Goal: Task Accomplishment & Management: Complete application form

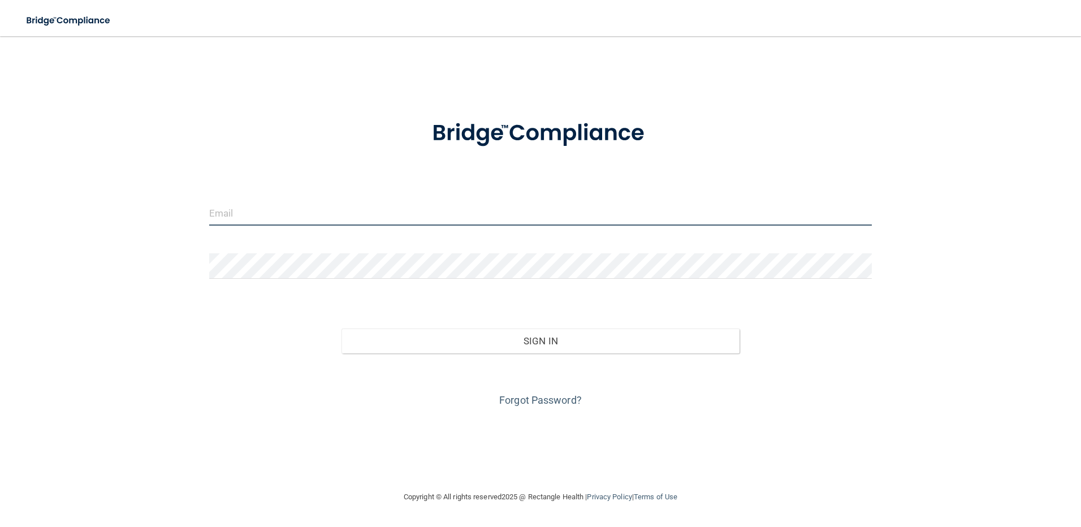
click at [321, 222] on input "email" at bounding box center [540, 212] width 663 height 25
type input "[EMAIL_ADDRESS][DOMAIN_NAME]"
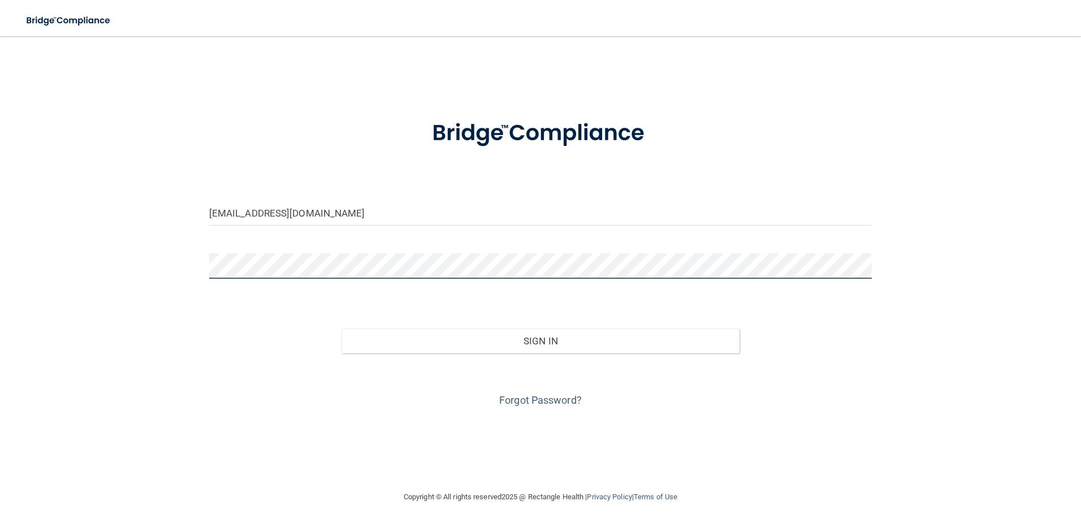
click at [342, 329] on button "Sign In" at bounding box center [541, 341] width 398 height 25
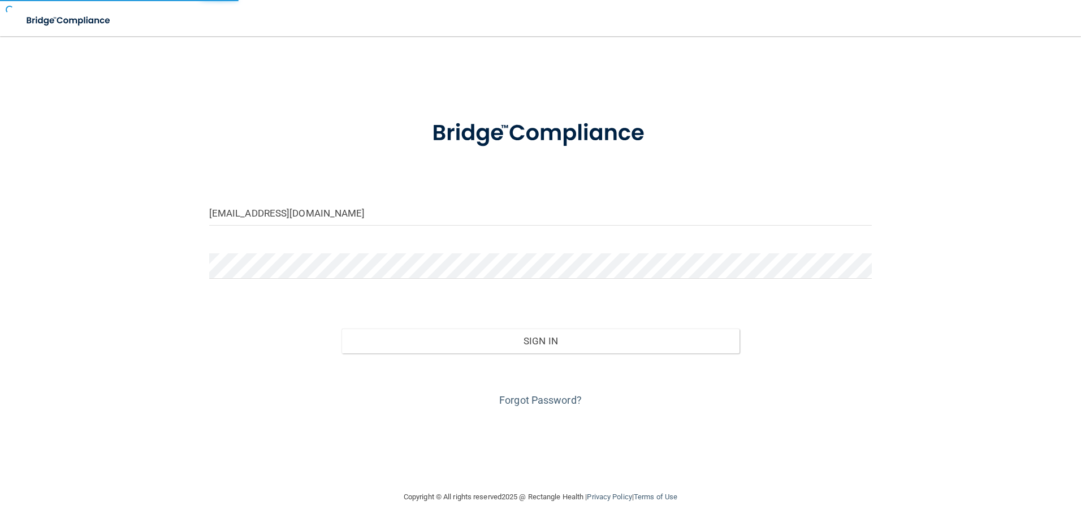
click at [460, 287] on div at bounding box center [541, 270] width 680 height 34
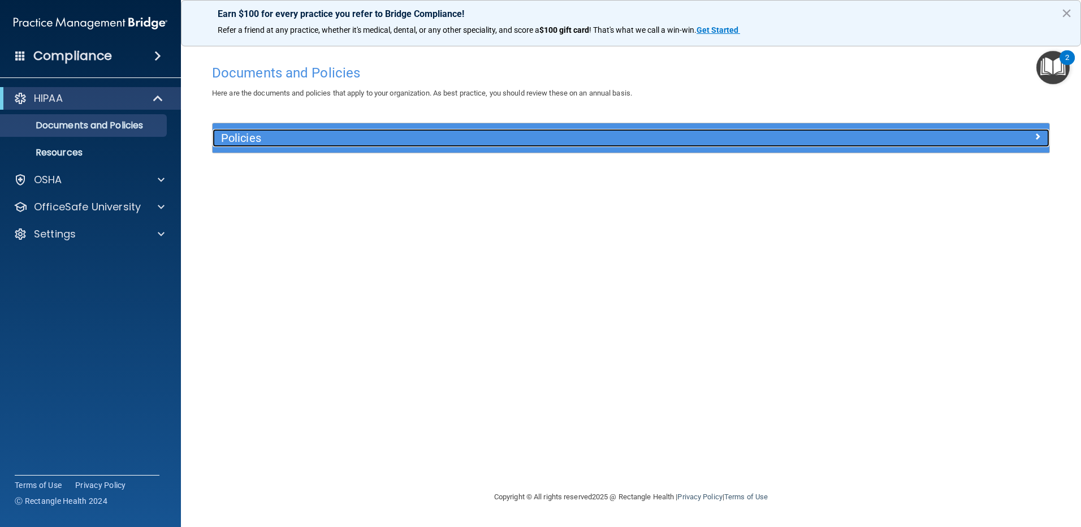
click at [306, 142] on h5 "Policies" at bounding box center [526, 138] width 611 height 12
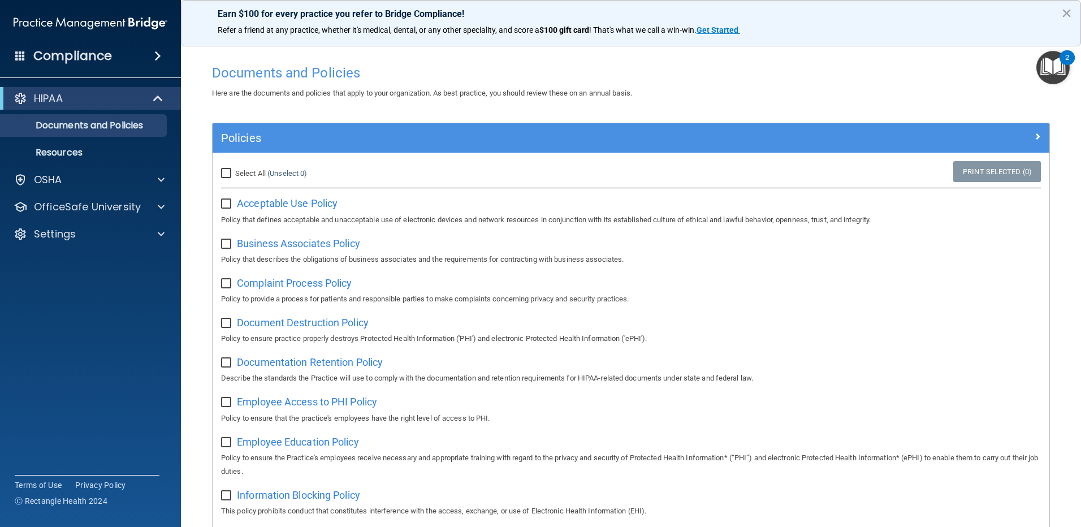
click at [235, 172] on span "Select All" at bounding box center [250, 173] width 31 height 8
click at [234, 172] on input "Select All (Unselect 0) Unselect All" at bounding box center [227, 173] width 13 height 9
checkbox input "true"
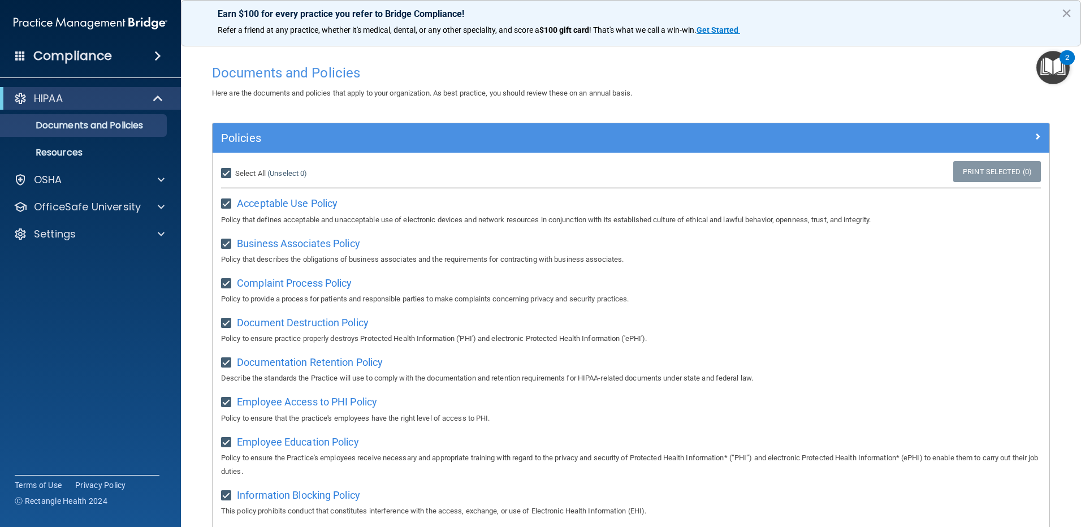
checkbox input "true"
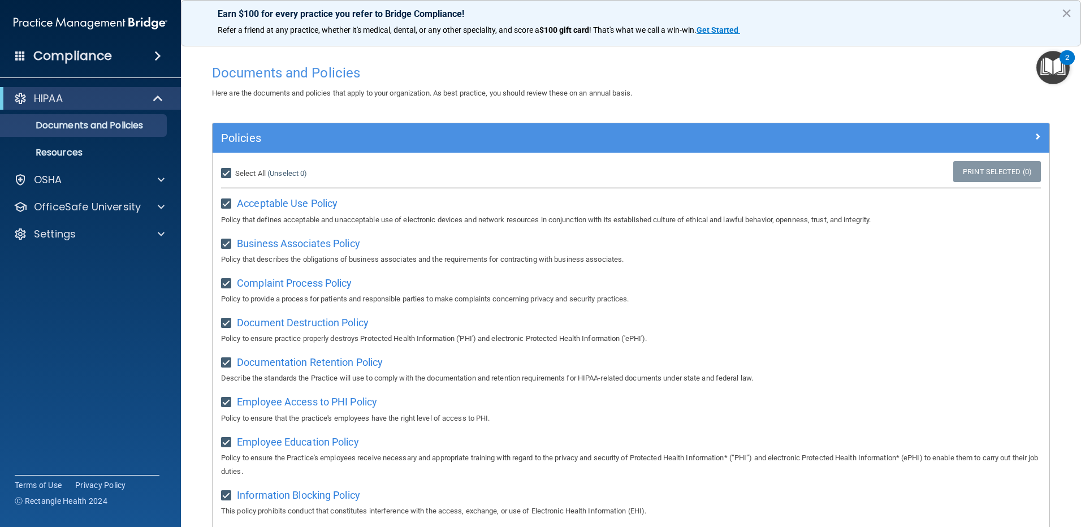
checkbox input "true"
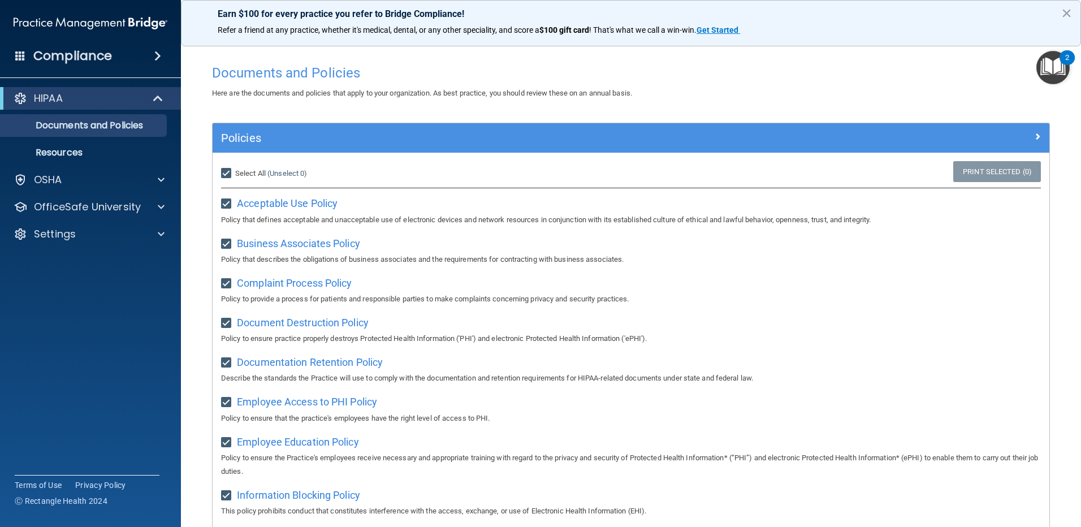
checkbox input "true"
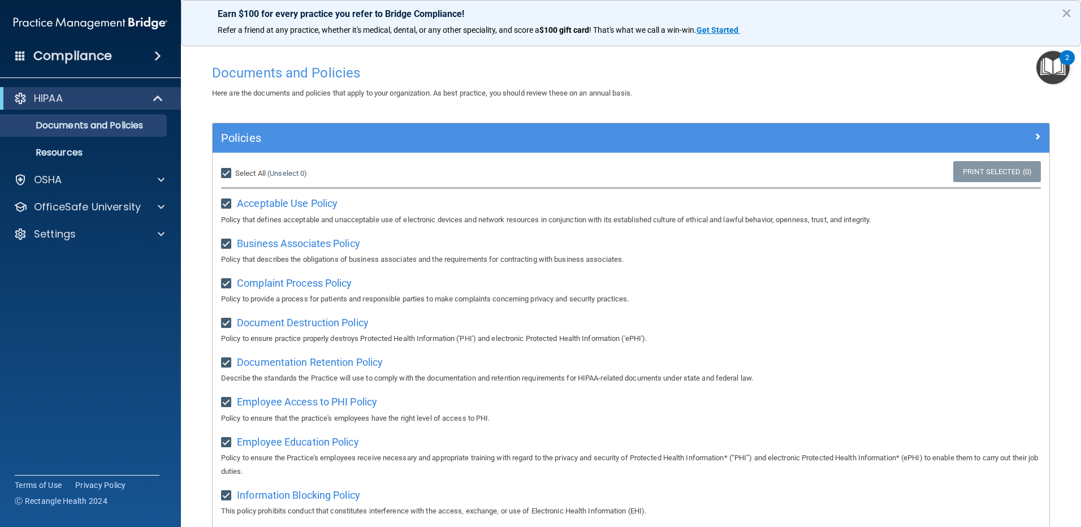
checkbox input "true"
click at [141, 104] on div "HIPAA" at bounding box center [75, 99] width 140 height 14
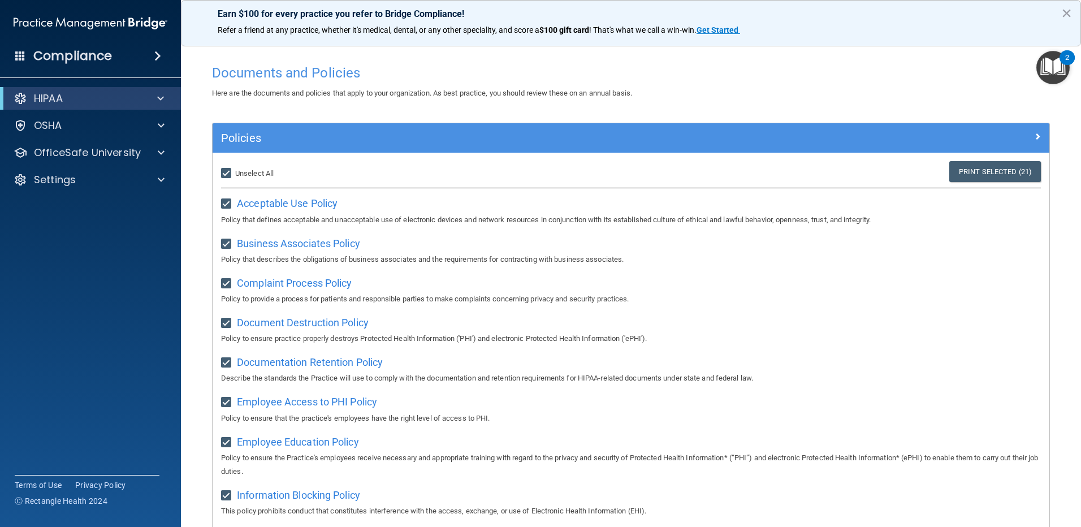
click at [1045, 74] on img "Open Resource Center, 2 new notifications" at bounding box center [1052, 67] width 33 height 33
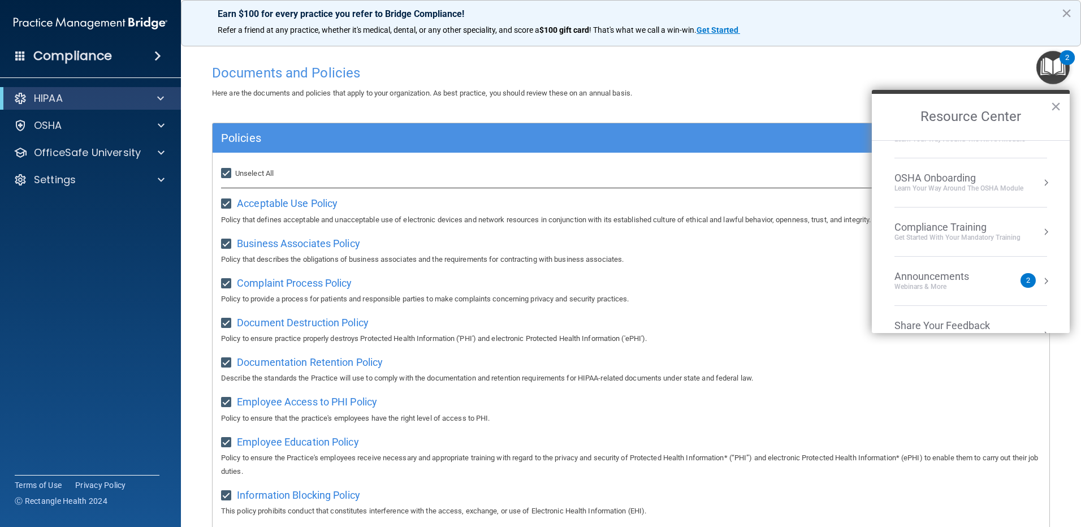
scroll to position [63, 0]
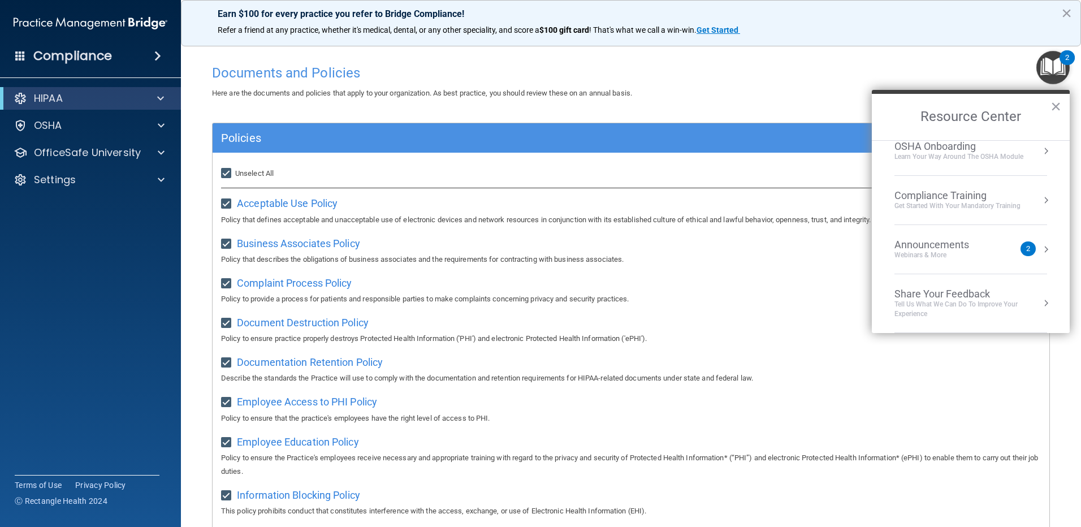
click at [987, 249] on div "Announcements" at bounding box center [943, 245] width 97 height 12
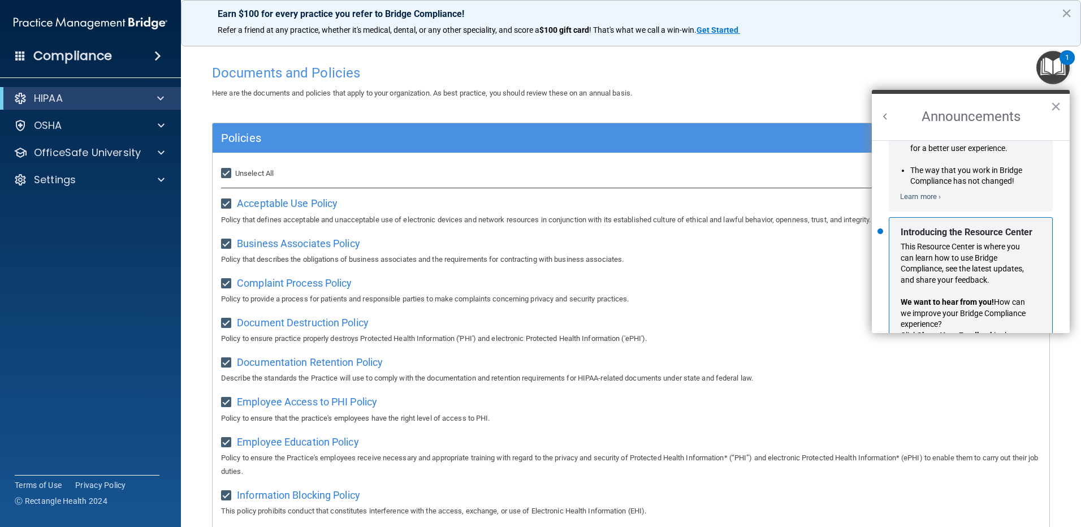
scroll to position [198, 0]
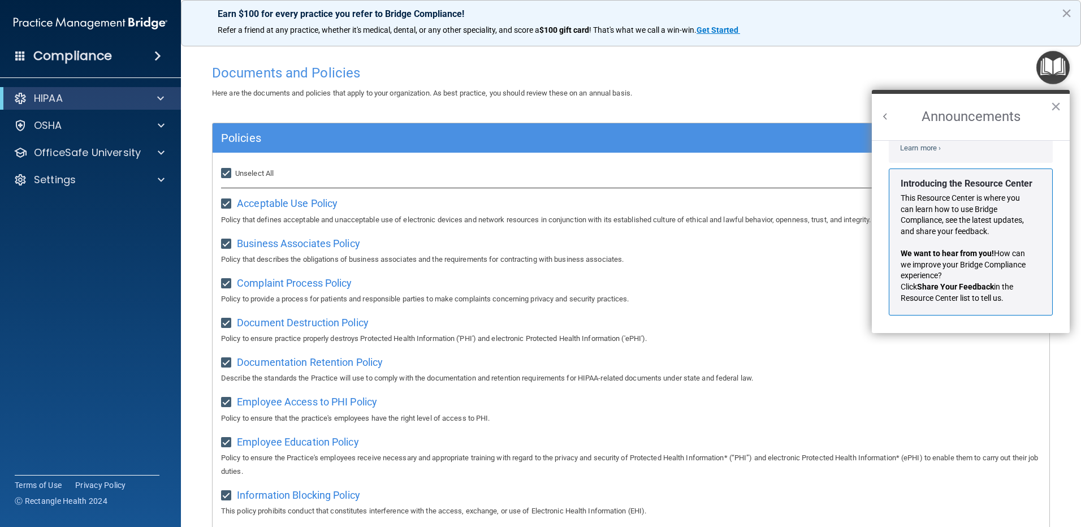
click at [884, 122] on button "Back to Resource Center Home" at bounding box center [885, 116] width 11 height 11
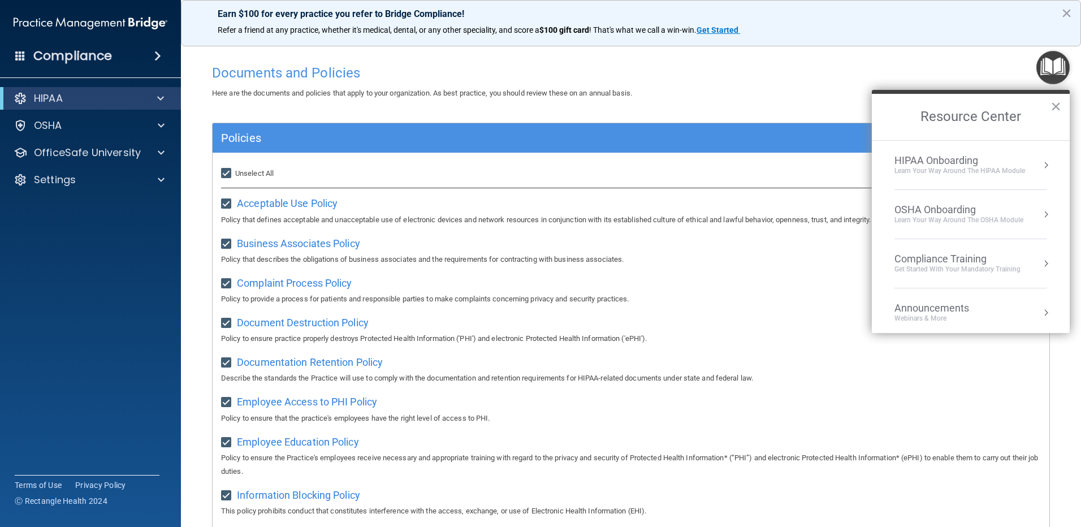
scroll to position [184, 0]
click at [995, 167] on div "Learn Your Way around the HIPAA module" at bounding box center [960, 171] width 131 height 10
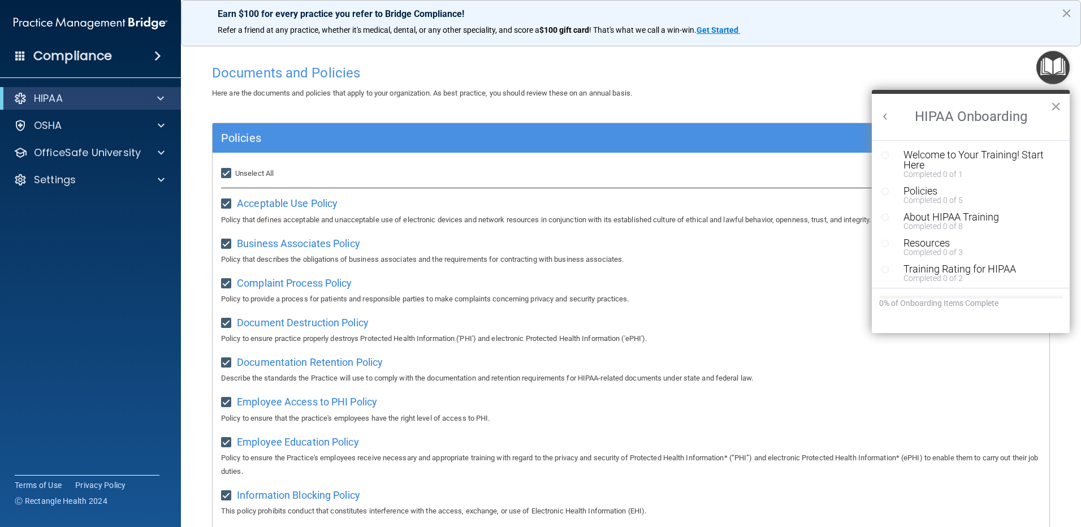
scroll to position [0, 0]
click at [882, 115] on button "Back to Resource Center Home" at bounding box center [885, 116] width 11 height 11
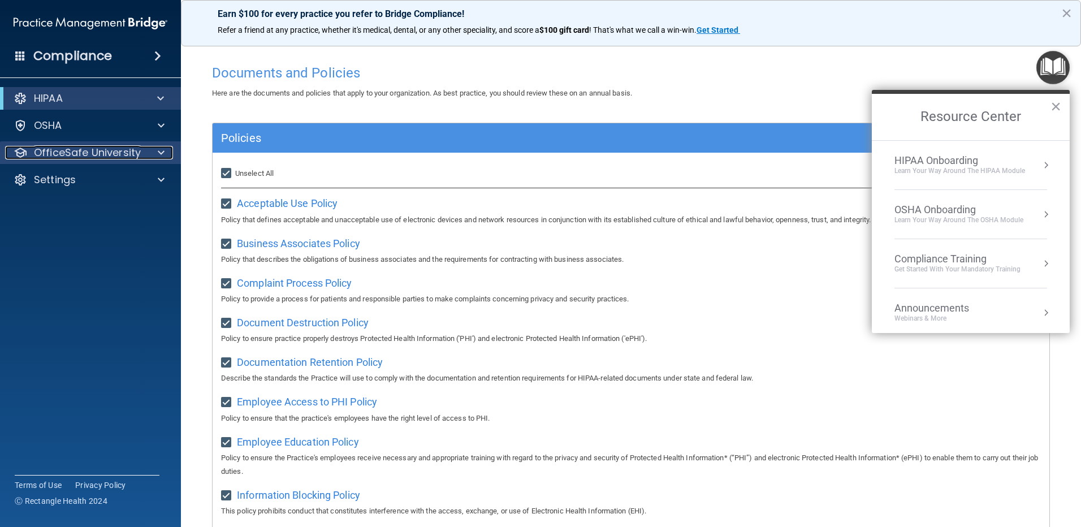
click at [107, 159] on p "OfficeSafe University" at bounding box center [87, 153] width 107 height 14
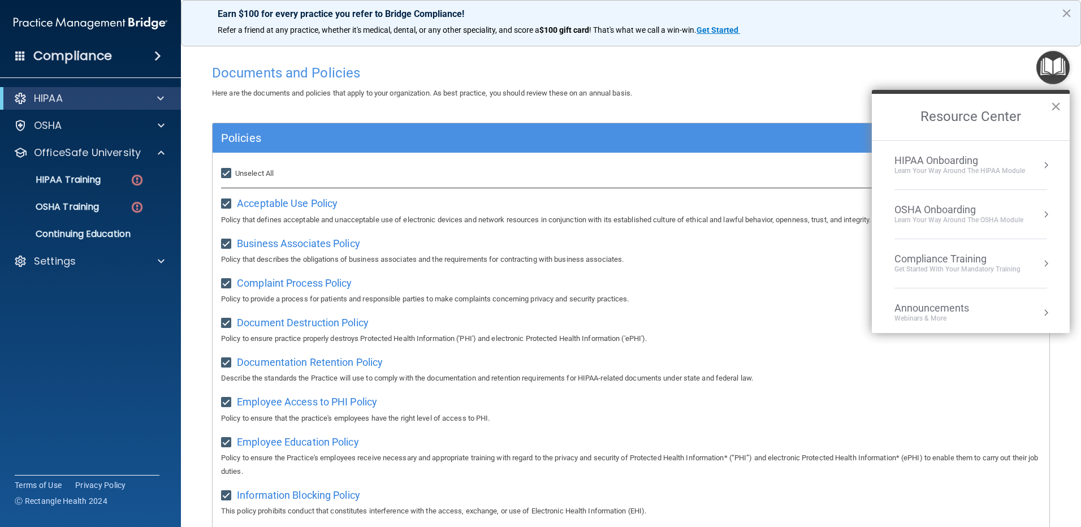
click at [1053, 109] on button "×" at bounding box center [1056, 106] width 11 height 18
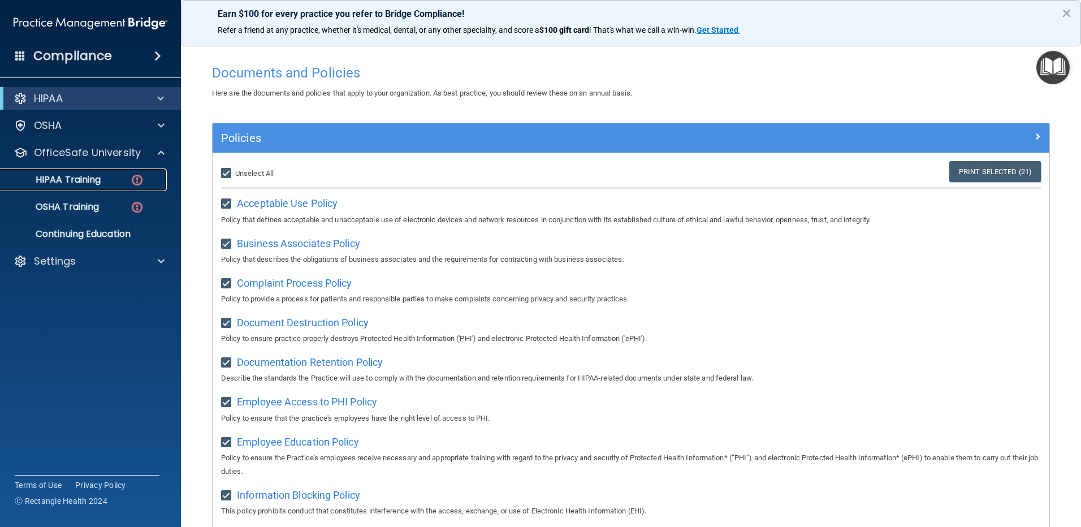
click at [111, 185] on link "HIPAA Training" at bounding box center [78, 180] width 178 height 23
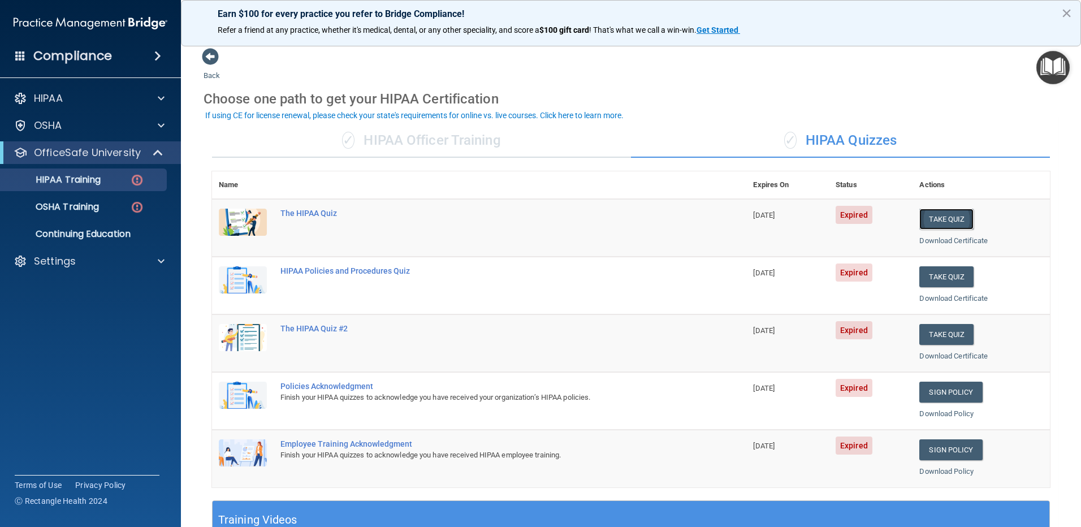
click at [937, 212] on button "Take Quiz" at bounding box center [946, 219] width 54 height 21
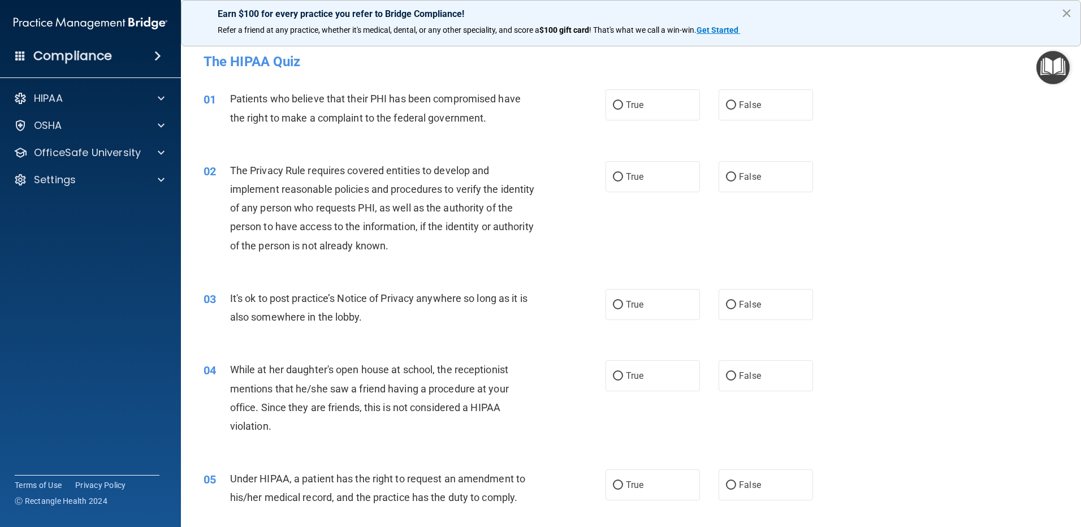
click at [1062, 16] on button "×" at bounding box center [1066, 13] width 11 height 18
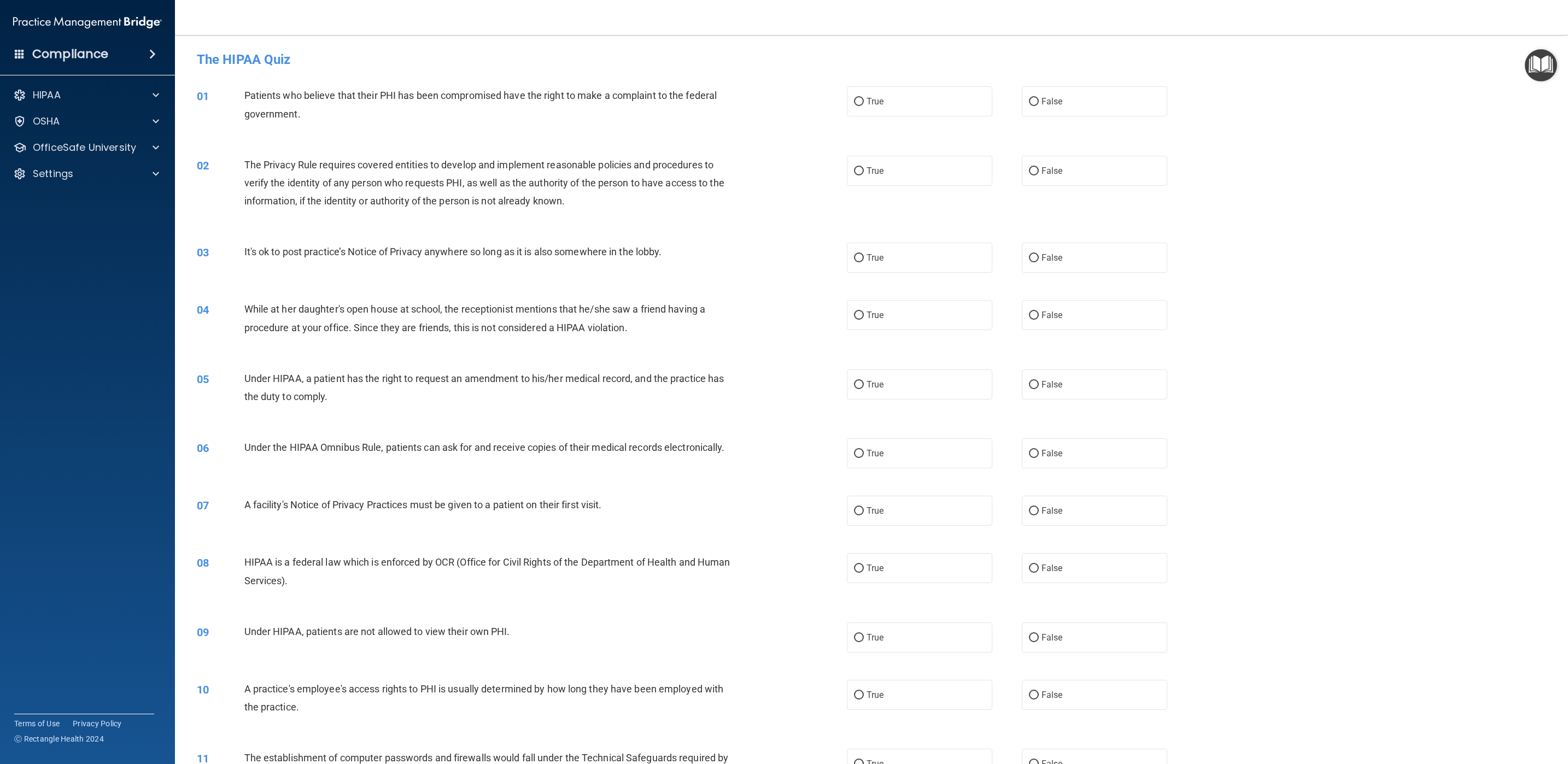
drag, startPoint x: 1027, startPoint y: 0, endPoint x: 1215, endPoint y: 384, distance: 427.6
click at [1045, 384] on div "05 Under HIPAA, a patient has the right to request an amendment to his/her medi…" at bounding box center [871, 390] width 1365 height 69
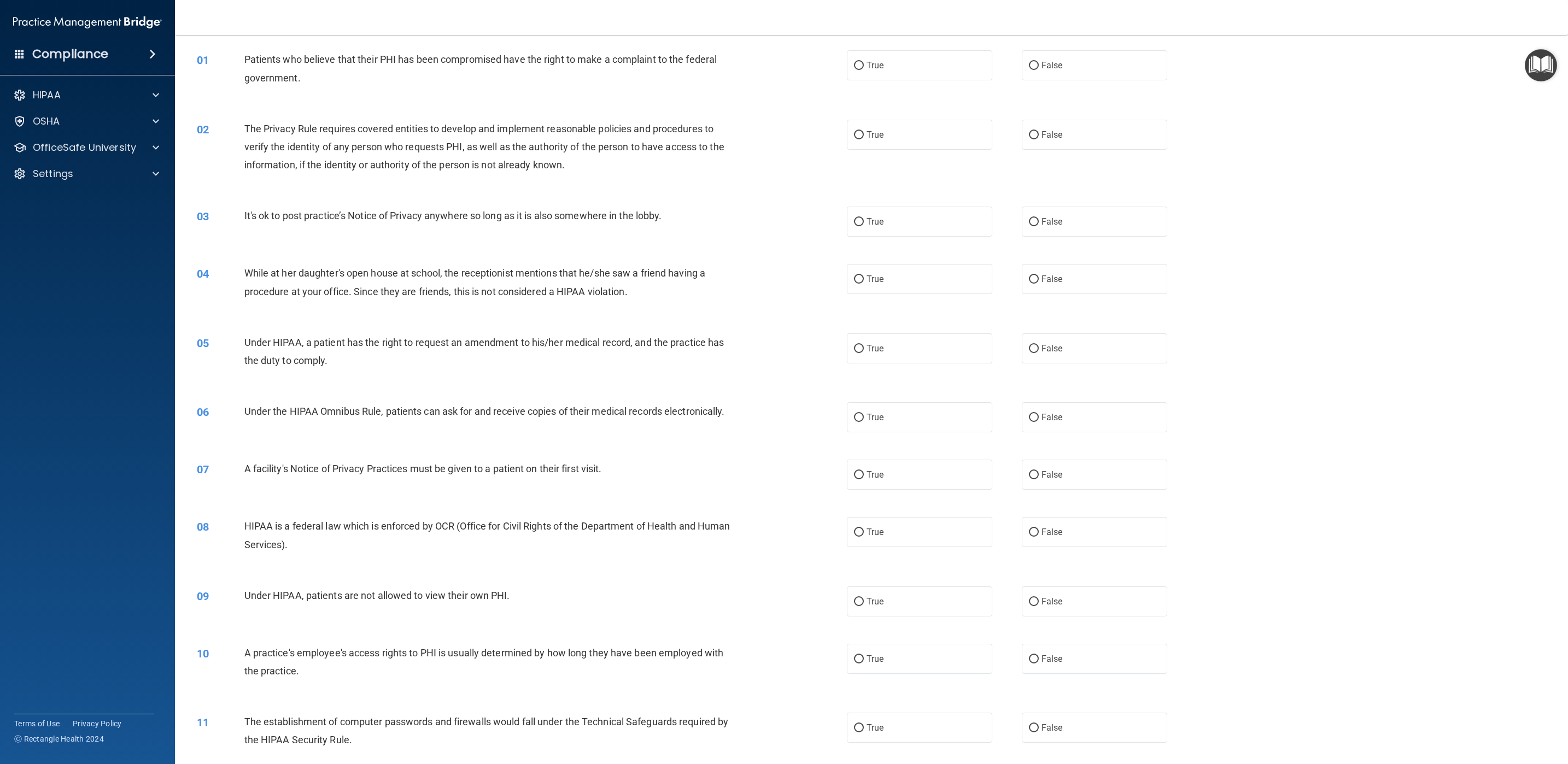
scroll to position [44, 0]
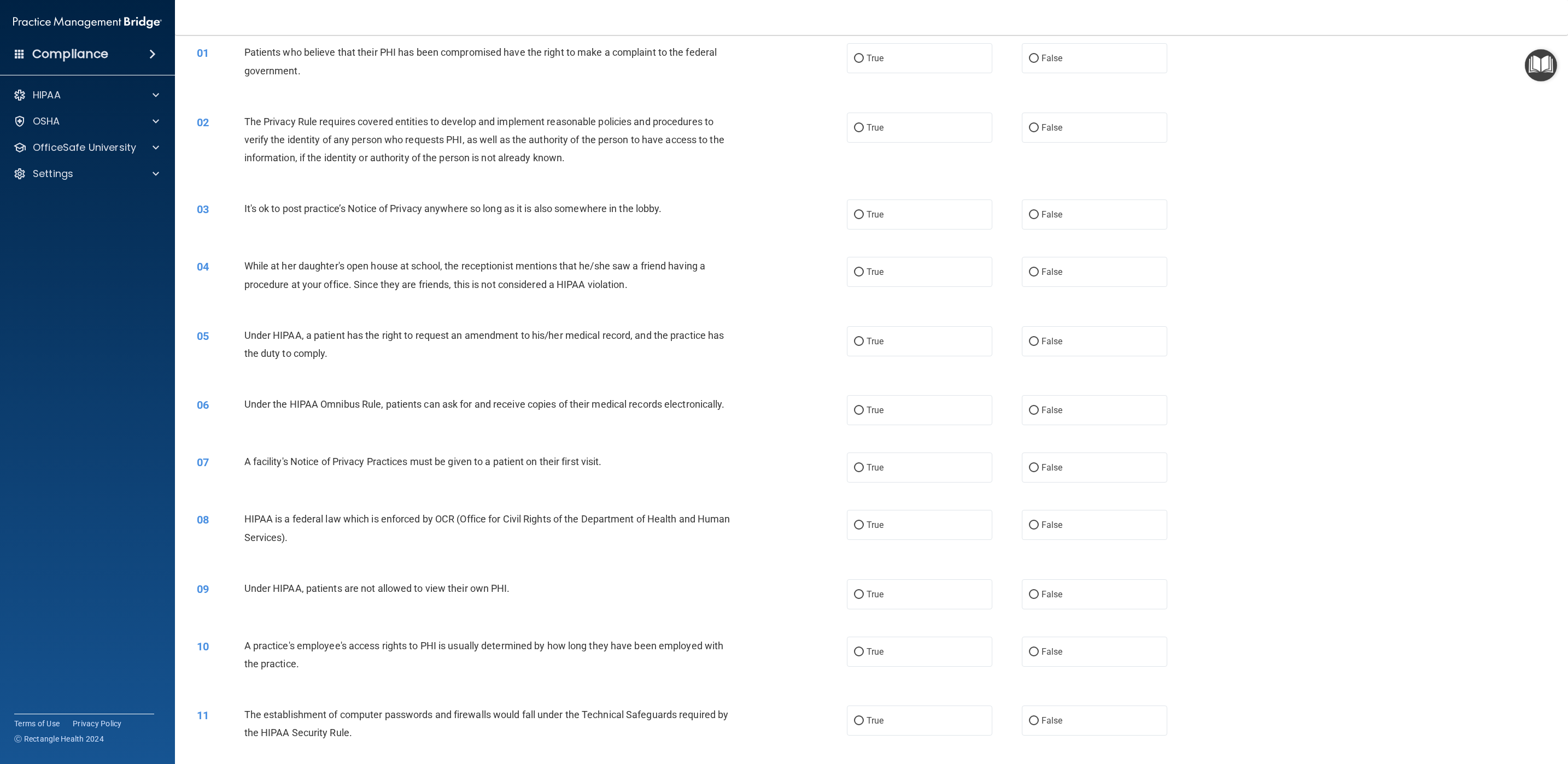
click at [1045, 384] on div "06 Under the HIPAA Omnibus Rule, patients can ask for and receive copies of the…" at bounding box center [871, 410] width 1365 height 57
click at [888, 65] on label "True" at bounding box center [919, 58] width 145 height 30
click at [863, 63] on input "True" at bounding box center [858, 59] width 10 height 8
radio input "true"
click at [883, 127] on label "True" at bounding box center [919, 127] width 145 height 30
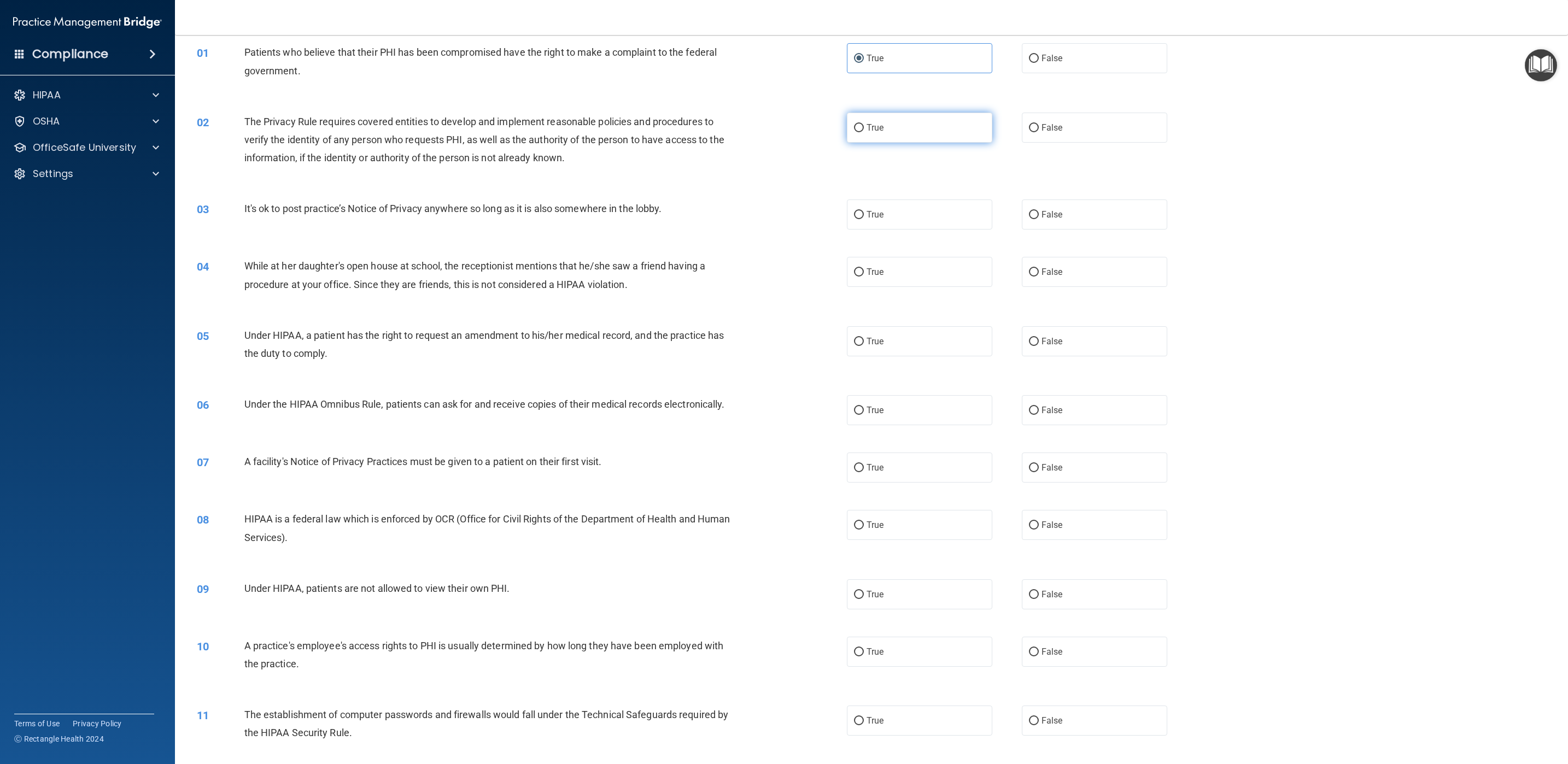
click at [863, 127] on input "True" at bounding box center [858, 128] width 10 height 8
radio input "true"
click at [1022, 215] on label "False" at bounding box center [1094, 214] width 145 height 30
click at [1029, 215] on input "False" at bounding box center [1033, 215] width 10 height 8
radio input "true"
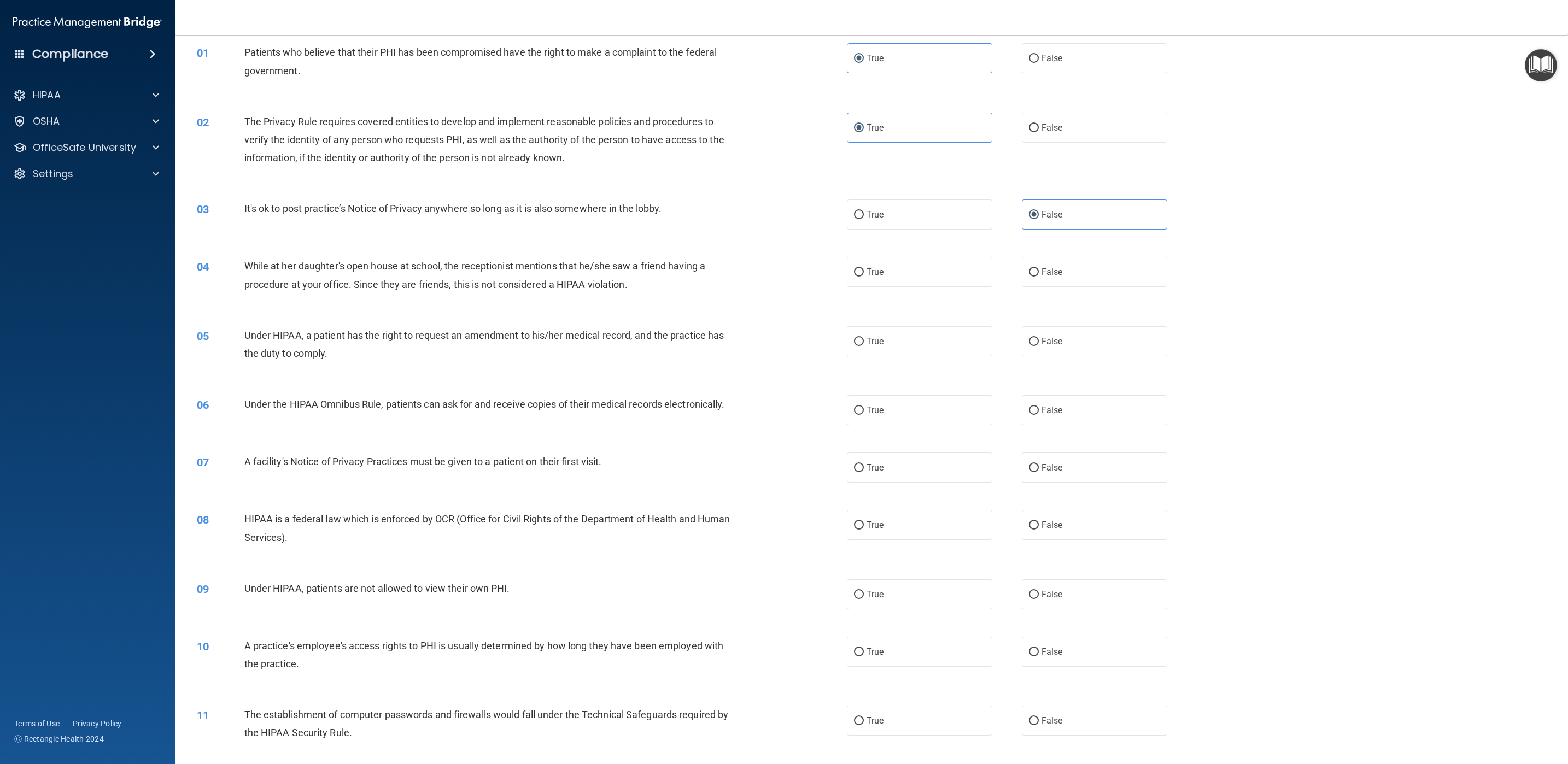
click at [1030, 287] on div "04 While at her daughter's open house at school, the receptionist mentions that…" at bounding box center [871, 278] width 1365 height 69
click at [1041, 273] on span "False" at bounding box center [1052, 272] width 21 height 11
click at [1034, 273] on input "False" at bounding box center [1033, 273] width 10 height 8
radio input "true"
click at [966, 346] on label "True" at bounding box center [919, 341] width 145 height 30
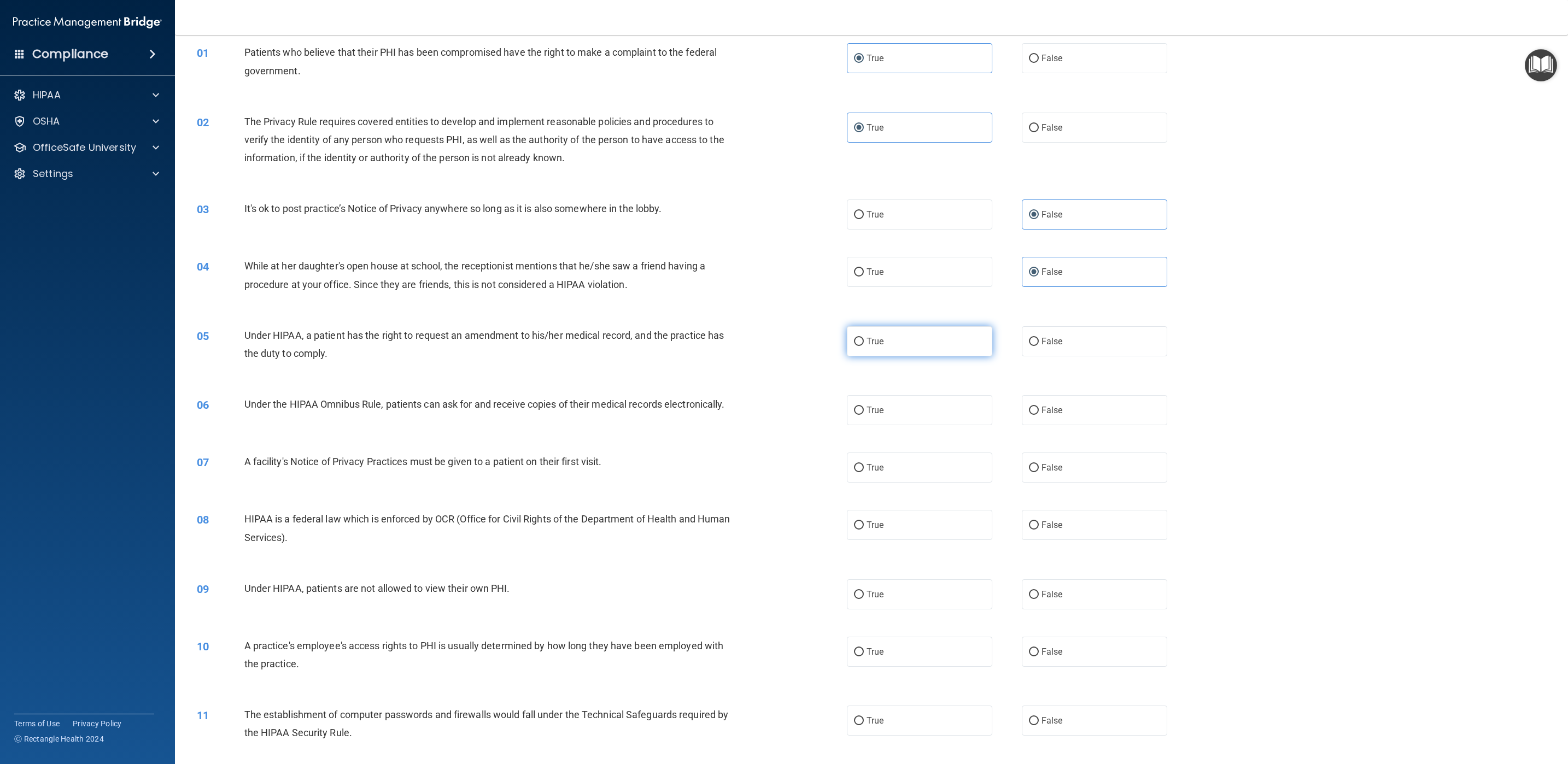
click at [863, 346] on input "True" at bounding box center [858, 341] width 10 height 8
radio input "true"
click at [942, 402] on label "True" at bounding box center [919, 410] width 145 height 30
click at [863, 407] on input "True" at bounding box center [858, 411] width 10 height 8
radio input "true"
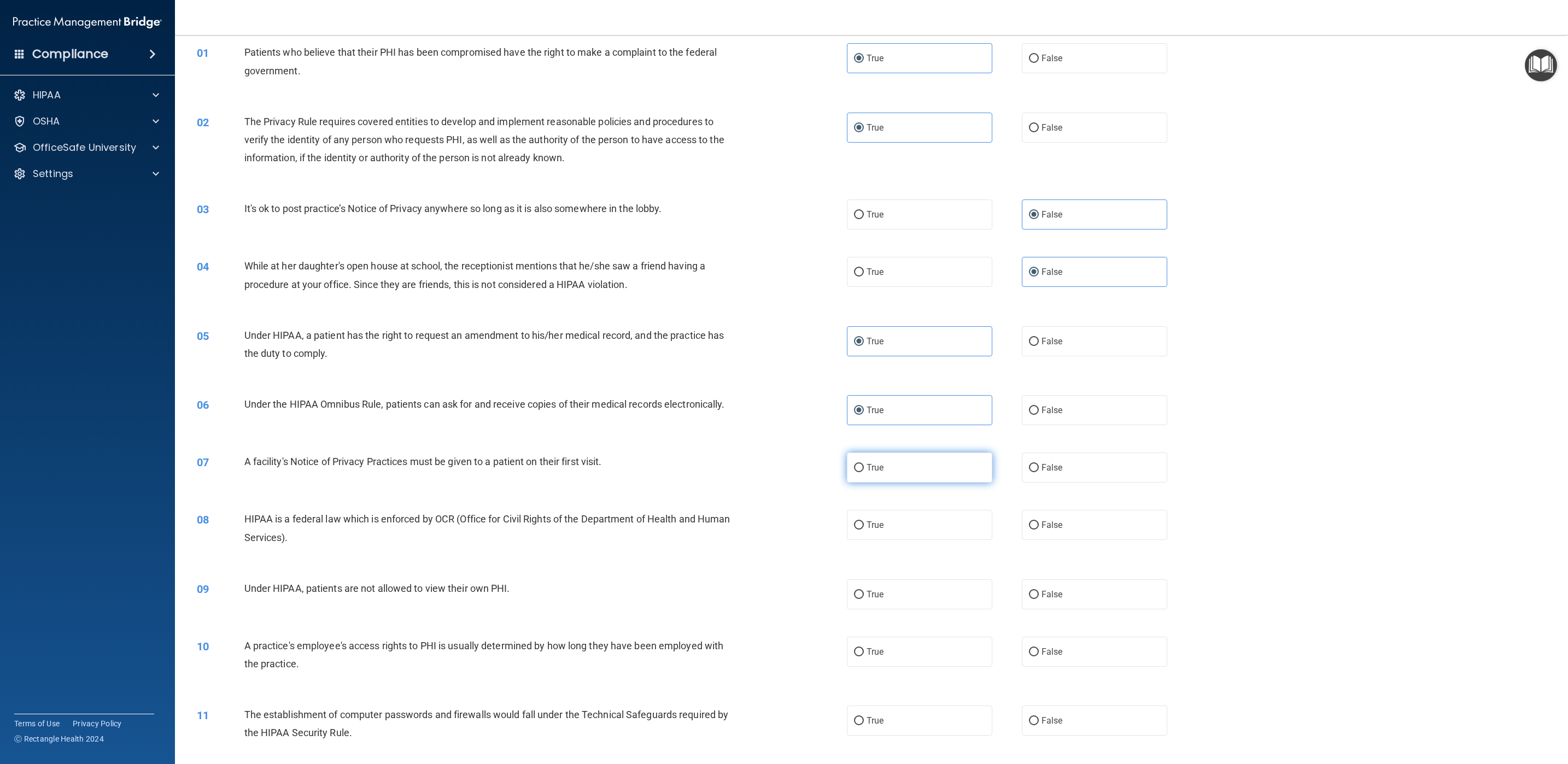
click at [939, 471] on label "True" at bounding box center [919, 467] width 145 height 30
click at [863, 471] on input "True" at bounding box center [858, 468] width 10 height 8
radio input "true"
click at [921, 509] on label "True" at bounding box center [919, 525] width 145 height 30
click at [863, 509] on input "True" at bounding box center [858, 525] width 10 height 8
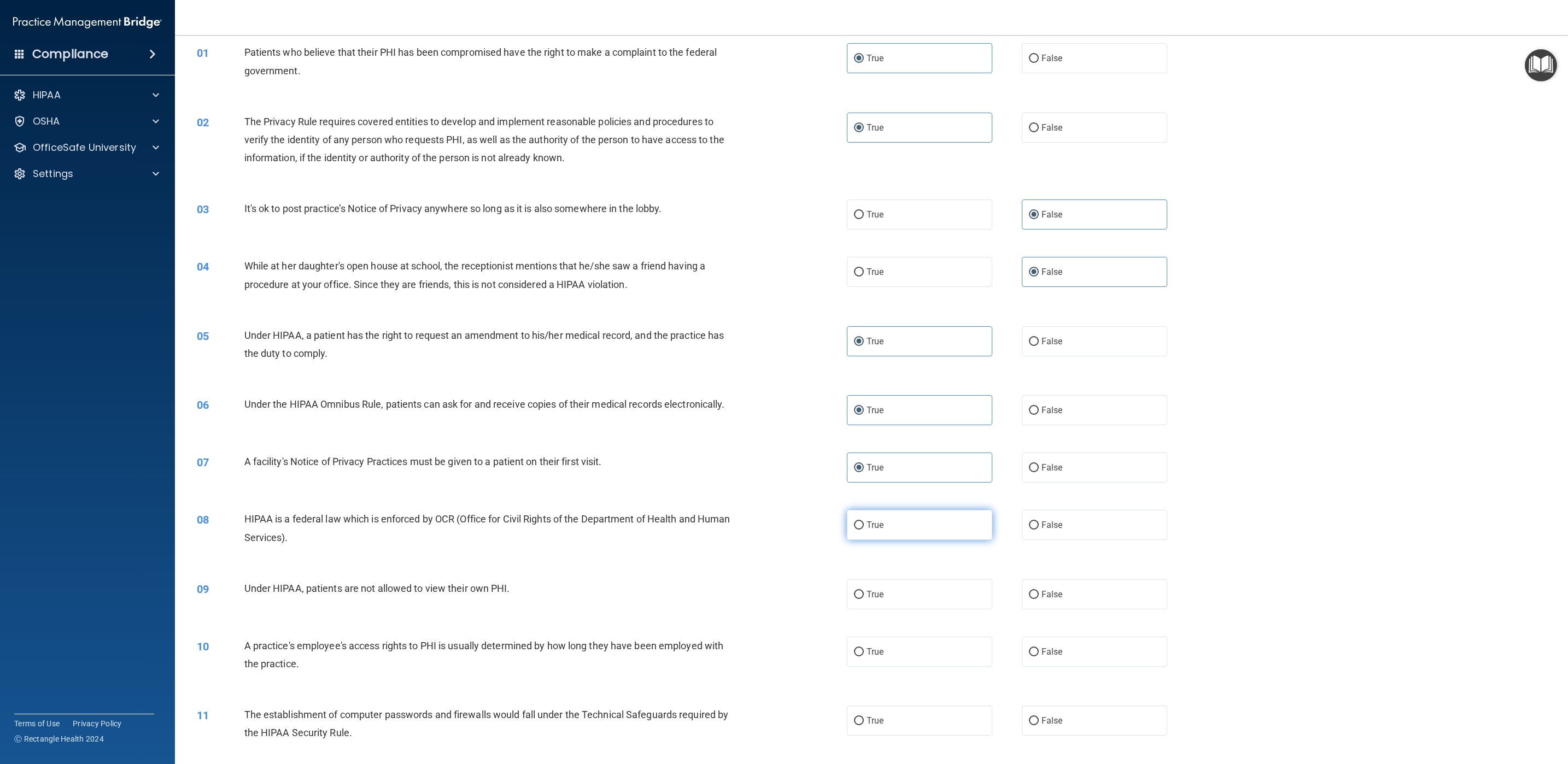
radio input "true"
click at [1041, 509] on span "False" at bounding box center [1052, 595] width 21 height 11
click at [1033, 509] on input "False" at bounding box center [1033, 595] width 10 height 8
radio input "true"
click at [1042, 509] on label "False" at bounding box center [1094, 652] width 145 height 30
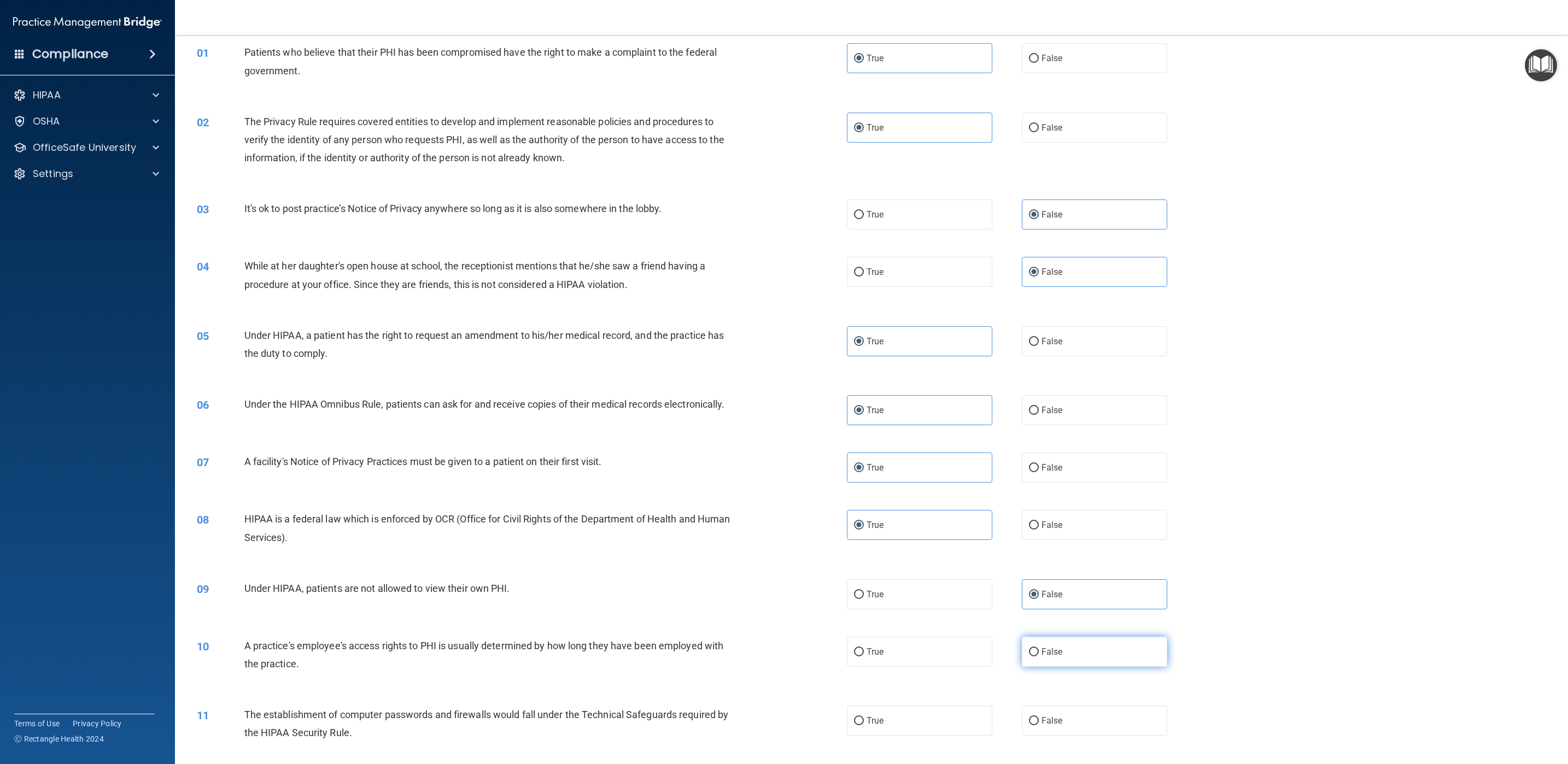
click at [1038, 509] on input "False" at bounding box center [1033, 653] width 10 height 8
radio input "true"
click at [943, 509] on label "True" at bounding box center [919, 720] width 145 height 30
click at [863, 509] on input "True" at bounding box center [858, 721] width 10 height 8
radio input "true"
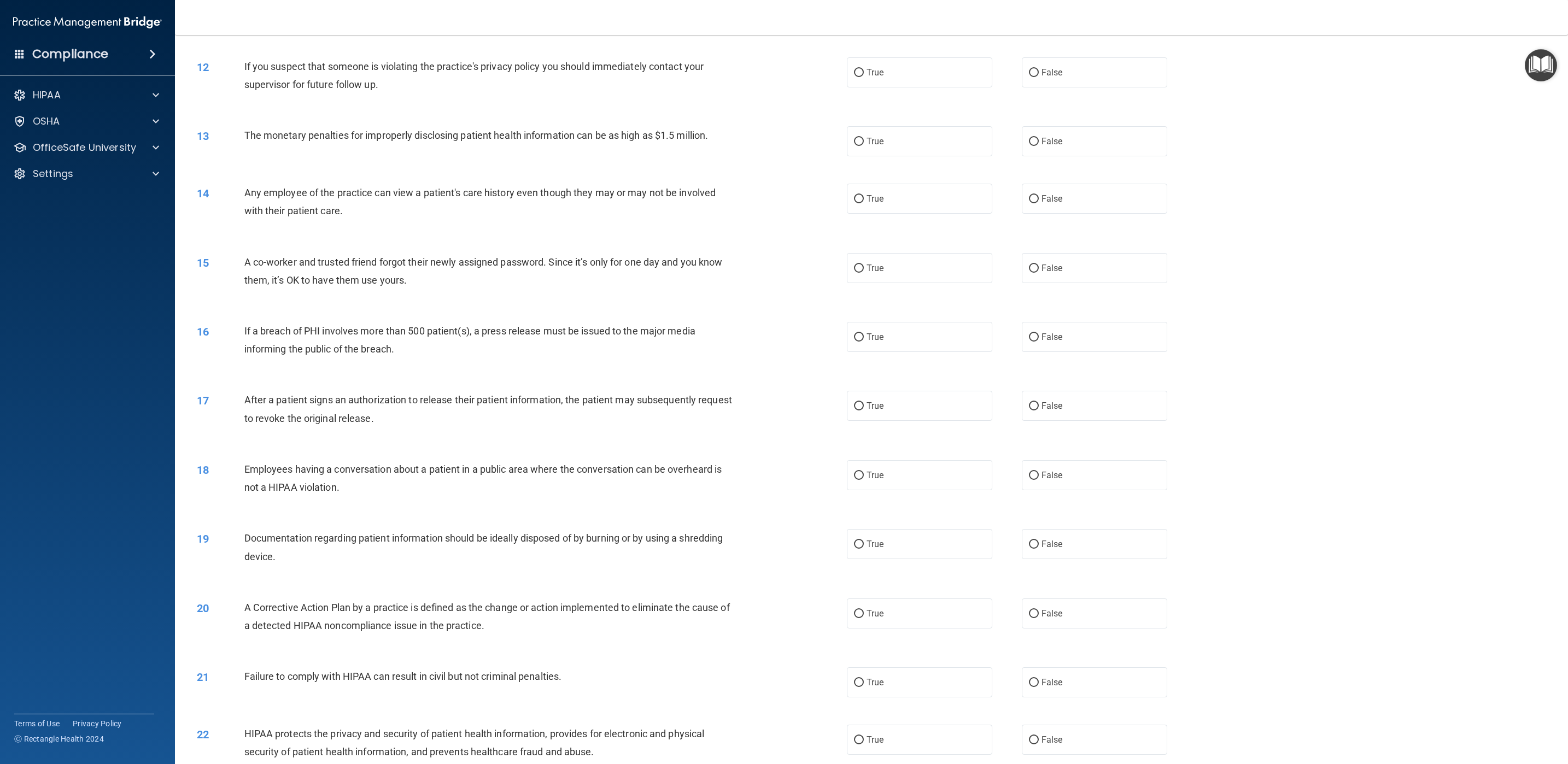
scroll to position [763, 0]
click at [879, 77] on label "True" at bounding box center [919, 70] width 145 height 30
click at [863, 74] on input "True" at bounding box center [858, 71] width 10 height 8
radio input "true"
click at [907, 135] on label "True" at bounding box center [919, 138] width 145 height 30
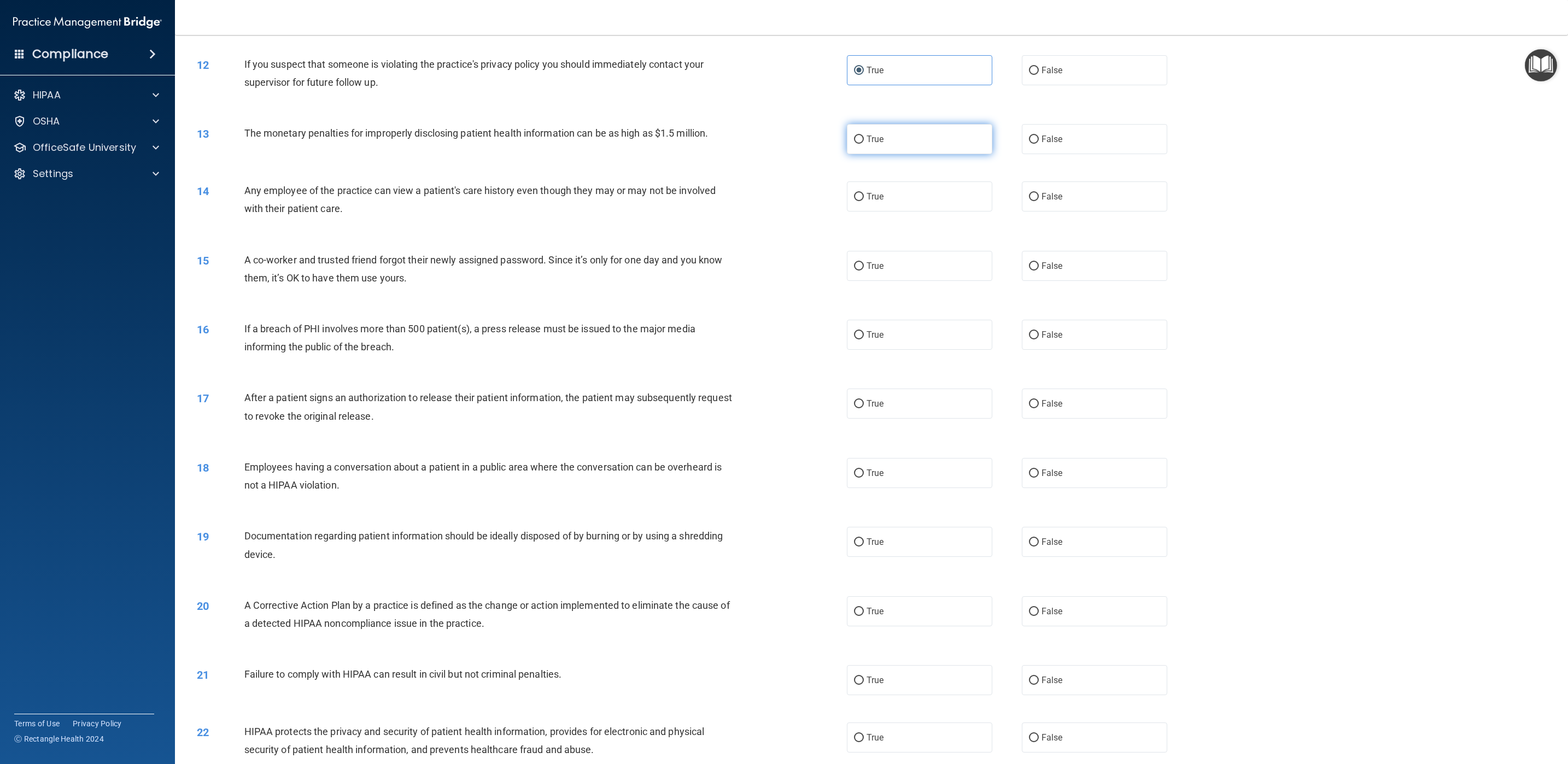
click at [863, 135] on input "True" at bounding box center [858, 139] width 10 height 8
radio input "true"
click at [925, 212] on div "14 Any employee of the practice can view a patient's care history even though t…" at bounding box center [871, 202] width 1365 height 69
click at [1034, 207] on label "False" at bounding box center [1094, 196] width 145 height 30
click at [1034, 201] on input "False" at bounding box center [1033, 197] width 10 height 8
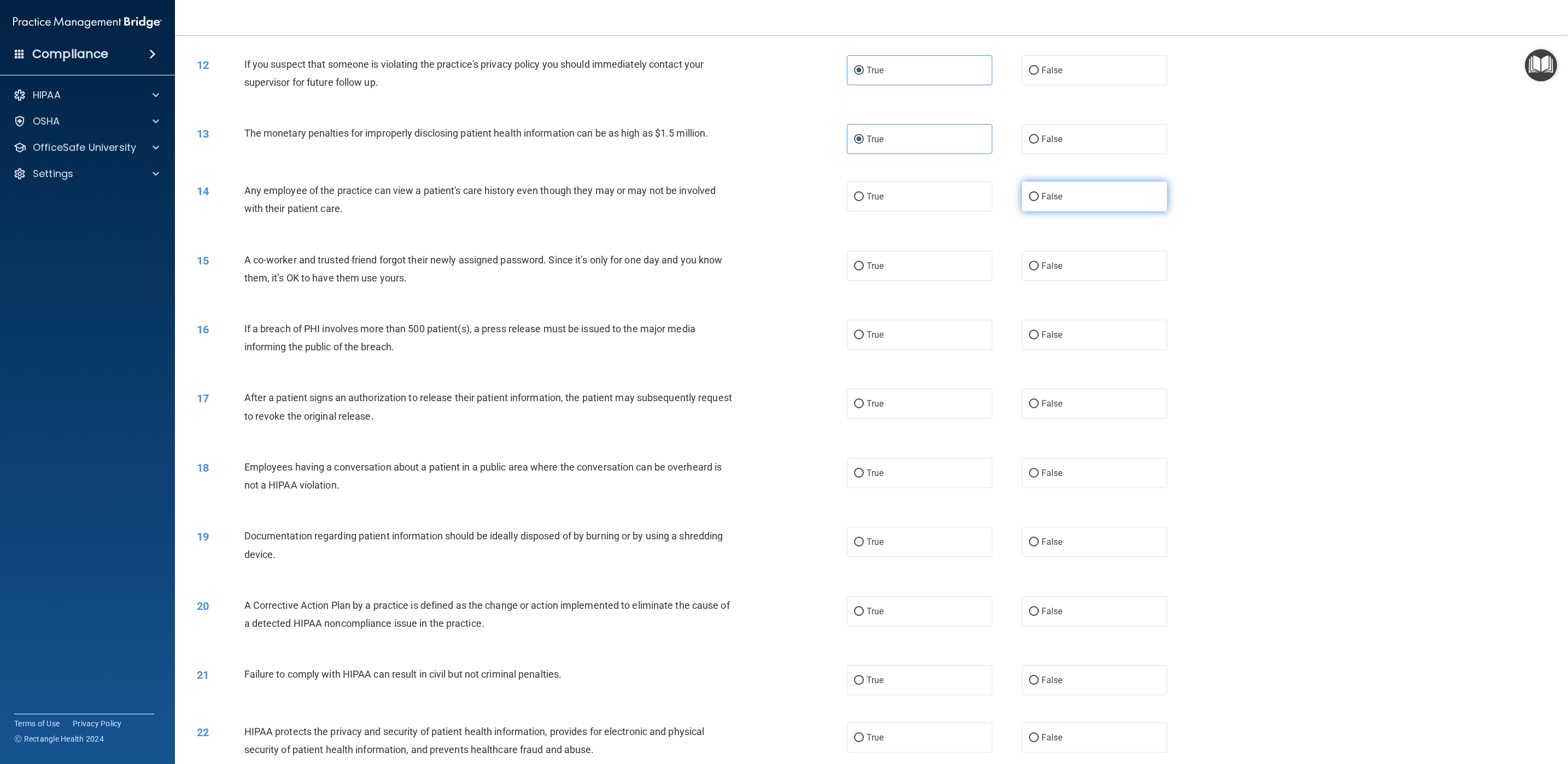
radio input "true"
click at [1043, 266] on span "False" at bounding box center [1052, 266] width 21 height 11
click at [1038, 266] on input "False" at bounding box center [1033, 266] width 10 height 8
radio input "true"
click at [983, 338] on label "True" at bounding box center [919, 335] width 145 height 30
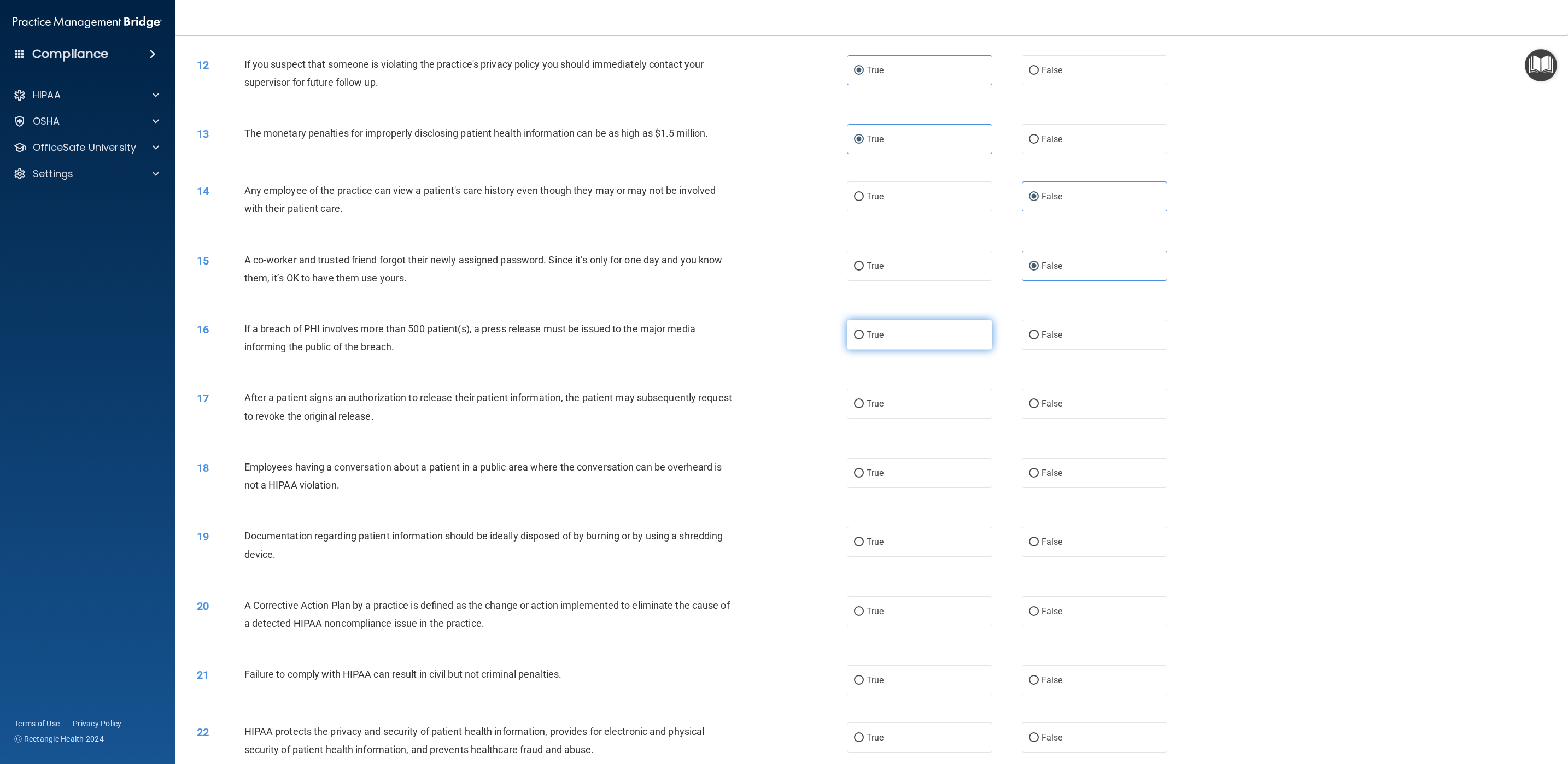
click at [863, 338] on input "True" at bounding box center [858, 336] width 10 height 8
radio input "true"
click at [964, 399] on label "True" at bounding box center [919, 403] width 145 height 30
click at [863, 400] on input "True" at bounding box center [858, 404] width 10 height 8
radio input "true"
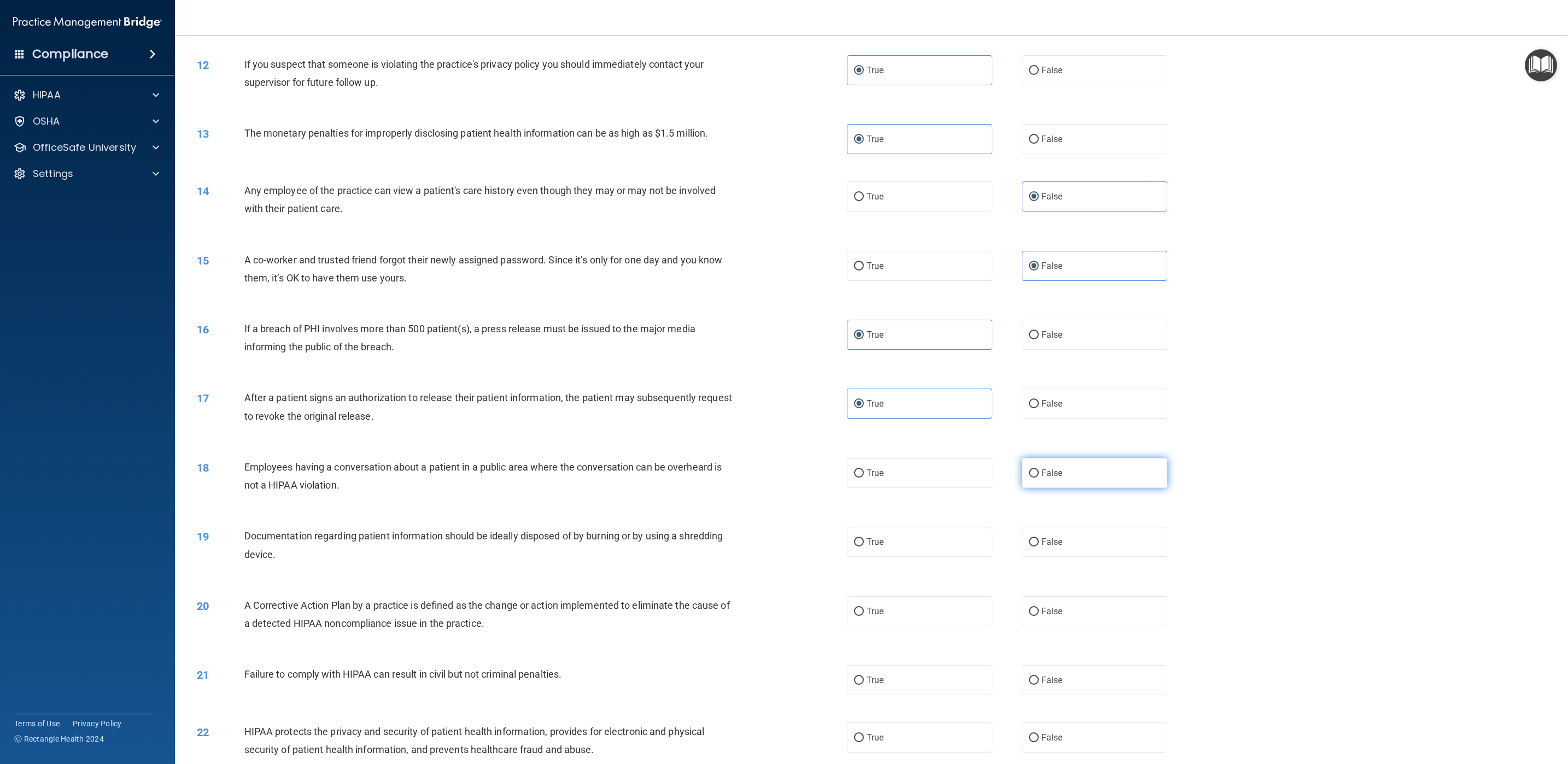
click at [1029, 471] on input "False" at bounding box center [1033, 474] width 10 height 8
radio input "true"
click at [945, 509] on label "True" at bounding box center [919, 542] width 145 height 30
click at [863, 509] on input "True" at bounding box center [858, 543] width 10 height 8
radio input "true"
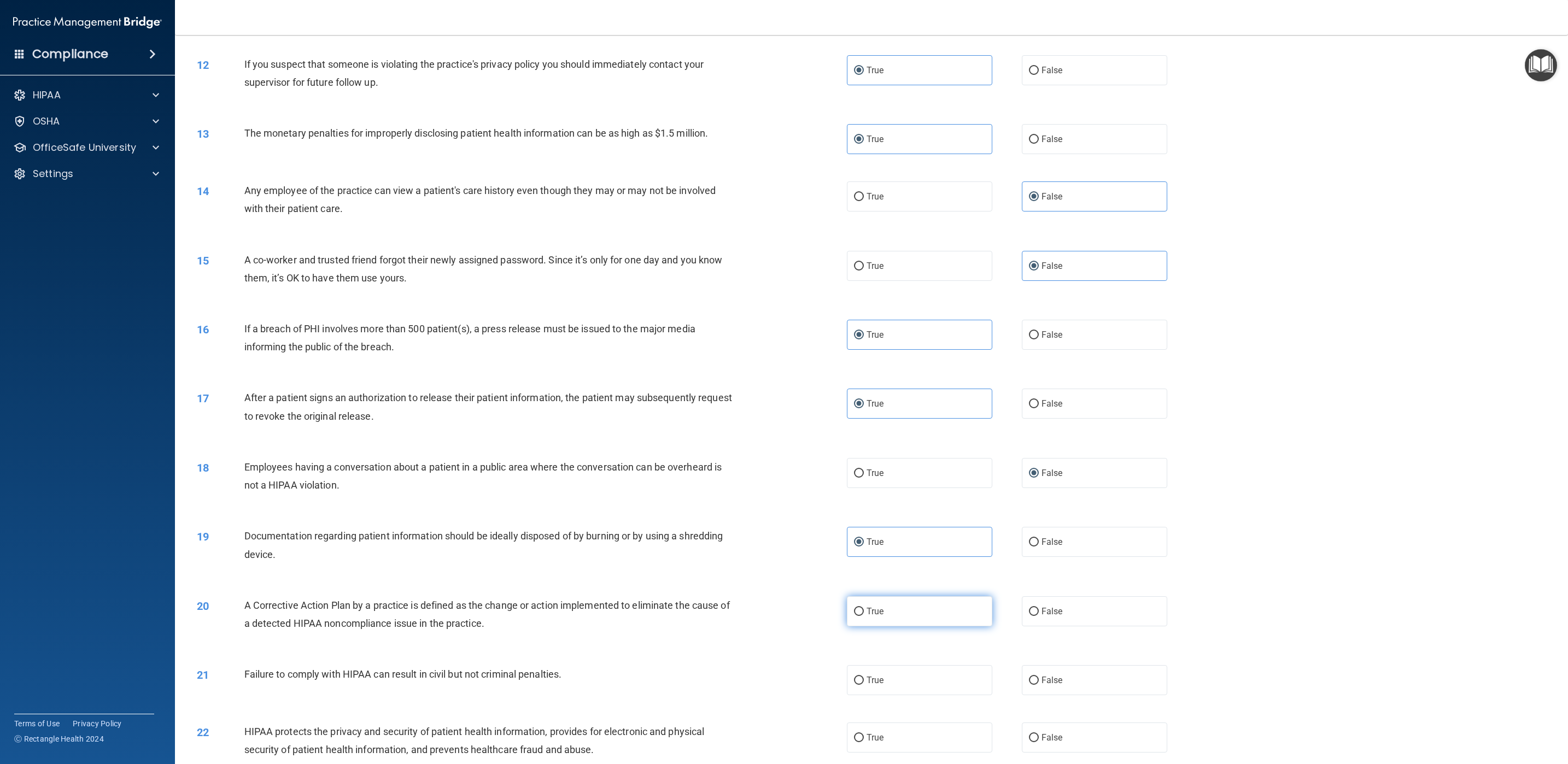
click at [933, 509] on label "True" at bounding box center [919, 611] width 145 height 30
click at [863, 509] on input "True" at bounding box center [858, 612] width 10 height 8
radio input "true"
click at [1045, 509] on span "False" at bounding box center [1052, 680] width 21 height 11
click at [1038, 509] on input "False" at bounding box center [1033, 681] width 10 height 8
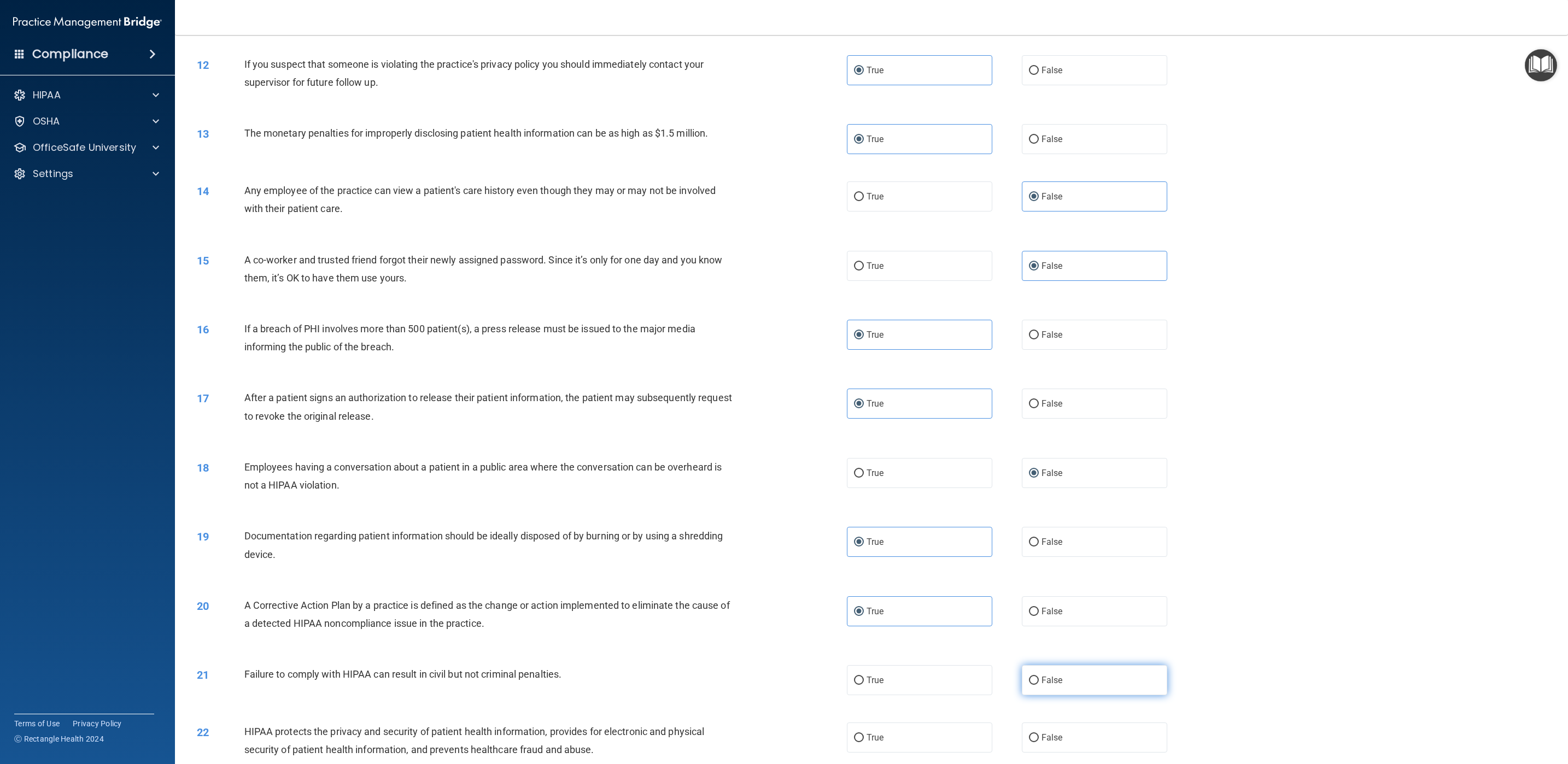
radio input "true"
click at [958, 509] on label "True" at bounding box center [919, 738] width 145 height 30
click at [863, 509] on input "True" at bounding box center [858, 738] width 10 height 8
radio input "true"
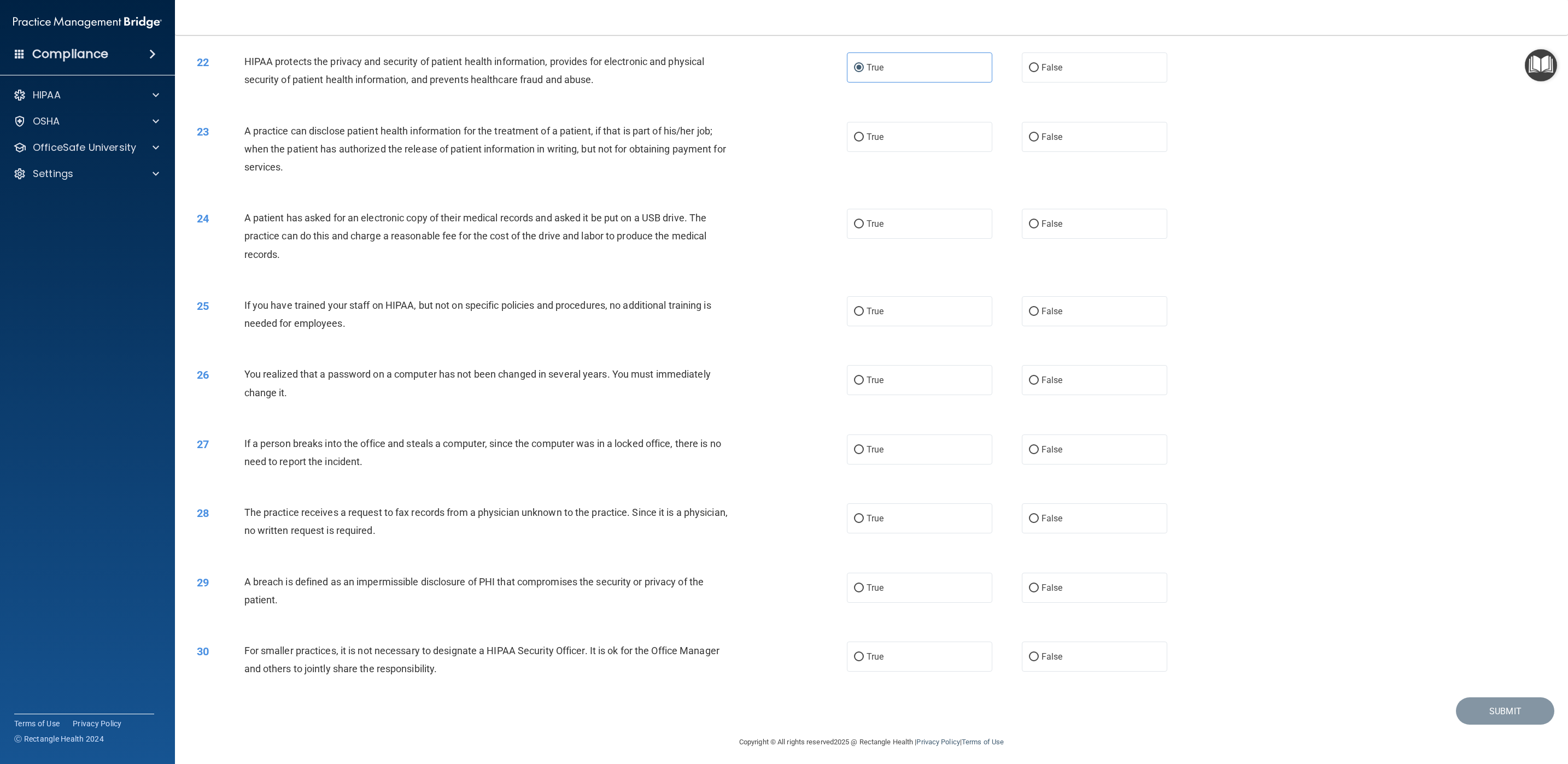
scroll to position [1437, 0]
click at [1045, 473] on div "27 If a person breaks into the office and steals a computer, since the computer…" at bounding box center [871, 452] width 1365 height 69
click at [955, 127] on label "True" at bounding box center [919, 133] width 145 height 30
click at [863, 131] on input "True" at bounding box center [858, 134] width 10 height 8
radio input "true"
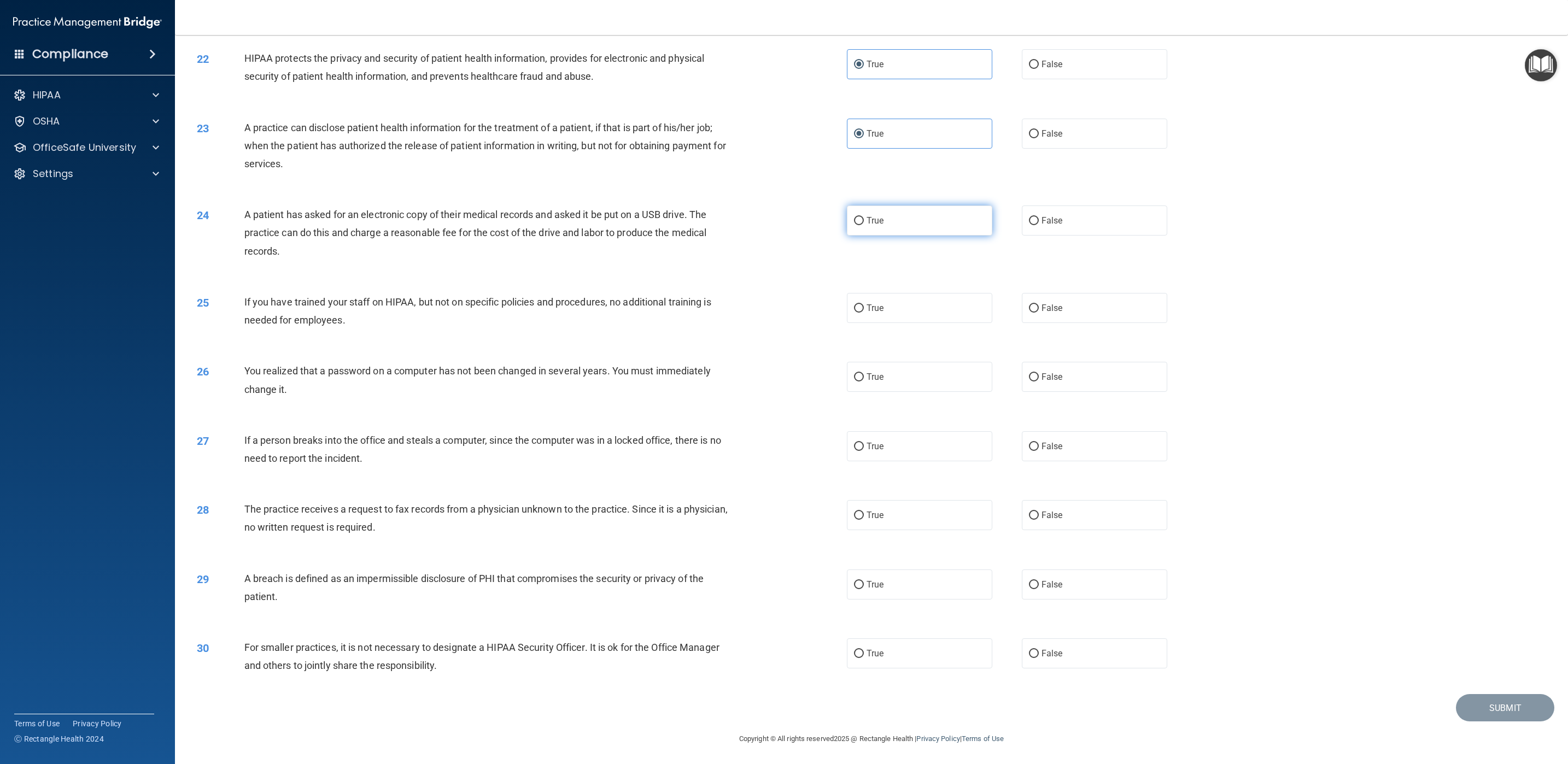
click at [935, 224] on label "True" at bounding box center [919, 220] width 145 height 30
click at [863, 224] on input "True" at bounding box center [858, 220] width 10 height 8
radio input "true"
click at [1045, 310] on label "False" at bounding box center [1094, 308] width 145 height 30
click at [1038, 310] on input "False" at bounding box center [1033, 309] width 10 height 8
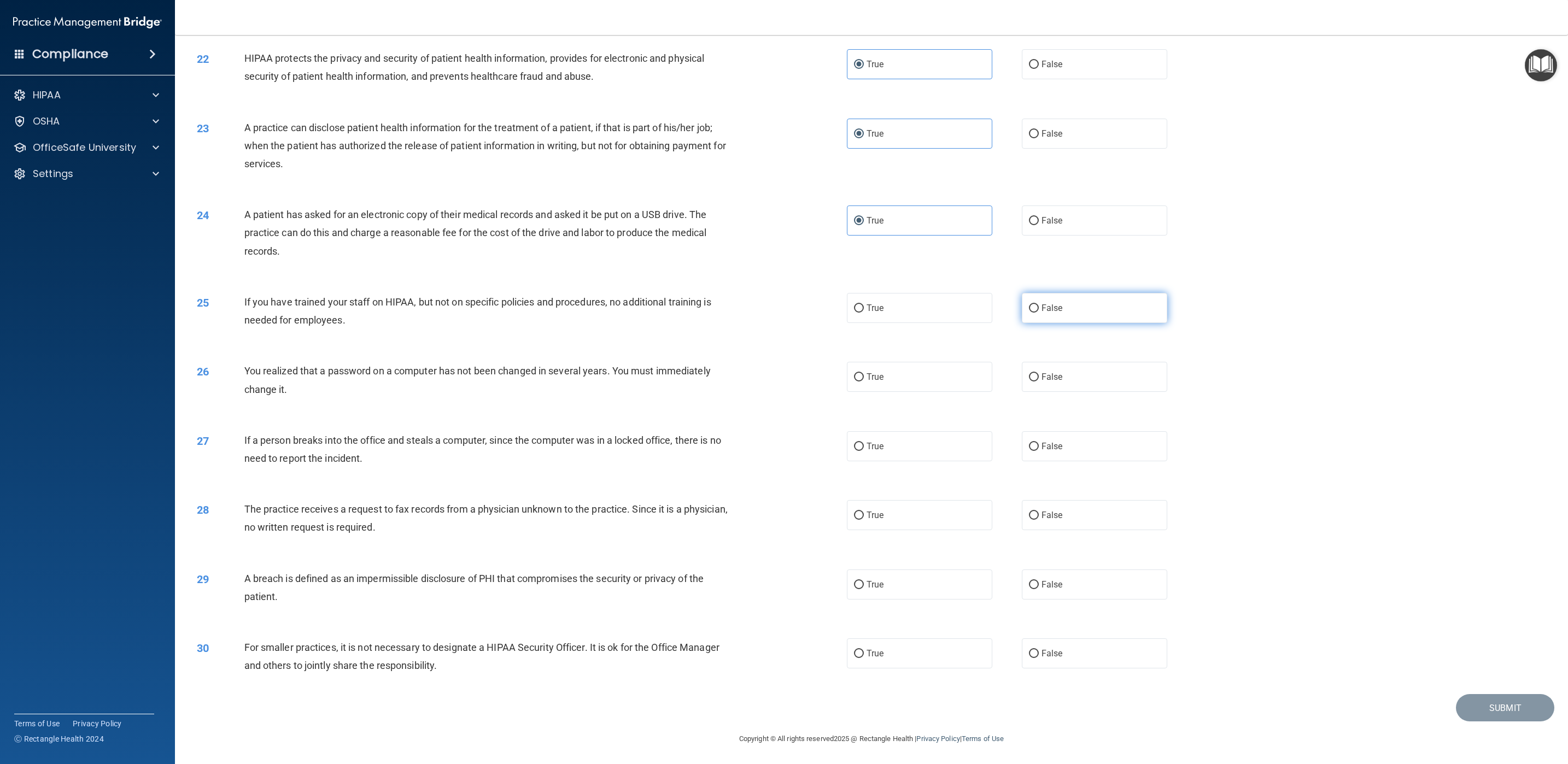
radio input "true"
click at [944, 377] on label "True" at bounding box center [919, 376] width 145 height 30
click at [863, 377] on input "True" at bounding box center [858, 377] width 10 height 8
radio input "true"
click at [1045, 454] on label "False" at bounding box center [1094, 446] width 145 height 30
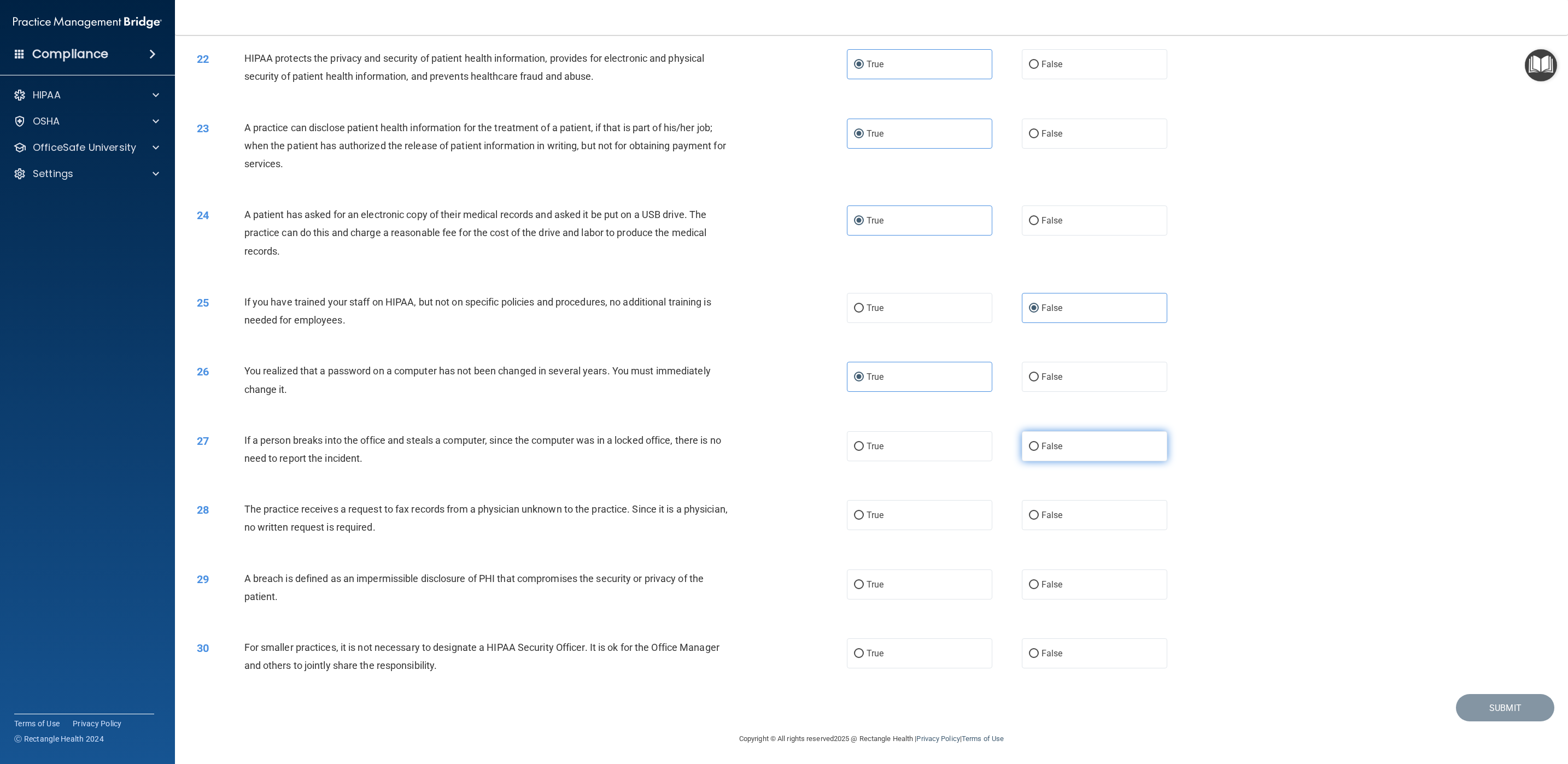
click at [1038, 451] on input "False" at bounding box center [1033, 447] width 10 height 8
radio input "true"
click at [1045, 509] on label "False" at bounding box center [1094, 514] width 145 height 30
click at [1038, 509] on input "False" at bounding box center [1033, 515] width 10 height 8
radio input "true"
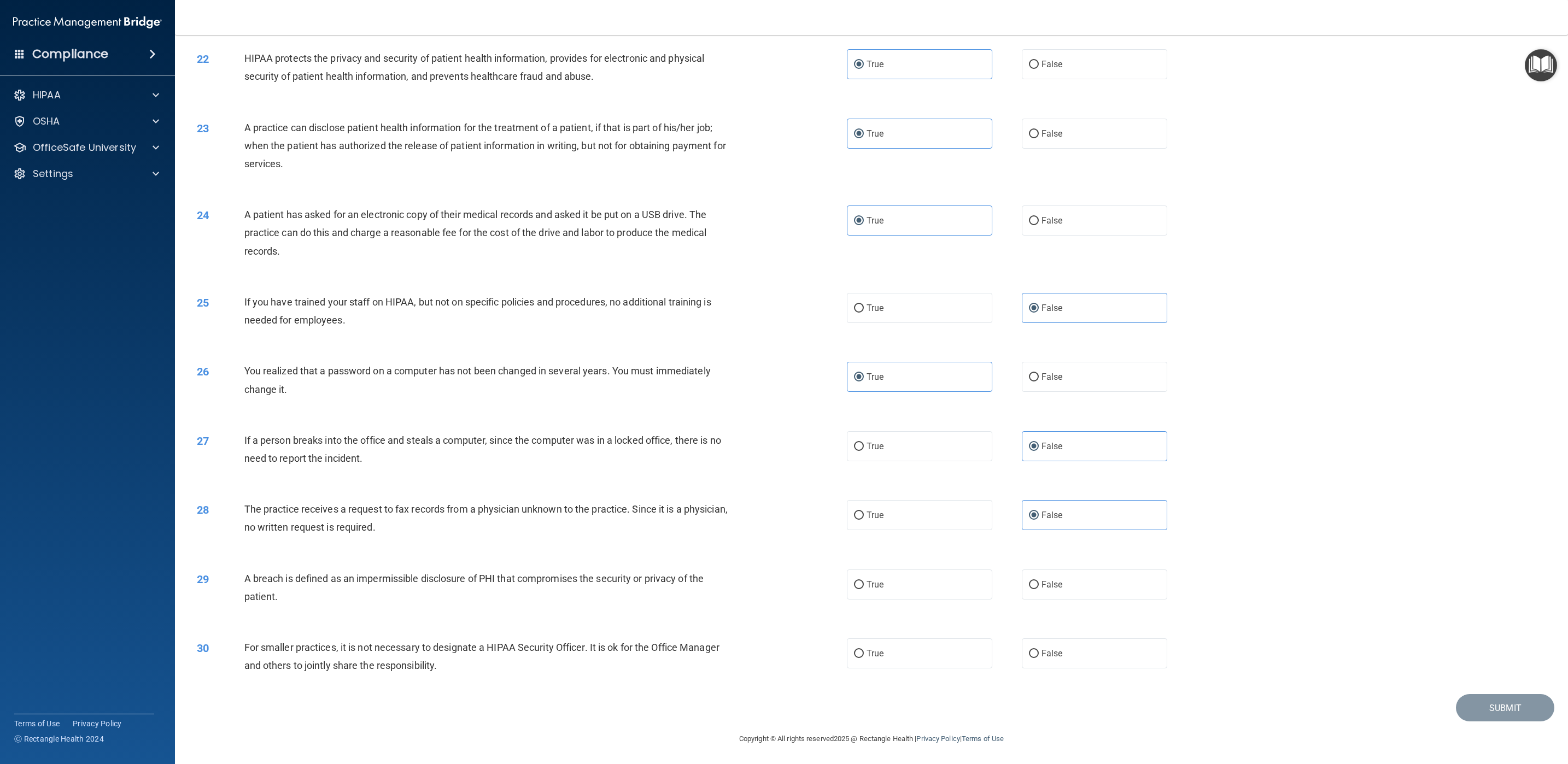
click at [986, 509] on div "True False" at bounding box center [1022, 584] width 350 height 30
click at [975, 509] on label "True" at bounding box center [919, 584] width 145 height 30
click at [863, 509] on input "True" at bounding box center [858, 585] width 10 height 8
radio input "true"
click at [1045, 509] on label "False" at bounding box center [1094, 653] width 145 height 30
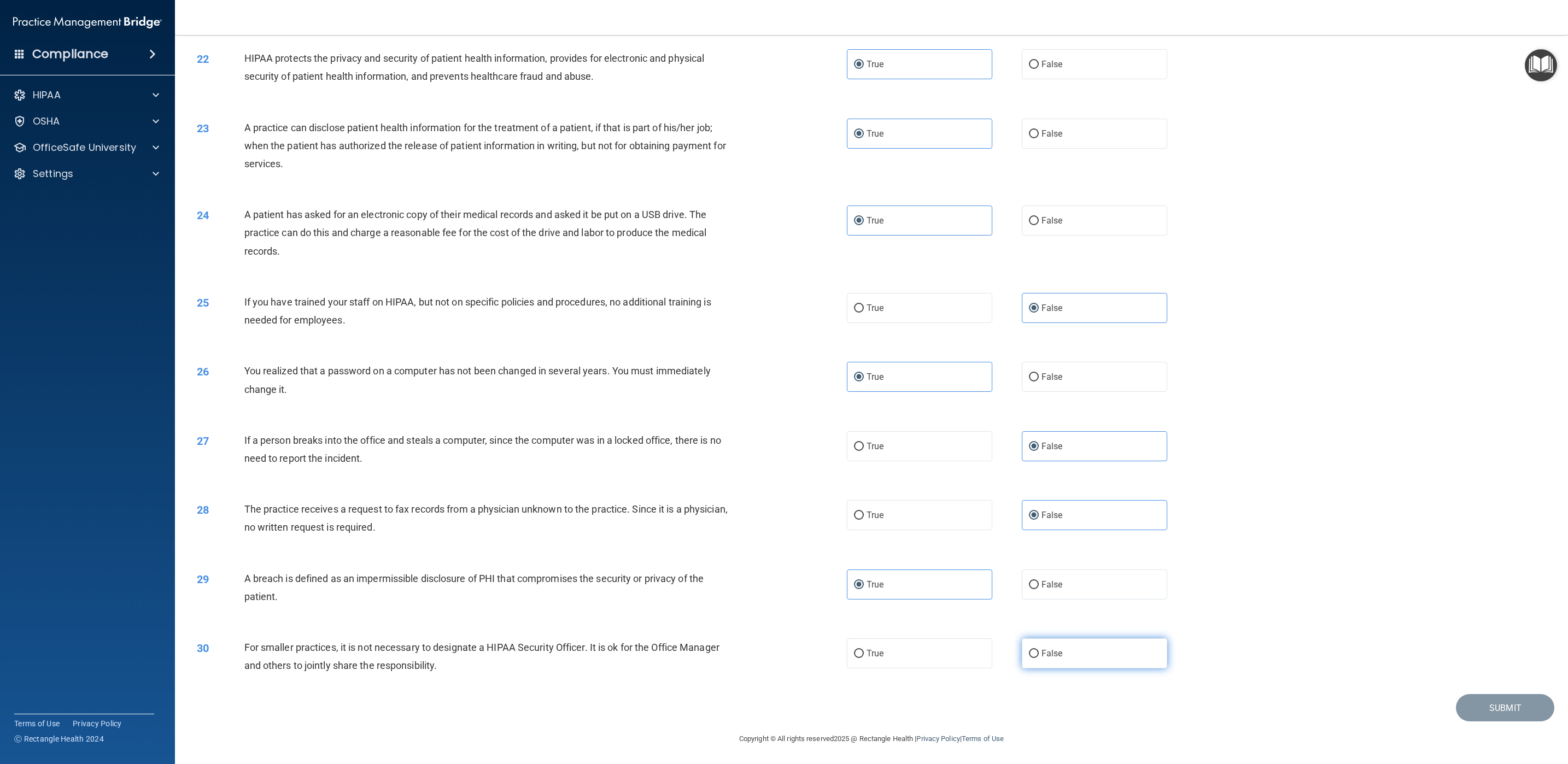
click at [1038, 509] on input "False" at bounding box center [1033, 654] width 10 height 8
radio input "true"
click at [1045, 509] on button "Submit" at bounding box center [1505, 708] width 99 height 28
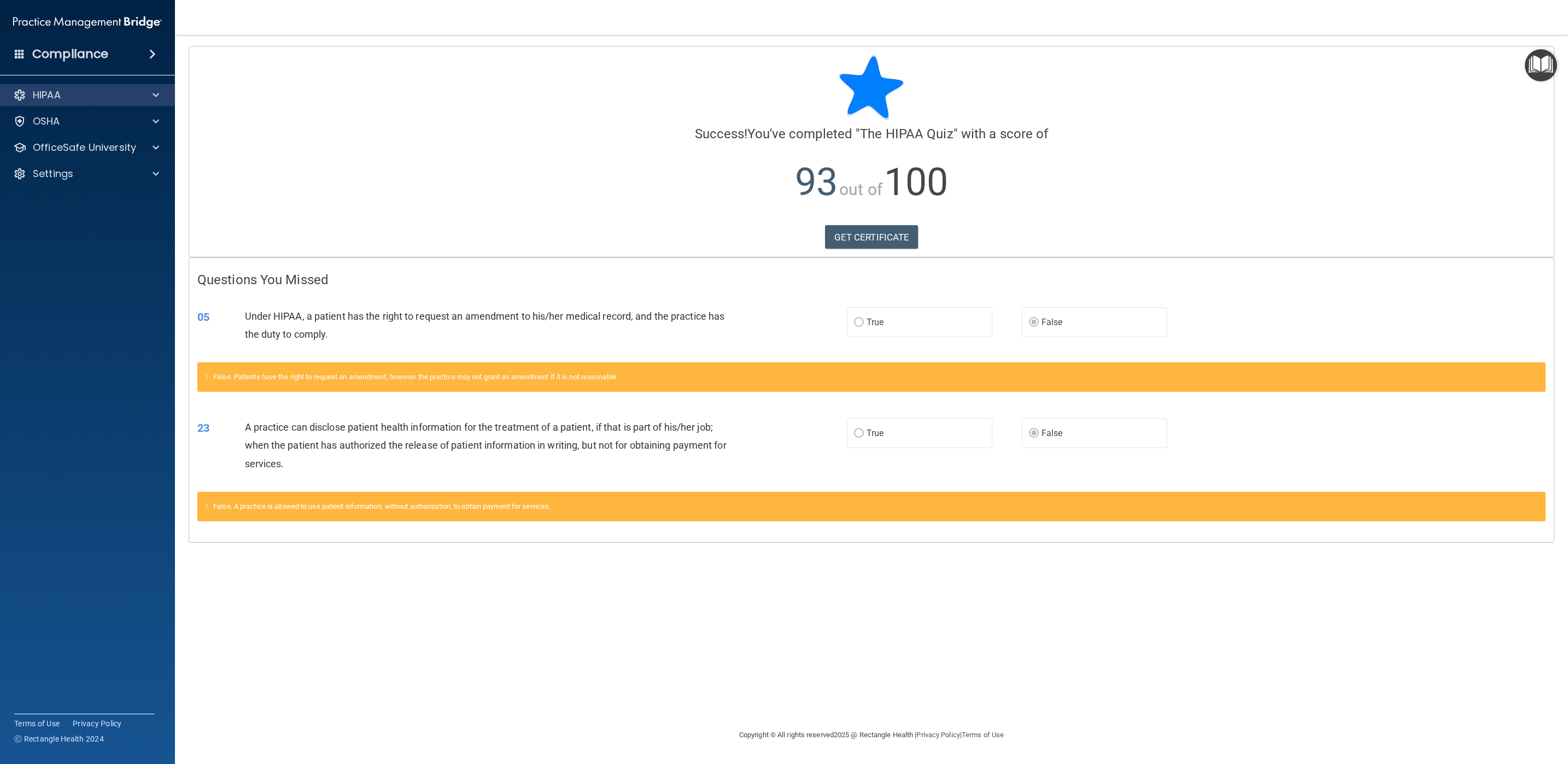
click at [156, 103] on div "HIPAA" at bounding box center [88, 95] width 176 height 22
click at [153, 99] on span at bounding box center [156, 96] width 7 height 14
drag, startPoint x: 156, startPoint y: 103, endPoint x: 156, endPoint y: 114, distance: 11.0
click at [156, 103] on div "HIPAA" at bounding box center [88, 95] width 176 height 22
click at [157, 97] on span at bounding box center [156, 96] width 7 height 14
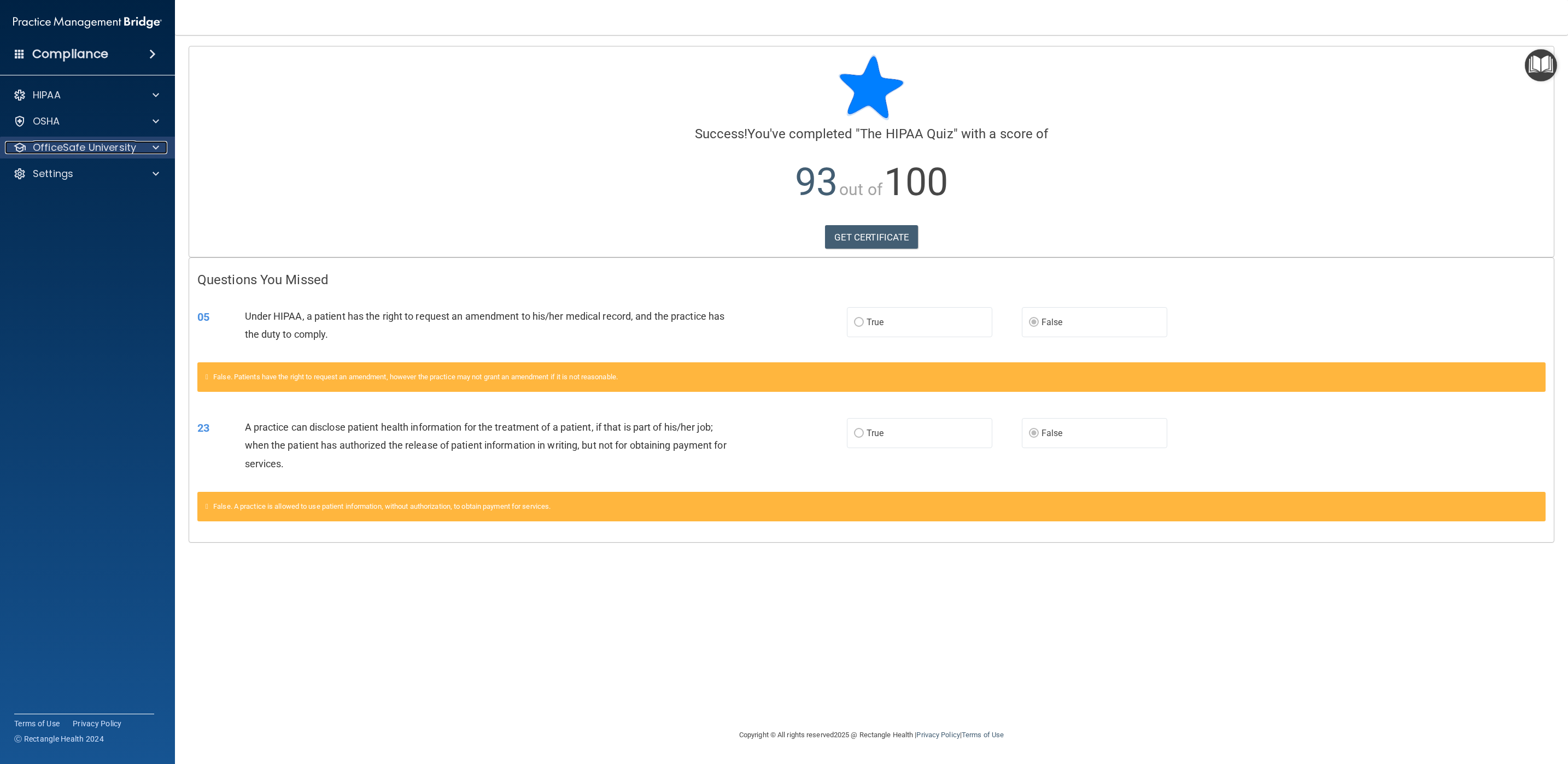
click at [154, 148] on span at bounding box center [156, 148] width 7 height 14
click at [131, 174] on img at bounding box center [132, 174] width 14 height 14
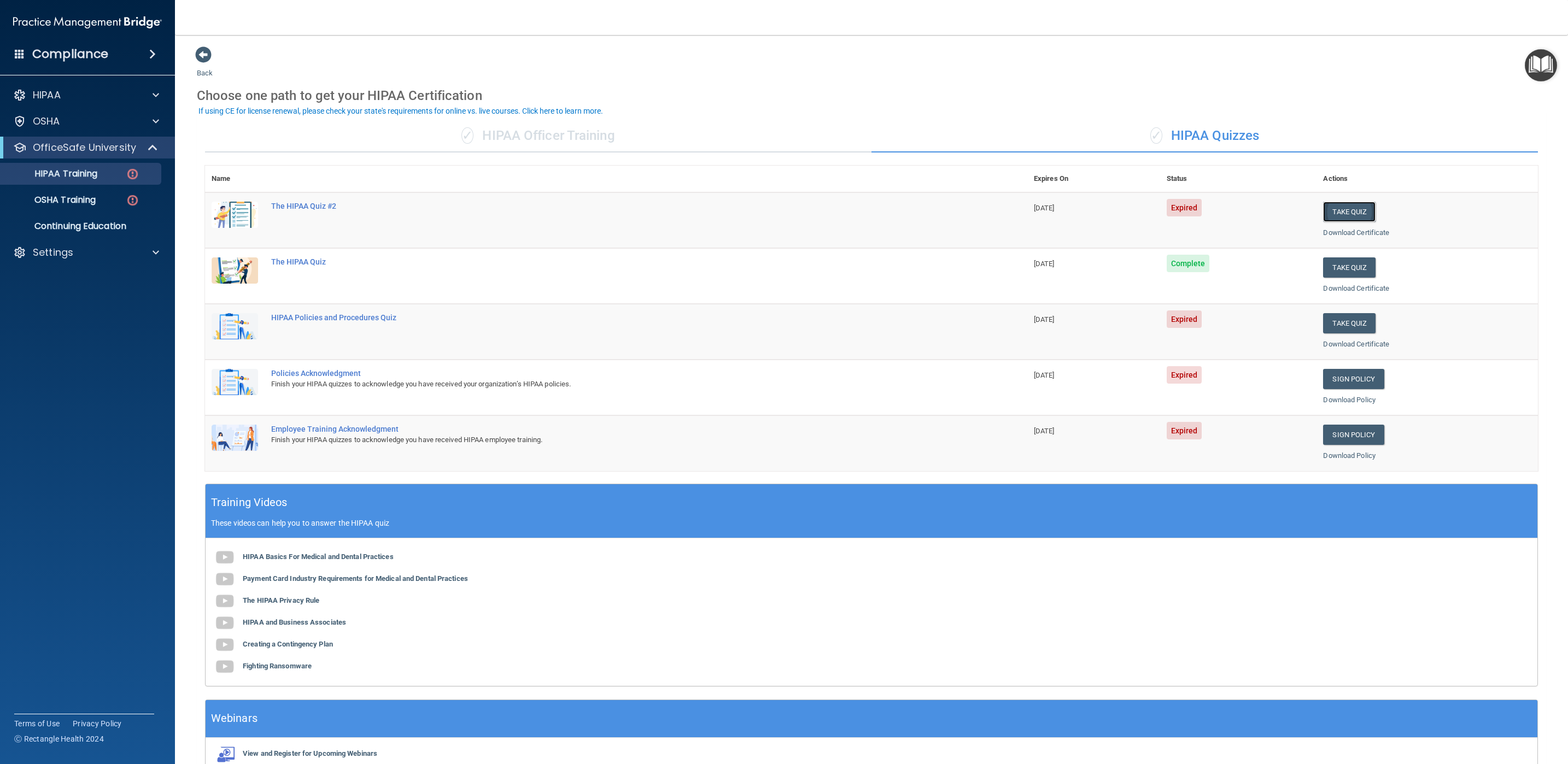
click at [1045, 208] on button "Take Quiz" at bounding box center [1349, 212] width 52 height 20
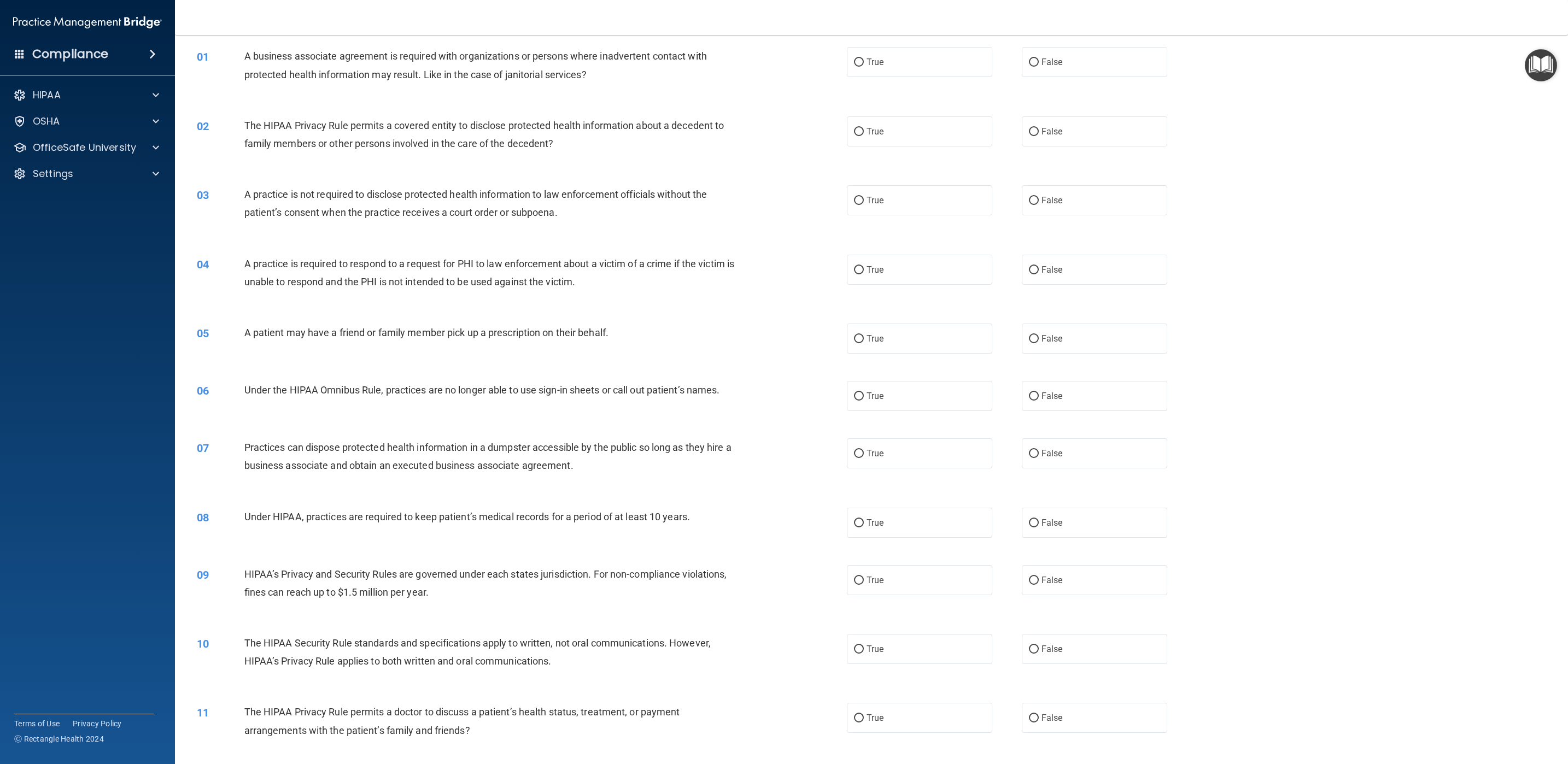
scroll to position [49, 0]
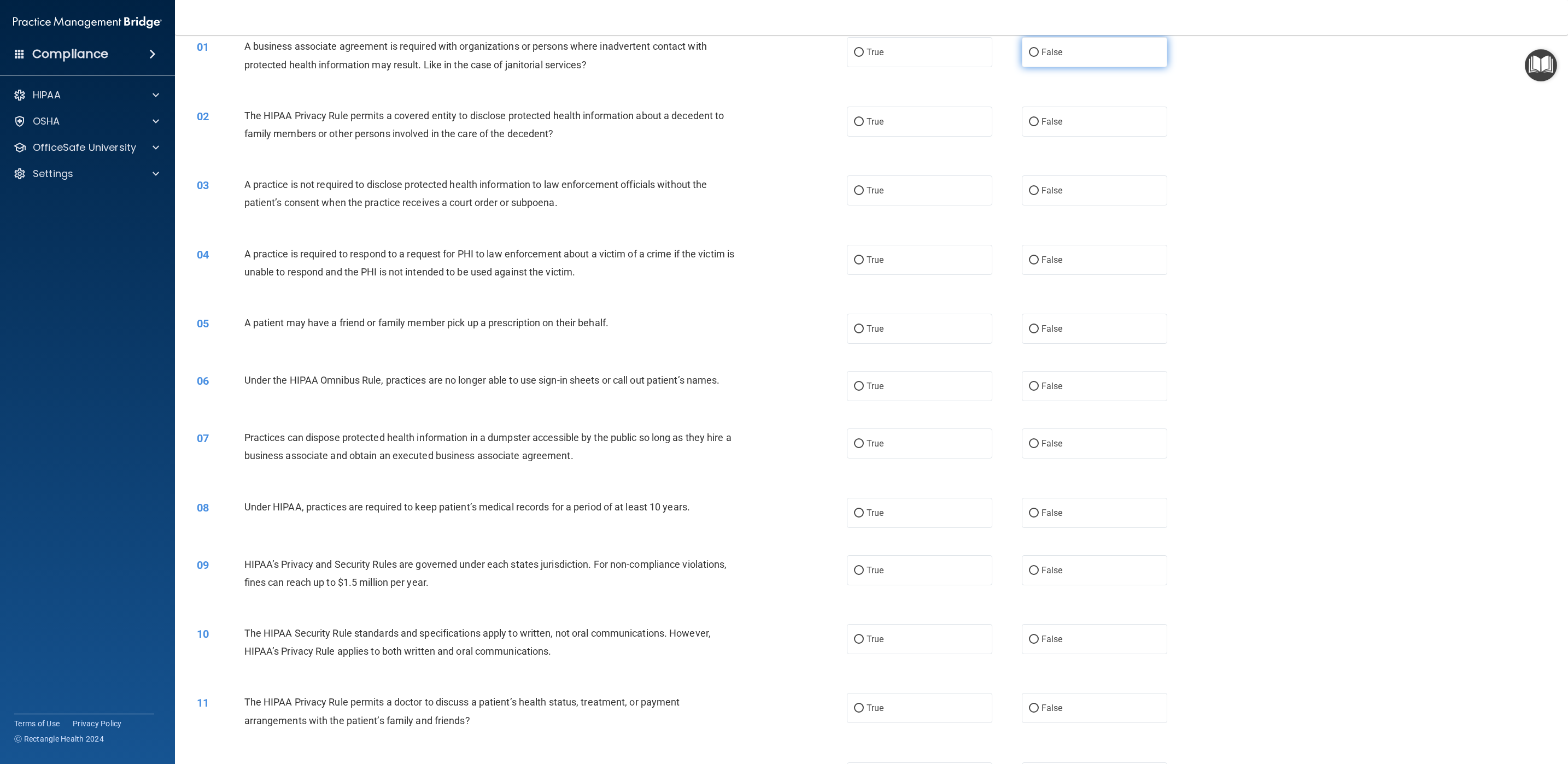
click at [1029, 51] on input "False" at bounding box center [1033, 52] width 10 height 8
radio input "true"
click at [956, 115] on label "True" at bounding box center [919, 121] width 145 height 30
click at [863, 118] on input "True" at bounding box center [858, 122] width 10 height 8
radio input "true"
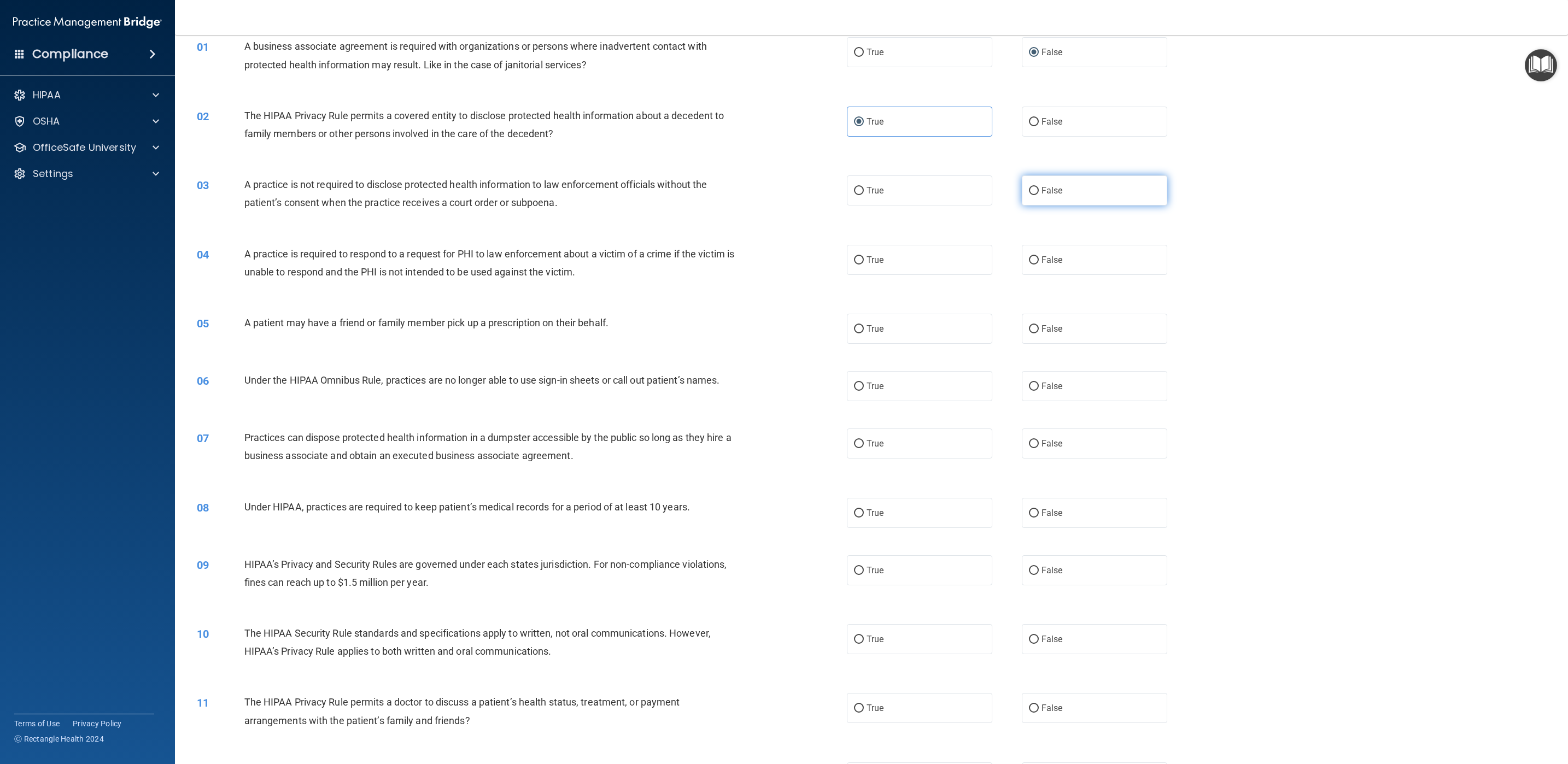
click at [1045, 184] on label "False" at bounding box center [1094, 191] width 145 height 30
click at [1038, 187] on input "False" at bounding box center [1033, 191] width 10 height 8
radio input "true"
click at [968, 258] on label "True" at bounding box center [919, 259] width 145 height 30
click at [863, 258] on input "True" at bounding box center [858, 260] width 10 height 8
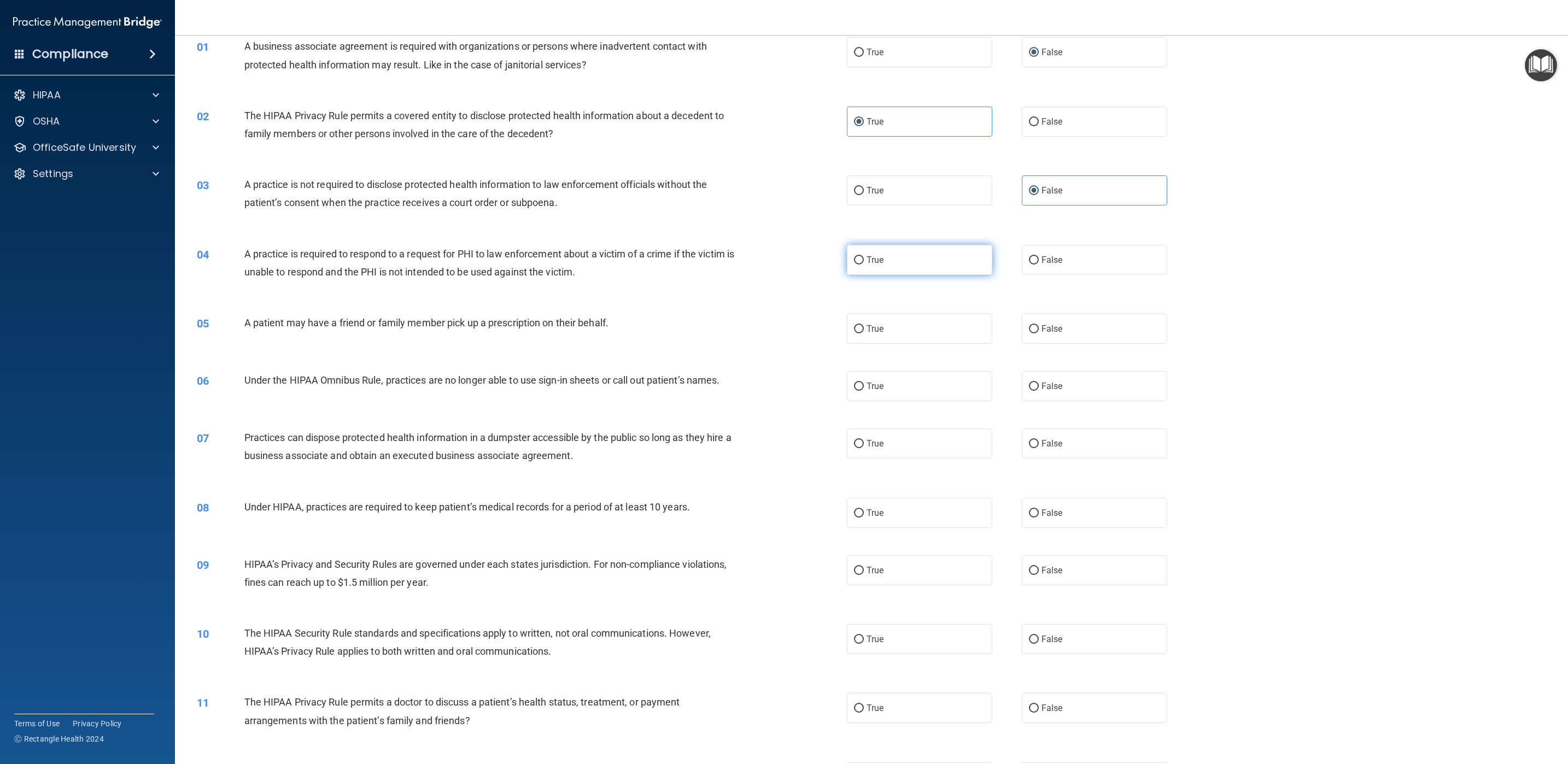
radio input "true"
click at [949, 339] on label "True" at bounding box center [919, 329] width 145 height 30
click at [863, 334] on input "True" at bounding box center [858, 329] width 10 height 8
radio input "true"
click at [1037, 377] on label "False" at bounding box center [1094, 386] width 145 height 30
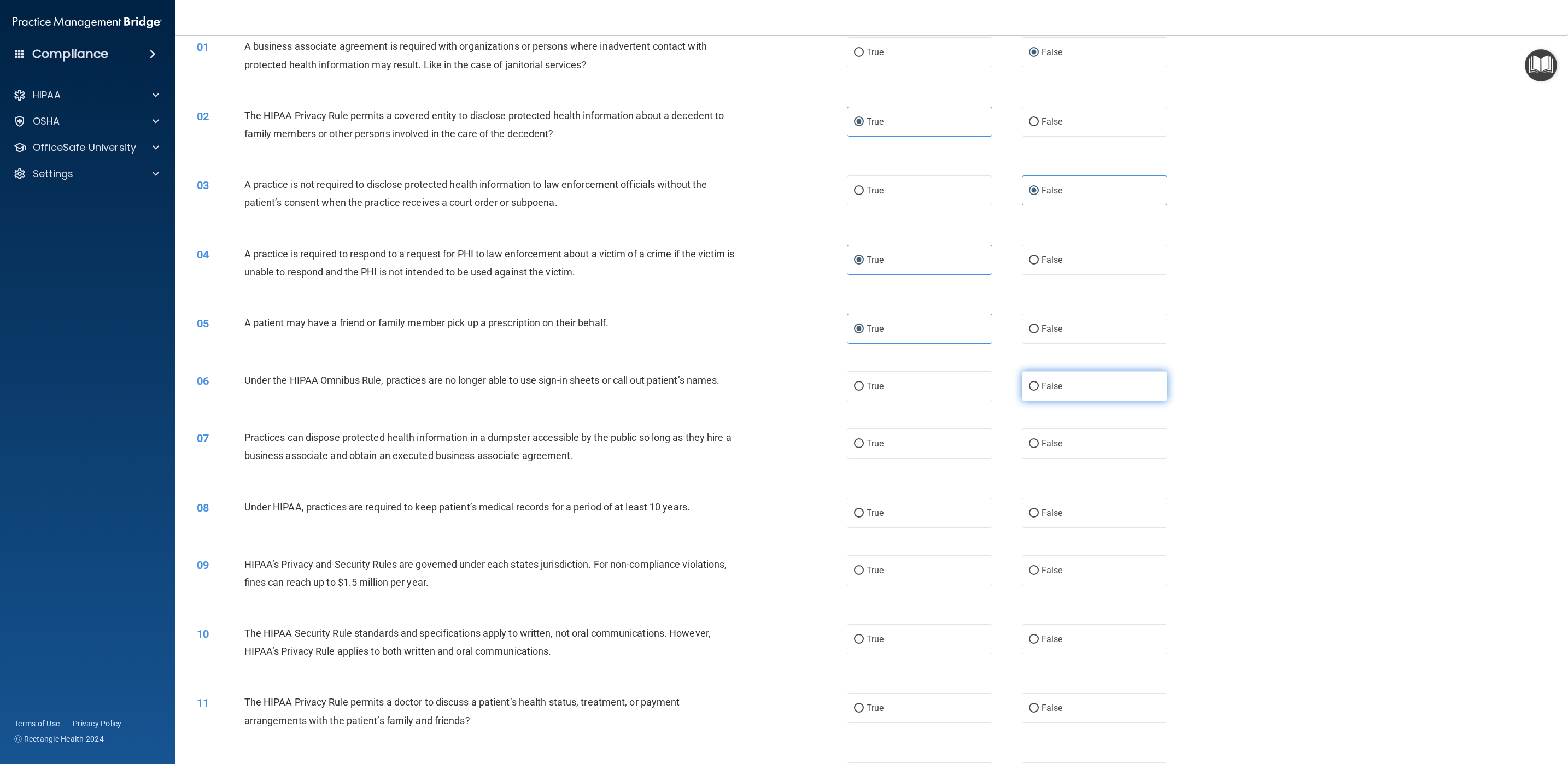
click at [1037, 383] on input "False" at bounding box center [1033, 387] width 10 height 8
radio input "true"
click at [1033, 435] on label "False" at bounding box center [1094, 443] width 145 height 30
click at [1033, 440] on input "False" at bounding box center [1033, 444] width 10 height 8
radio input "true"
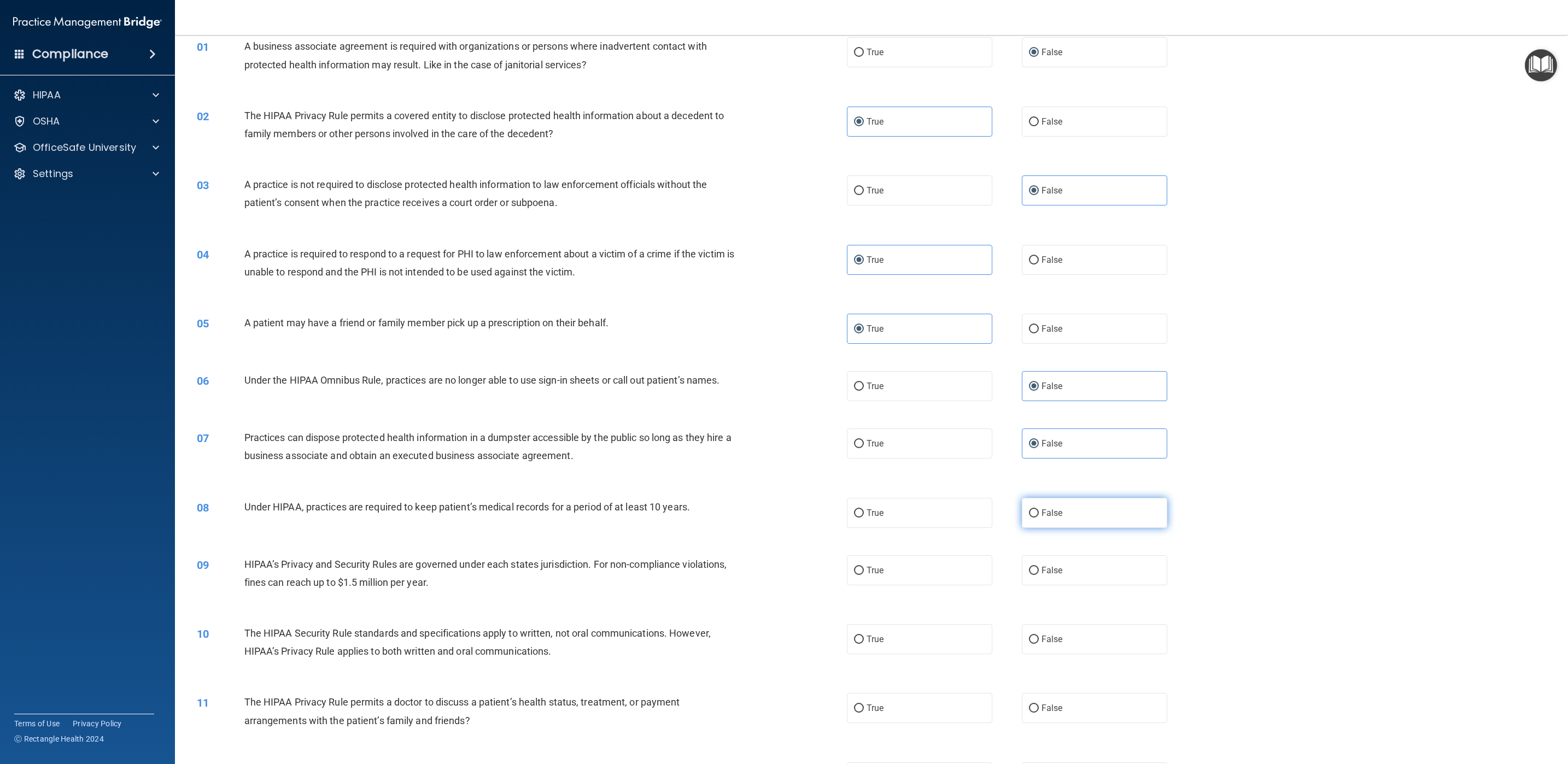
click at [1045, 509] on label "False" at bounding box center [1094, 513] width 145 height 30
click at [1038, 509] on input "False" at bounding box center [1033, 514] width 10 height 8
radio input "true"
click at [1045, 509] on label "False" at bounding box center [1094, 570] width 145 height 30
click at [1038, 509] on input "False" at bounding box center [1033, 571] width 10 height 8
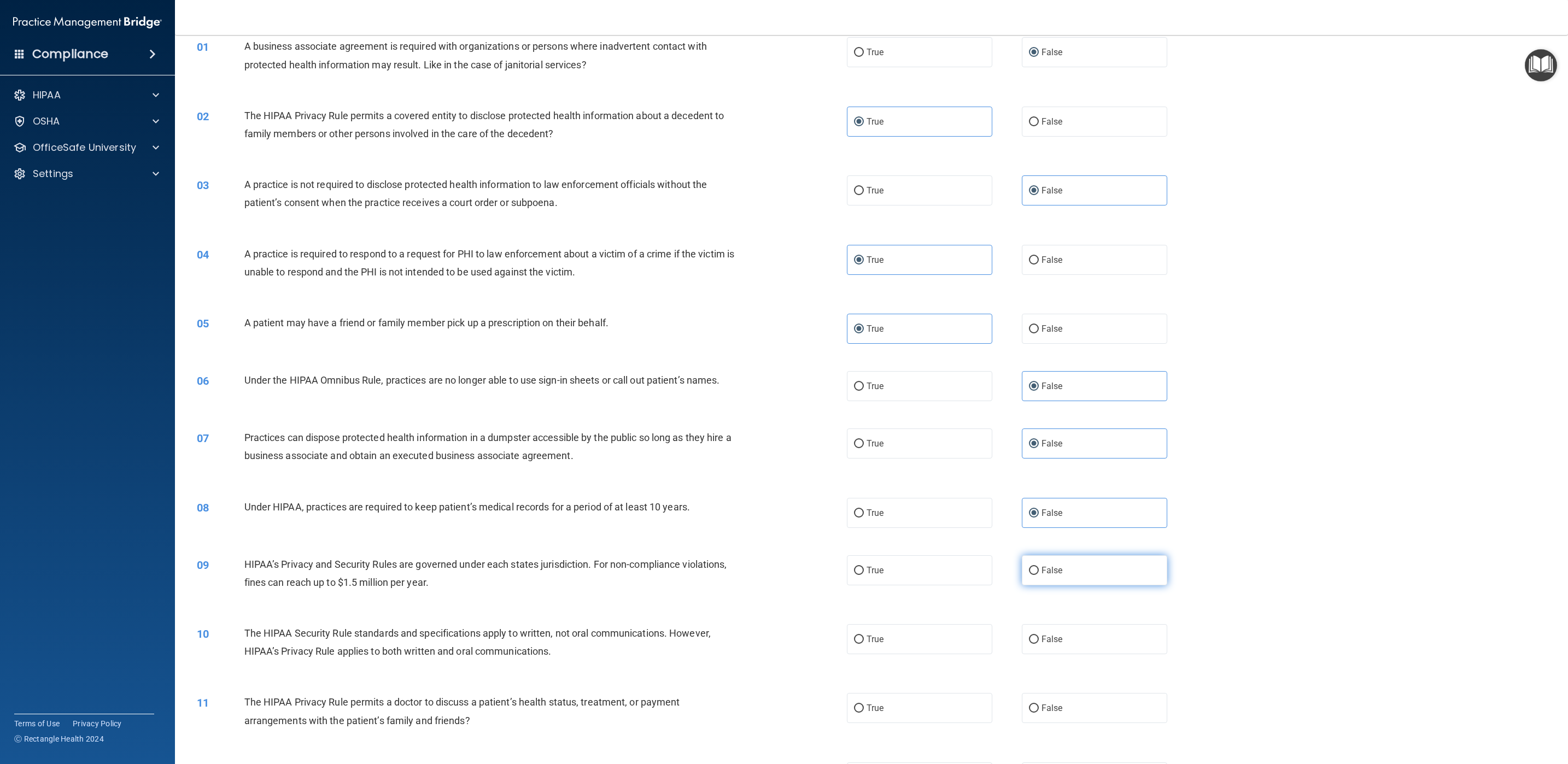
radio input "true"
click at [1045, 509] on label "False" at bounding box center [1094, 639] width 145 height 30
click at [1038, 509] on input "False" at bounding box center [1033, 640] width 10 height 8
radio input "true"
drag, startPoint x: 958, startPoint y: 711, endPoint x: 954, endPoint y: 701, distance: 10.8
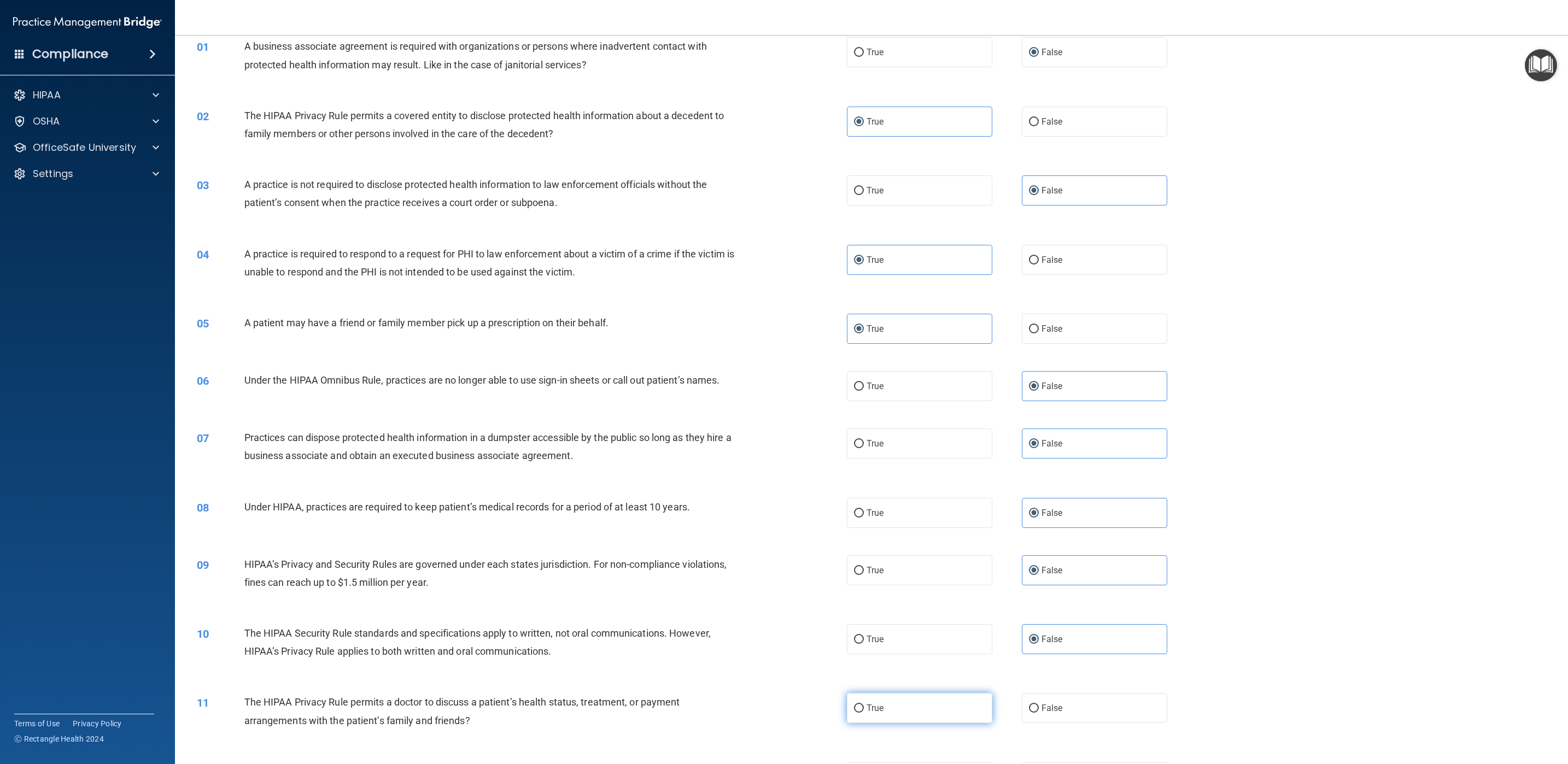
click at [958, 509] on label "True" at bounding box center [919, 708] width 145 height 30
click at [863, 509] on input "True" at bounding box center [858, 709] width 10 height 8
radio input "true"
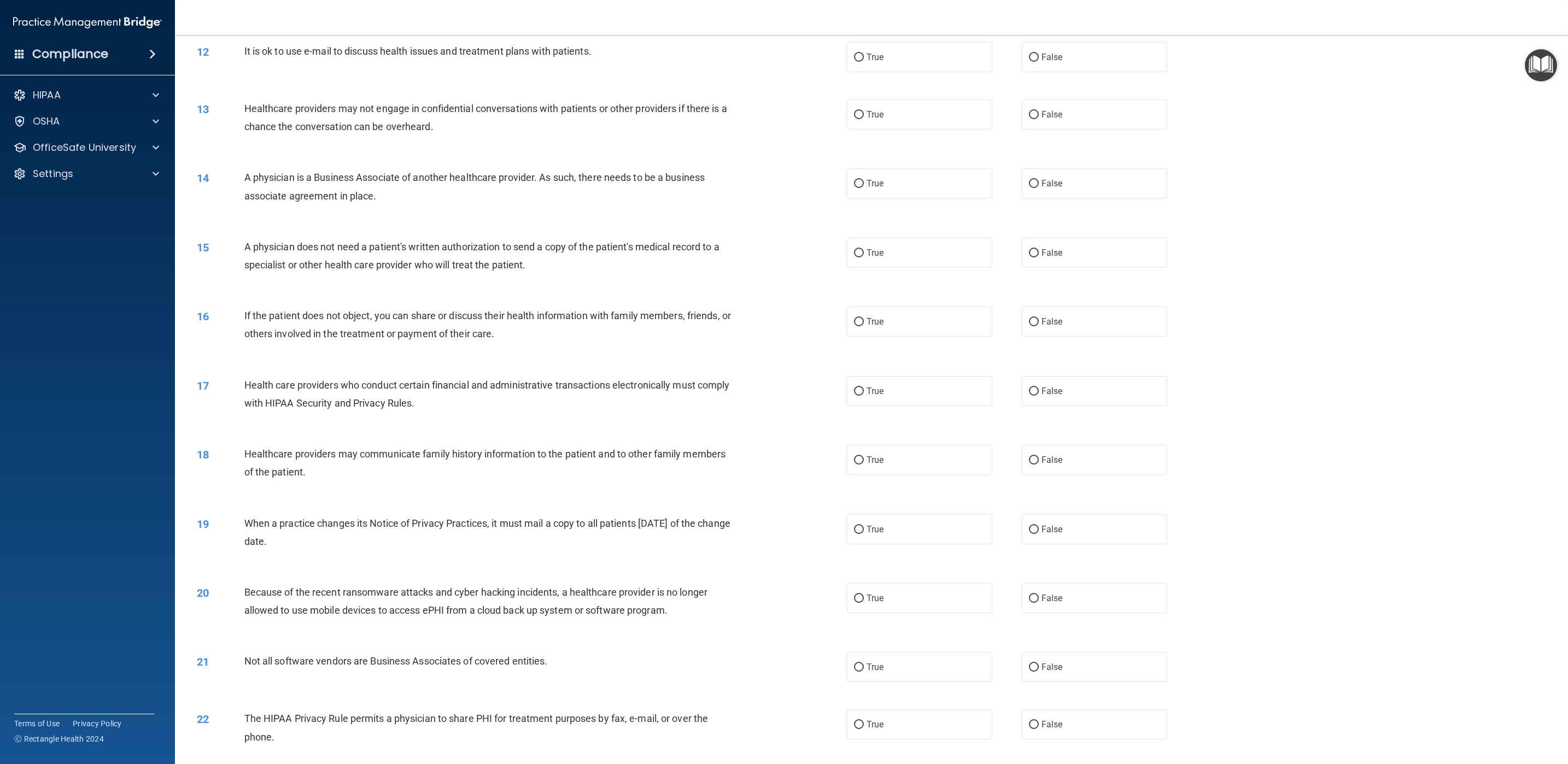
scroll to position [760, 0]
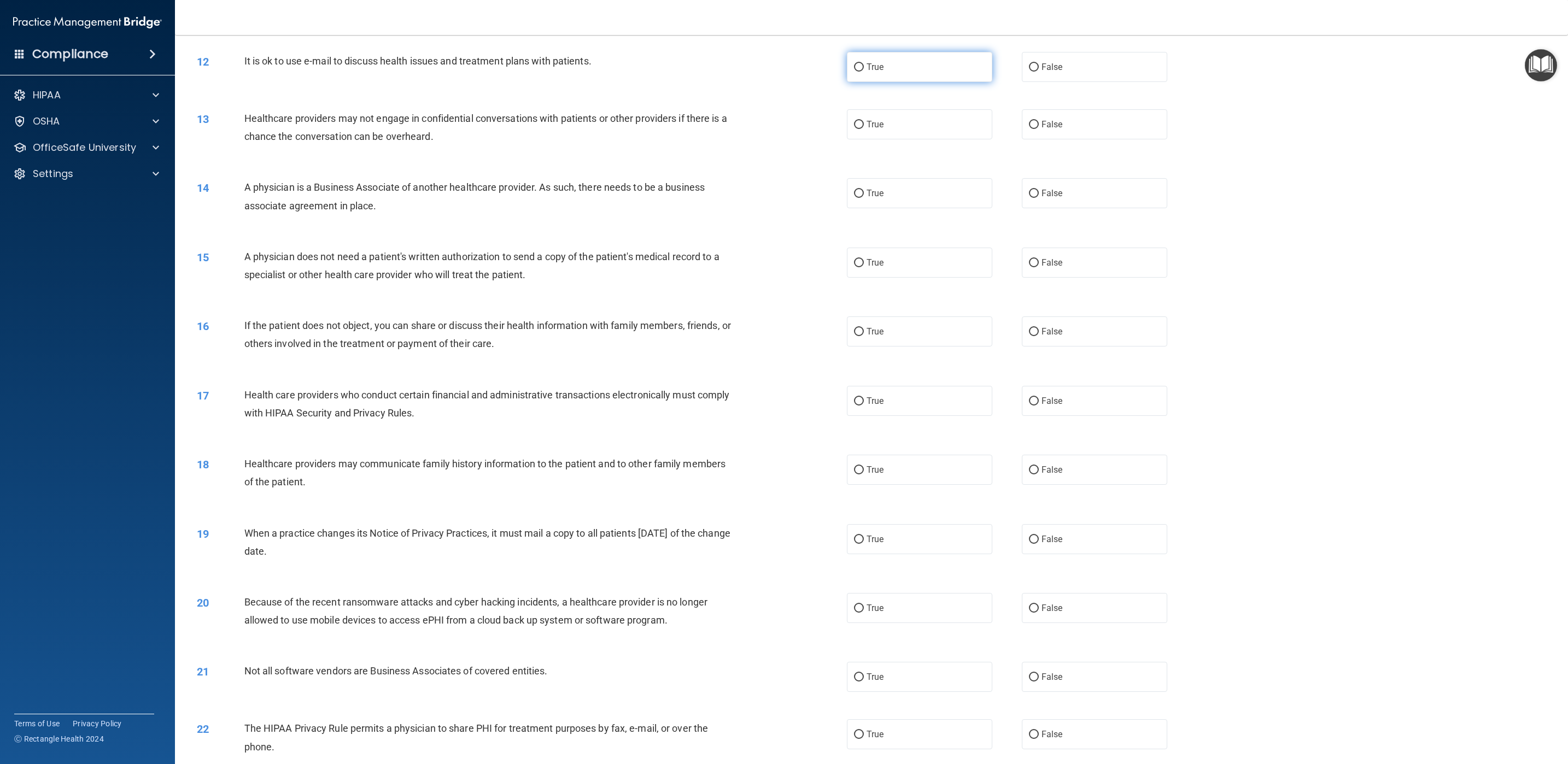
click at [859, 75] on label "True" at bounding box center [919, 67] width 145 height 30
click at [859, 72] on input "True" at bounding box center [858, 68] width 10 height 8
radio input "true"
click at [909, 136] on label "True" at bounding box center [919, 124] width 145 height 30
click at [863, 129] on input "True" at bounding box center [858, 125] width 10 height 8
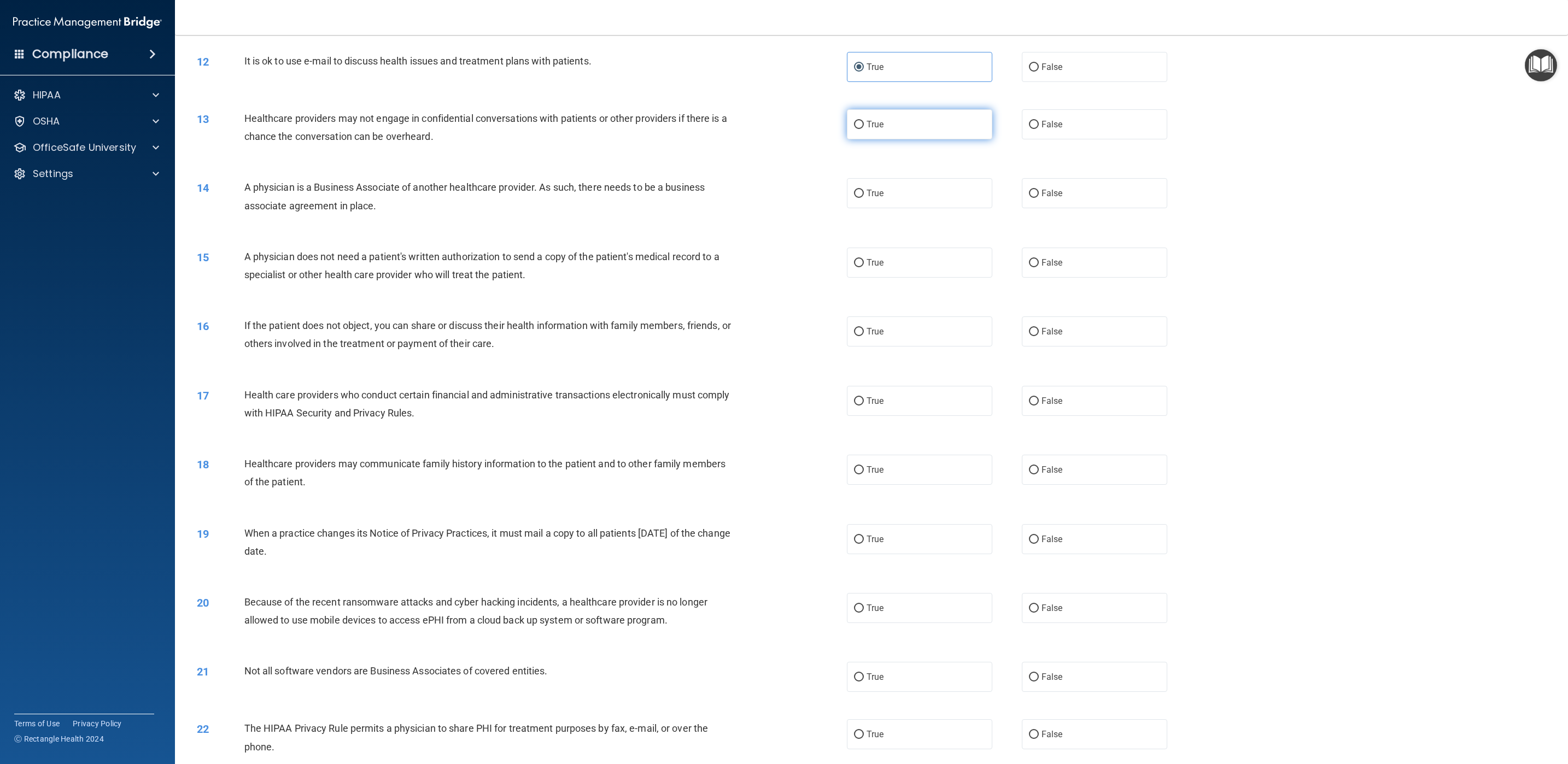
radio input "true"
click at [1045, 216] on div "14 A physician is a Business Associate of another healthcare provider. As such,…" at bounding box center [871, 198] width 1365 height 69
click at [1045, 204] on label "False" at bounding box center [1094, 192] width 145 height 30
click at [1038, 198] on input "False" at bounding box center [1033, 193] width 10 height 8
radio input "true"
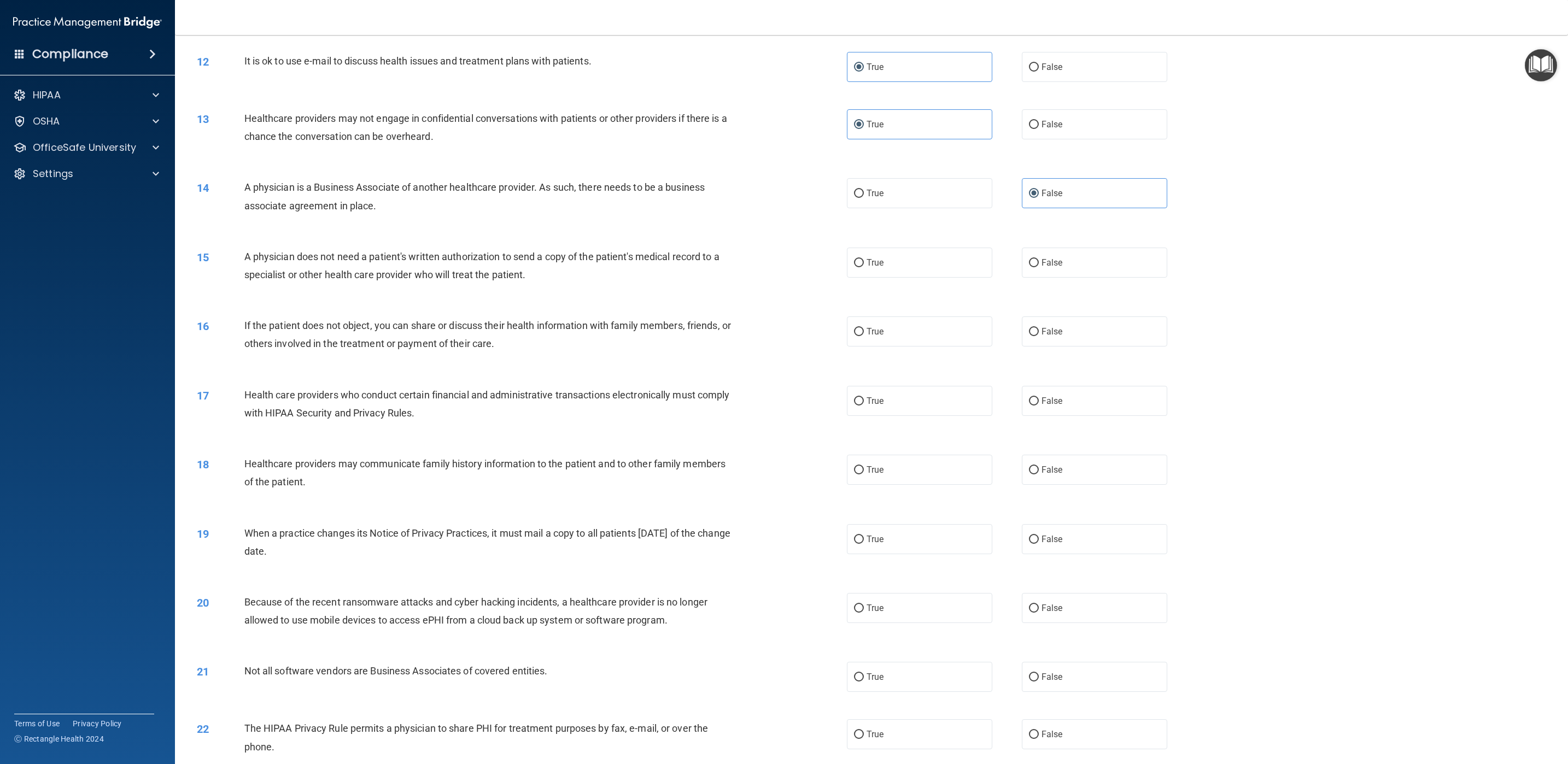
click at [987, 245] on div "15 A physician does not need a patient's written authorization to send a copy o…" at bounding box center [871, 268] width 1365 height 69
click at [972, 256] on label "True" at bounding box center [919, 262] width 145 height 30
click at [863, 259] on input "True" at bounding box center [858, 263] width 10 height 8
radio input "true"
click at [916, 345] on label "True" at bounding box center [919, 331] width 145 height 30
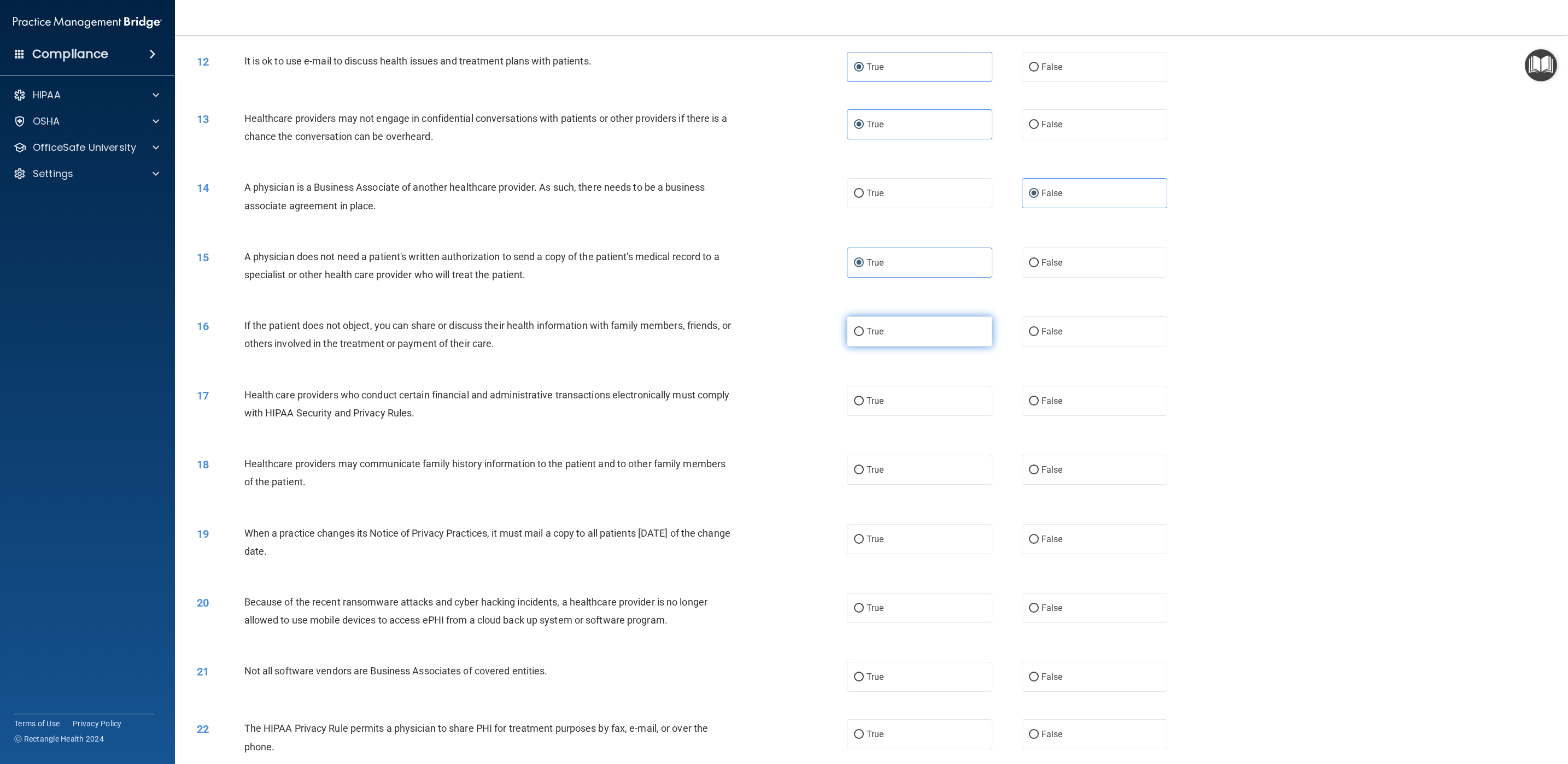
click at [863, 337] on input "True" at bounding box center [858, 332] width 10 height 8
radio input "true"
click at [892, 397] on label "True" at bounding box center [919, 400] width 145 height 30
click at [863, 397] on input "True" at bounding box center [858, 401] width 10 height 8
radio input "true"
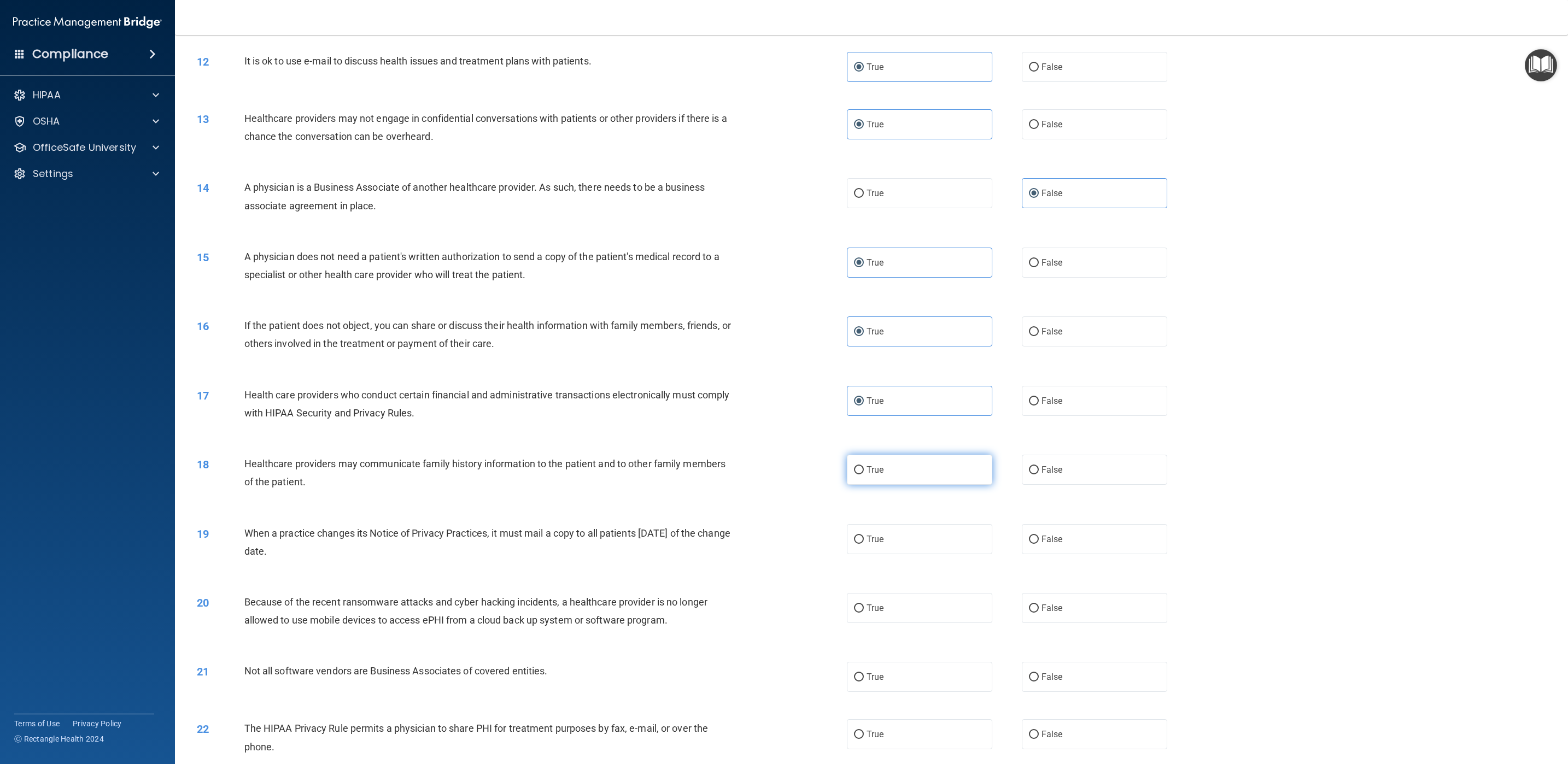
click at [881, 477] on label "True" at bounding box center [919, 469] width 145 height 30
click at [863, 475] on input "True" at bounding box center [858, 470] width 10 height 8
radio input "true"
click at [1045, 509] on label "False" at bounding box center [1094, 539] width 145 height 30
click at [1038, 509] on input "False" at bounding box center [1033, 540] width 10 height 8
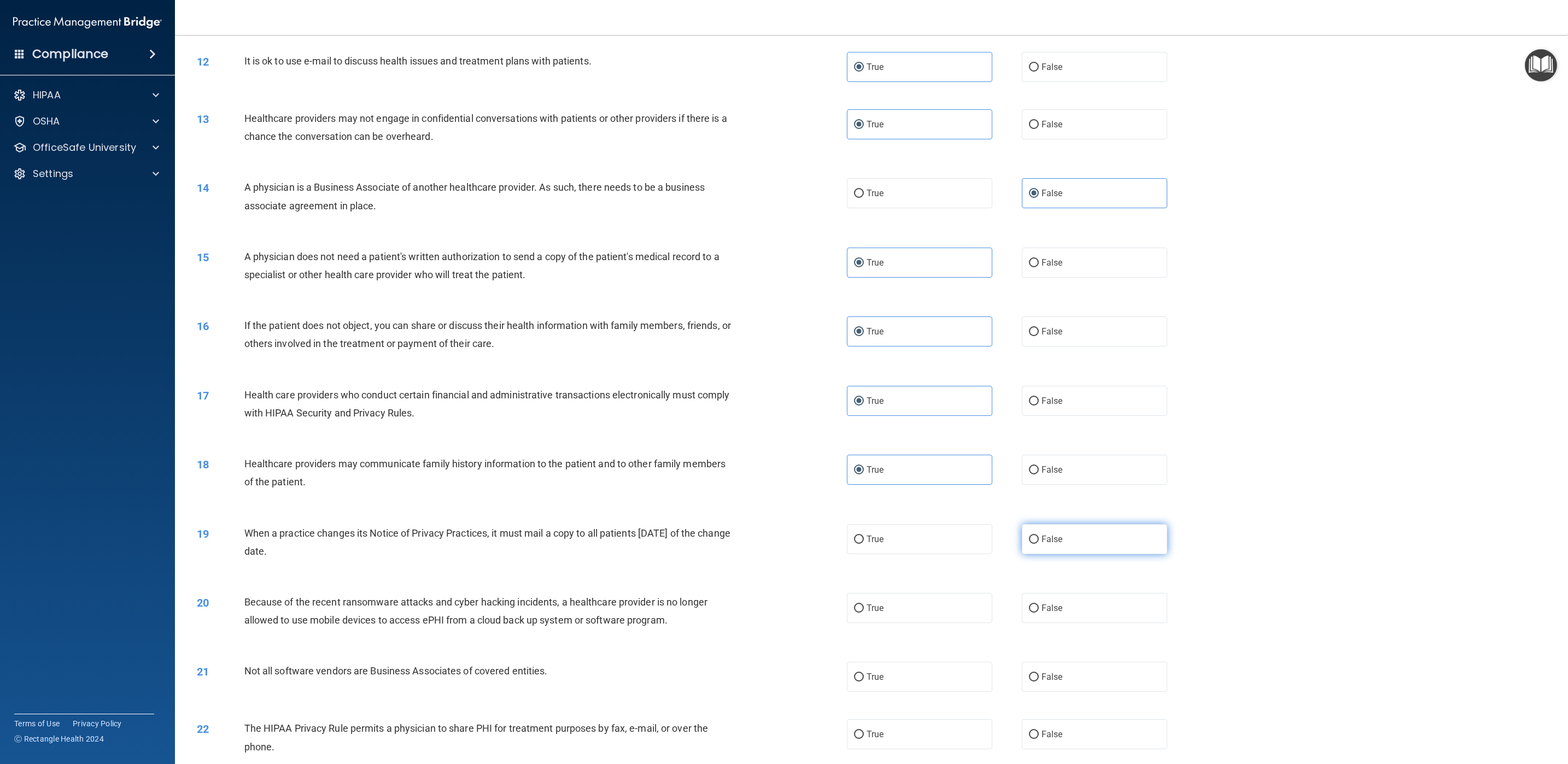
radio input "true"
click at [1045, 509] on label "False" at bounding box center [1094, 608] width 145 height 30
click at [1038, 509] on input "False" at bounding box center [1033, 608] width 10 height 8
radio input "true"
drag, startPoint x: 970, startPoint y: 678, endPoint x: 960, endPoint y: 689, distance: 14.9
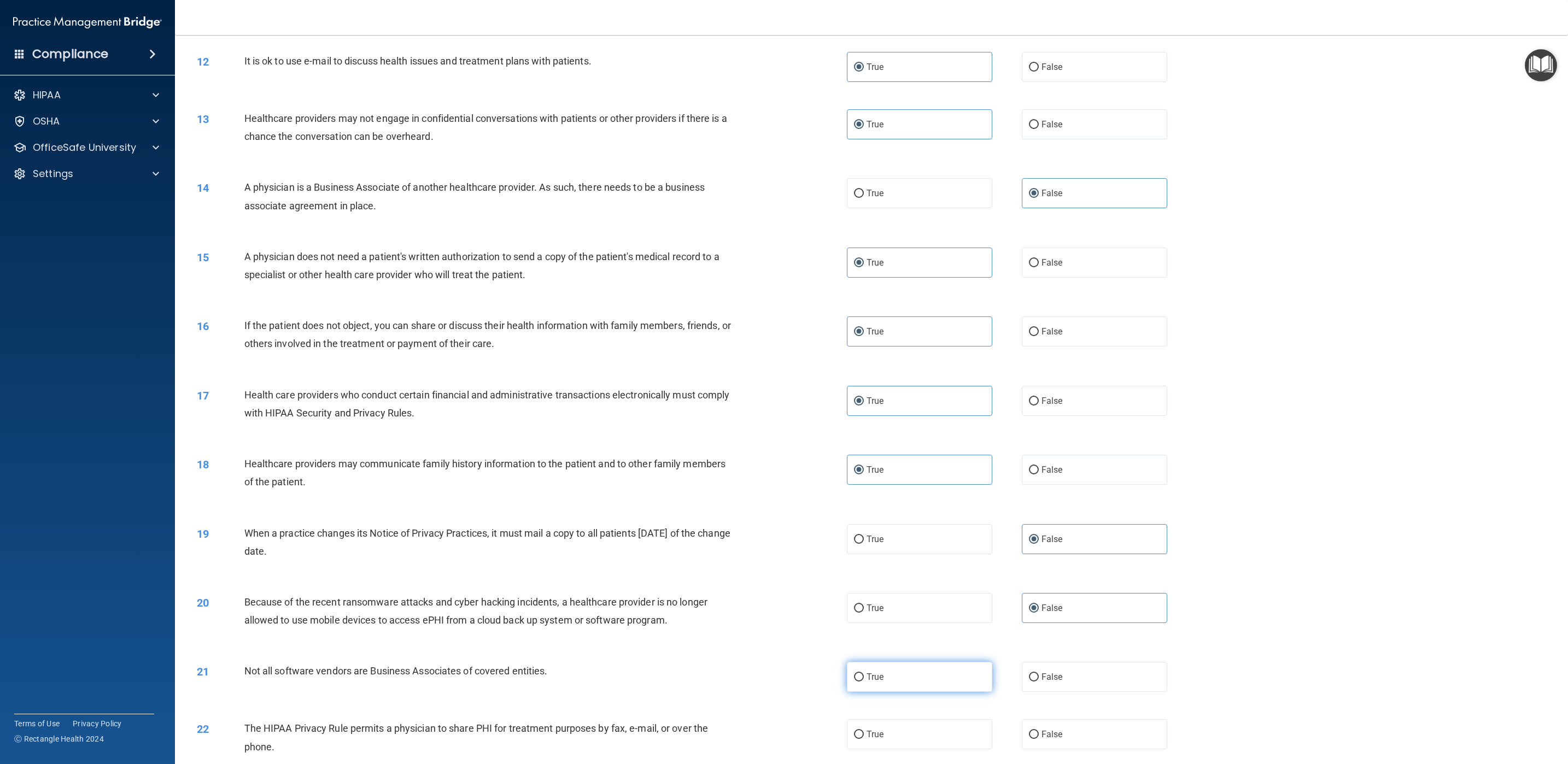
click at [968, 509] on label "True" at bounding box center [919, 677] width 145 height 30
click at [863, 509] on input "True" at bounding box center [858, 678] width 10 height 8
radio input "true"
click at [946, 509] on label "True" at bounding box center [919, 734] width 145 height 30
click at [863, 509] on input "True" at bounding box center [858, 735] width 10 height 8
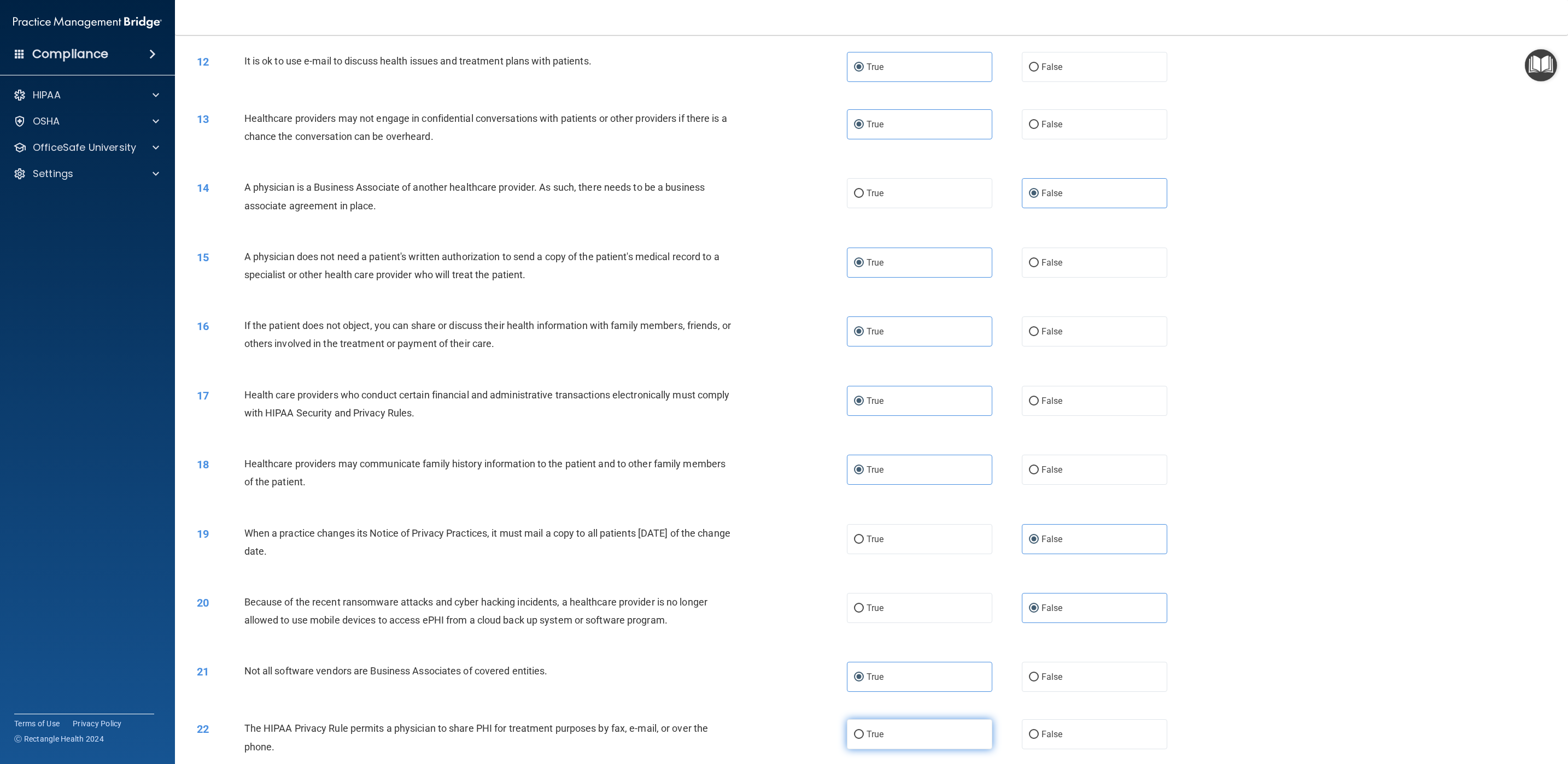
radio input "true"
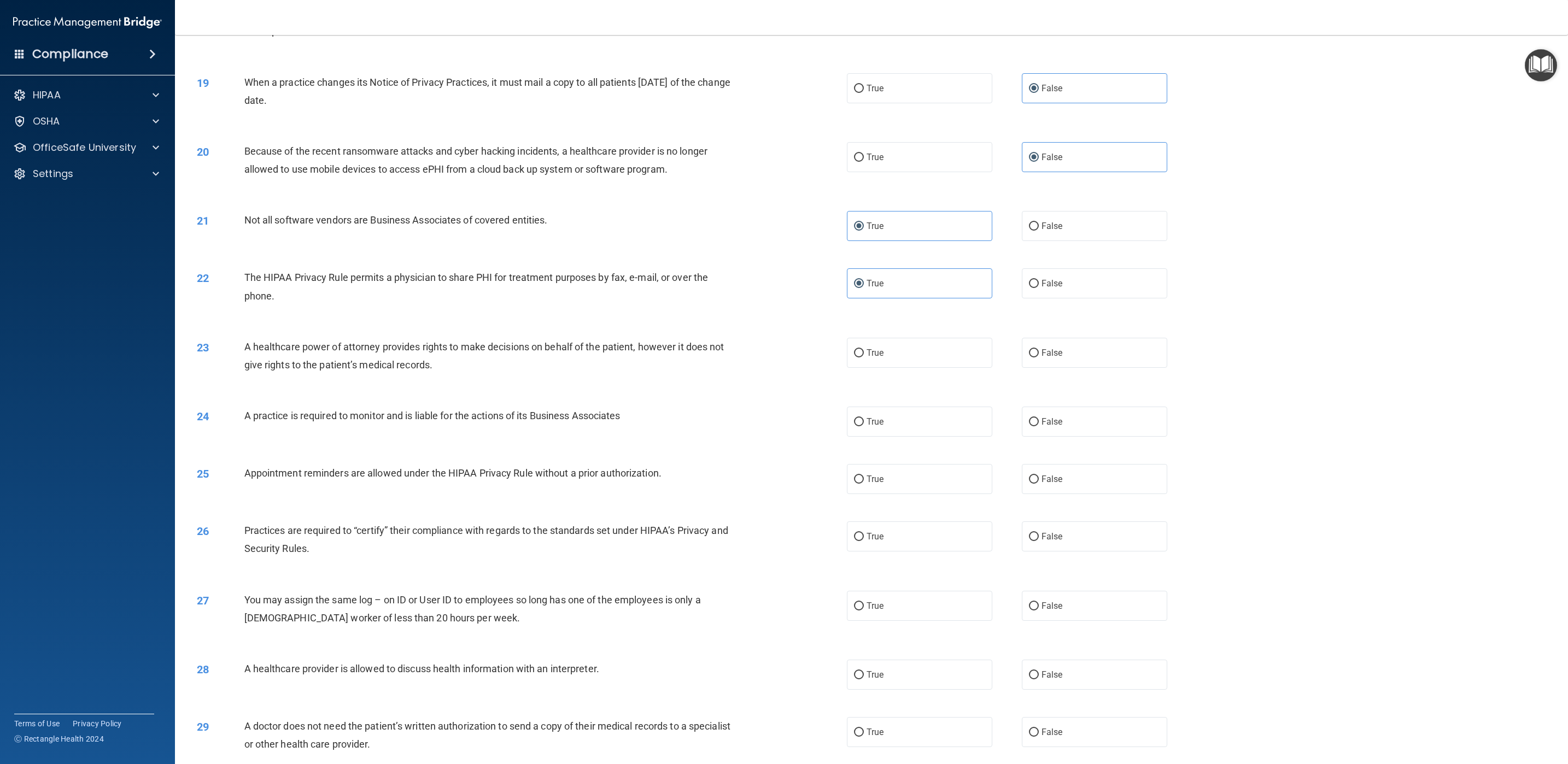
scroll to position [1359, 0]
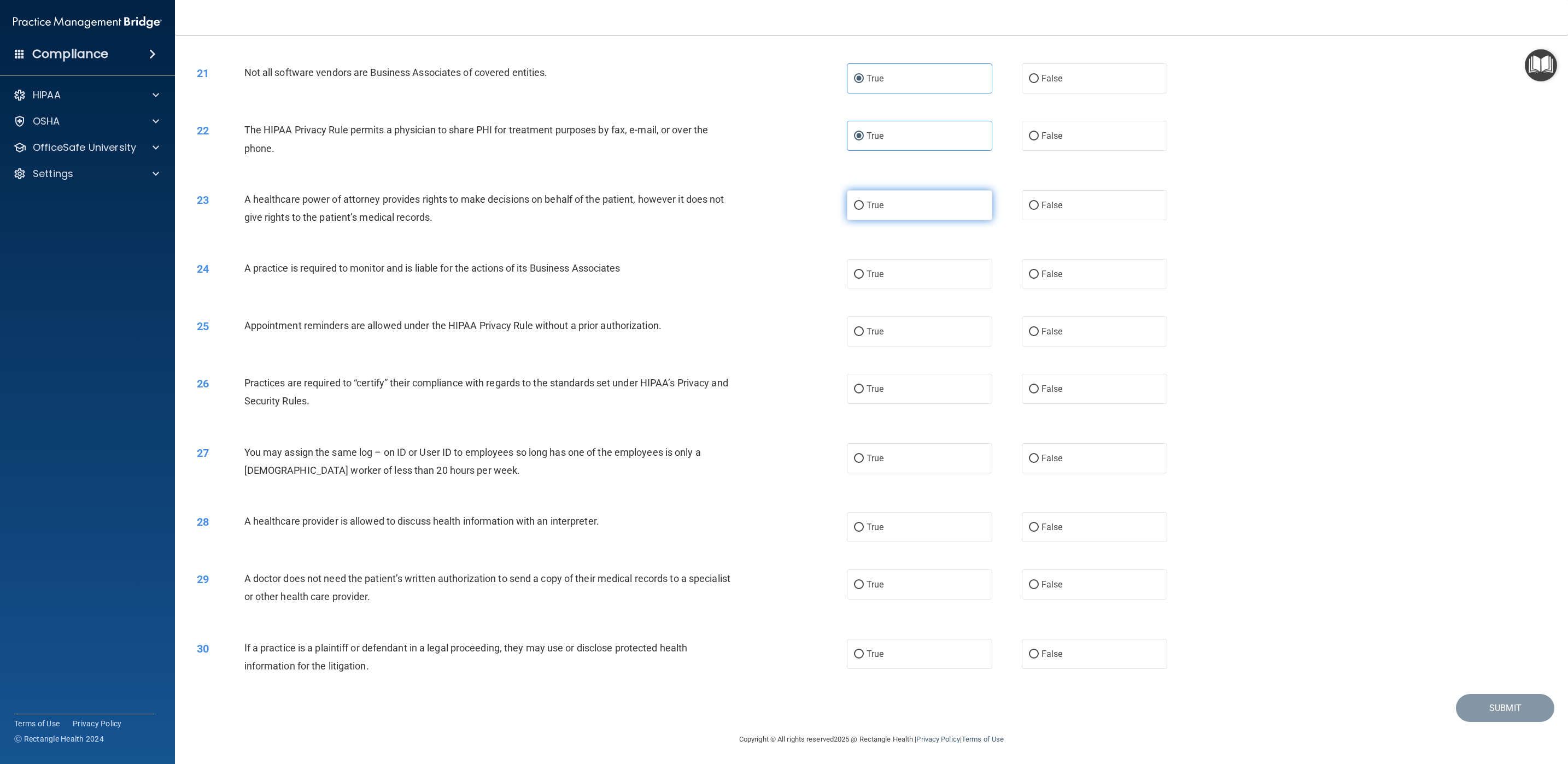
click at [908, 206] on label "True" at bounding box center [919, 205] width 145 height 30
click at [863, 206] on input "True" at bounding box center [858, 206] width 10 height 8
radio input "true"
click at [910, 273] on label "True" at bounding box center [919, 274] width 145 height 30
click at [863, 273] on input "True" at bounding box center [858, 275] width 10 height 8
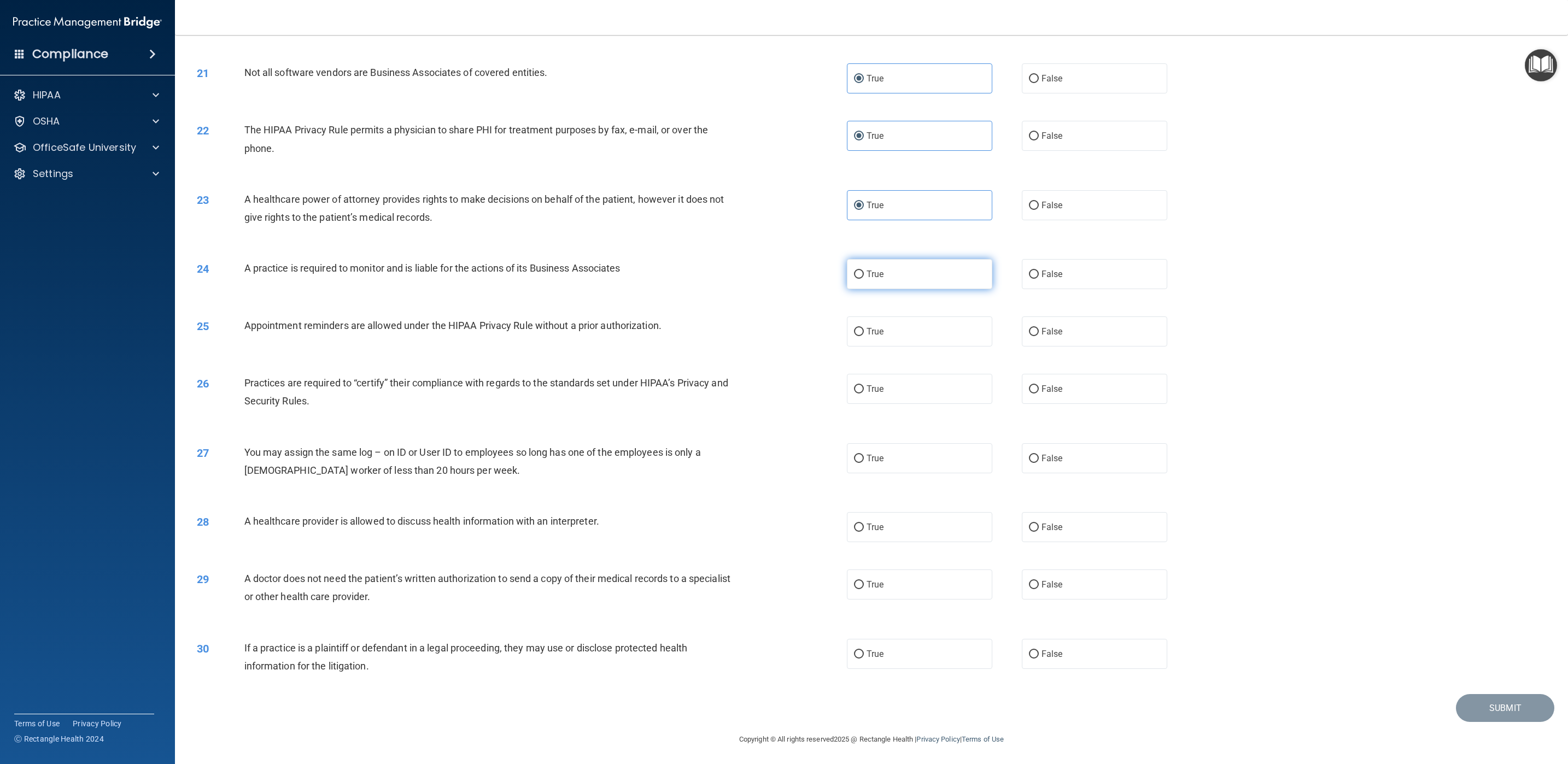
radio input "true"
click at [900, 337] on label "True" at bounding box center [919, 331] width 145 height 30
click at [863, 337] on input "True" at bounding box center [858, 332] width 10 height 8
radio input "true"
click at [1045, 396] on label "False" at bounding box center [1094, 389] width 145 height 30
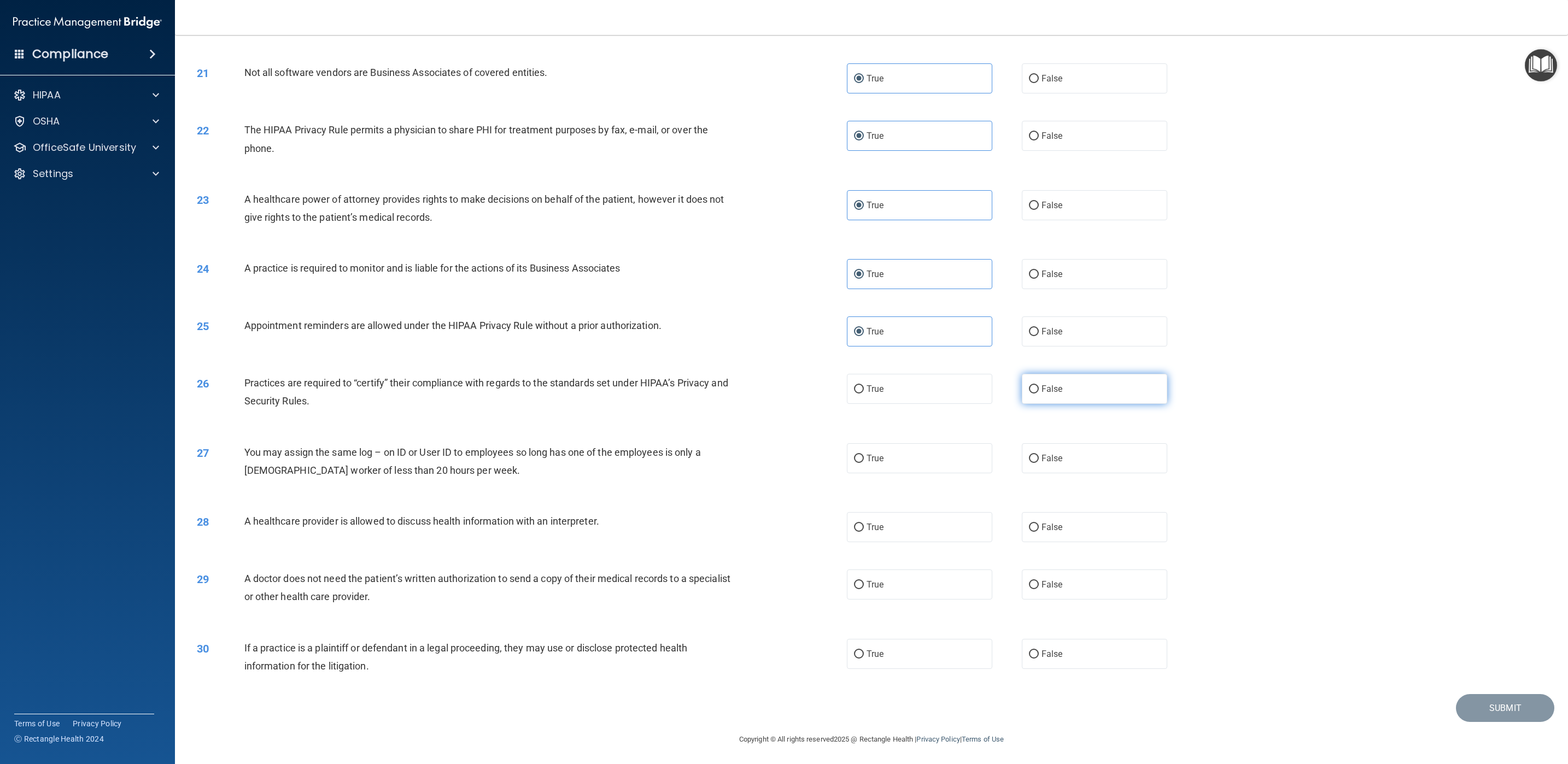
click at [1038, 394] on input "False" at bounding box center [1033, 390] width 10 height 8
radio input "true"
click at [1045, 455] on label "False" at bounding box center [1094, 458] width 145 height 30
click at [1038, 455] on input "False" at bounding box center [1033, 458] width 10 height 8
radio input "true"
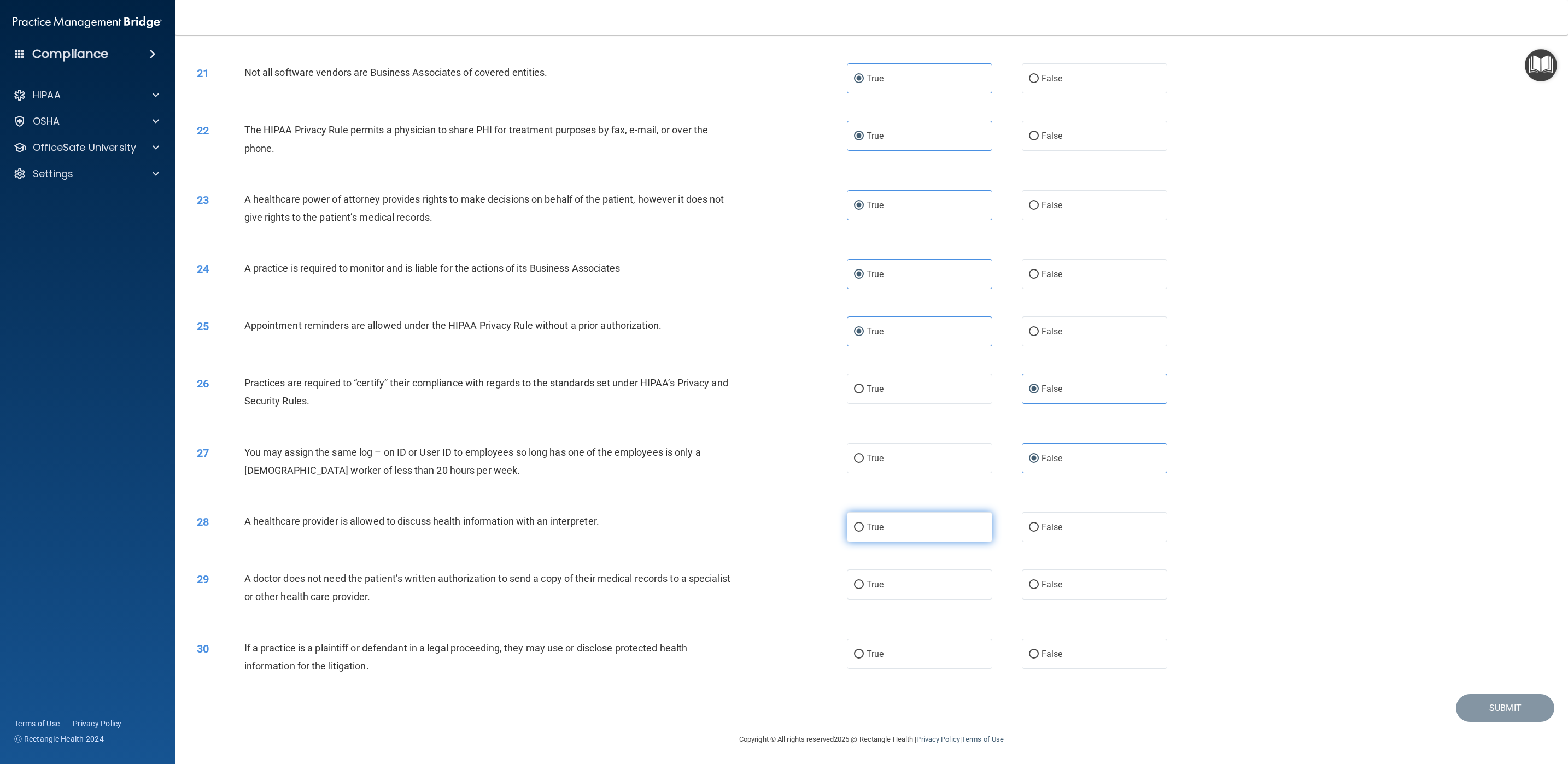
click at [946, 509] on label "True" at bounding box center [919, 527] width 145 height 30
click at [863, 509] on input "True" at bounding box center [858, 528] width 10 height 8
radio input "true"
drag, startPoint x: 945, startPoint y: 574, endPoint x: 948, endPoint y: 655, distance: 81.1
click at [945, 509] on label "True" at bounding box center [919, 584] width 145 height 30
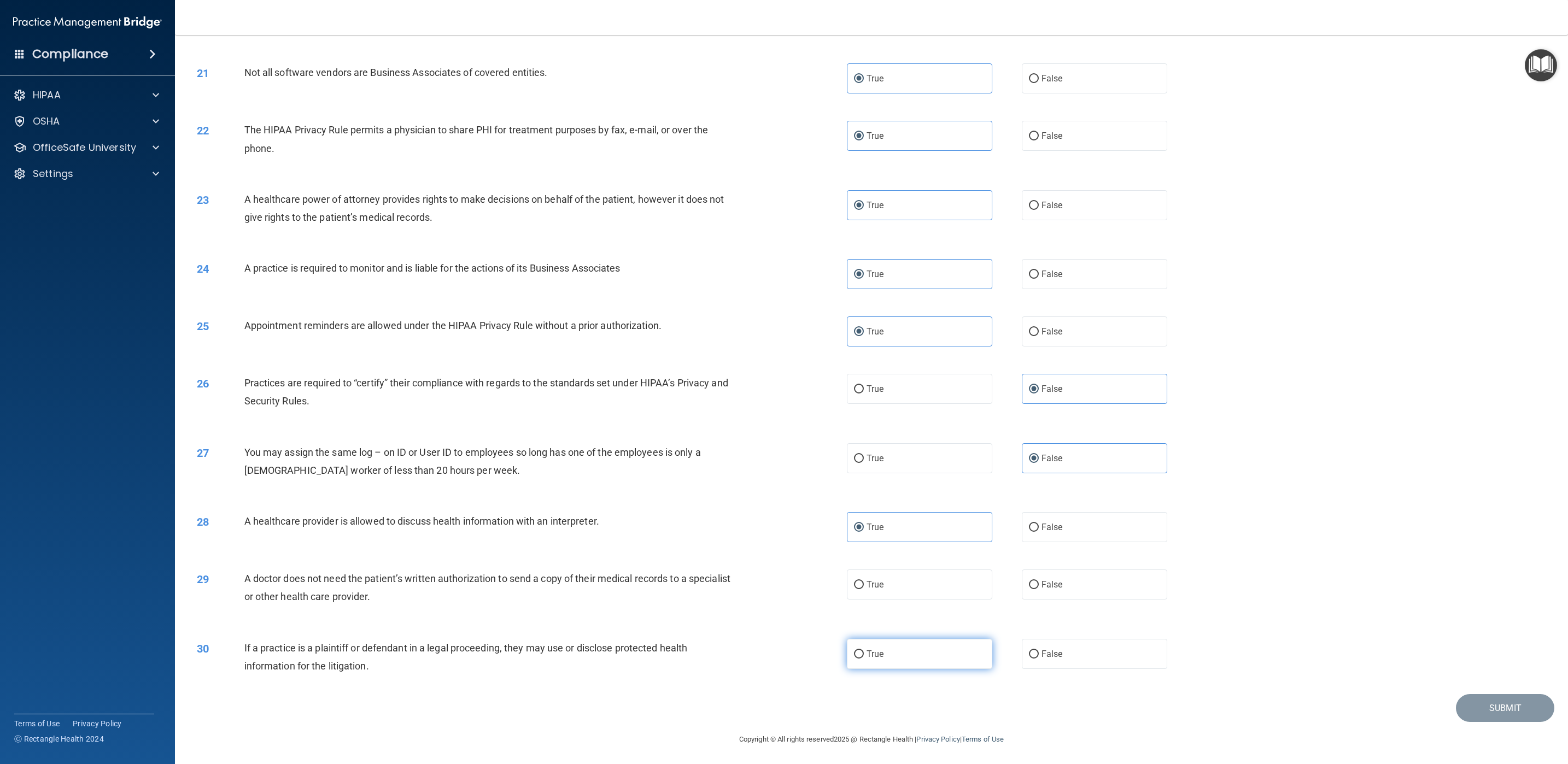
click at [863, 509] on input "True" at bounding box center [858, 585] width 10 height 8
radio input "true"
click at [942, 509] on label "True" at bounding box center [919, 654] width 145 height 30
click at [863, 509] on input "True" at bounding box center [858, 655] width 10 height 8
radio input "true"
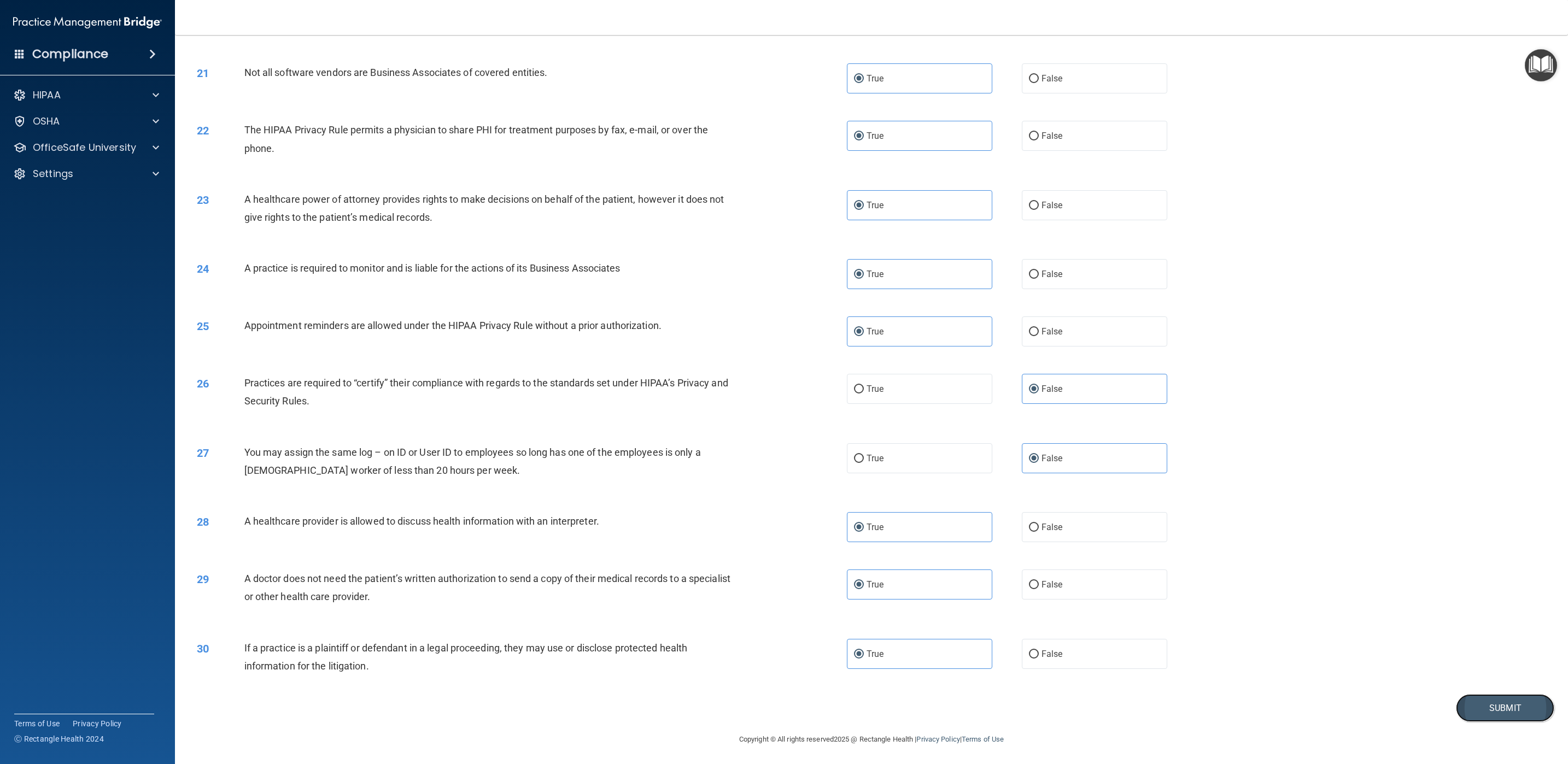
click at [1045, 509] on button "Submit" at bounding box center [1505, 708] width 99 height 28
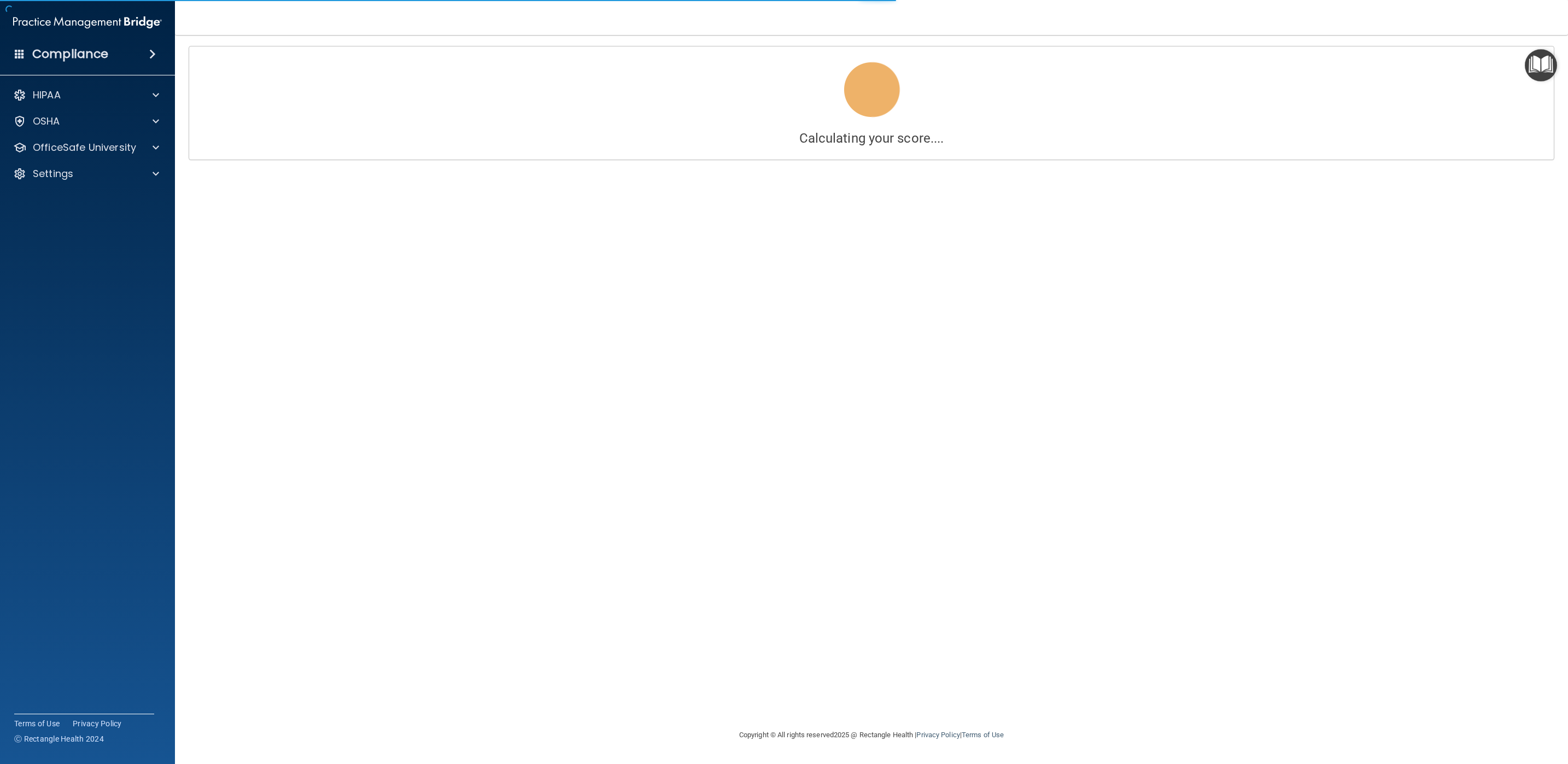
drag, startPoint x: 1558, startPoint y: 251, endPoint x: 1570, endPoint y: 78, distance: 173.4
click at [1045, 78] on html "Compliance HIPAA Documents and Policies Report an Incident Business Associates …" at bounding box center [784, 382] width 1568 height 764
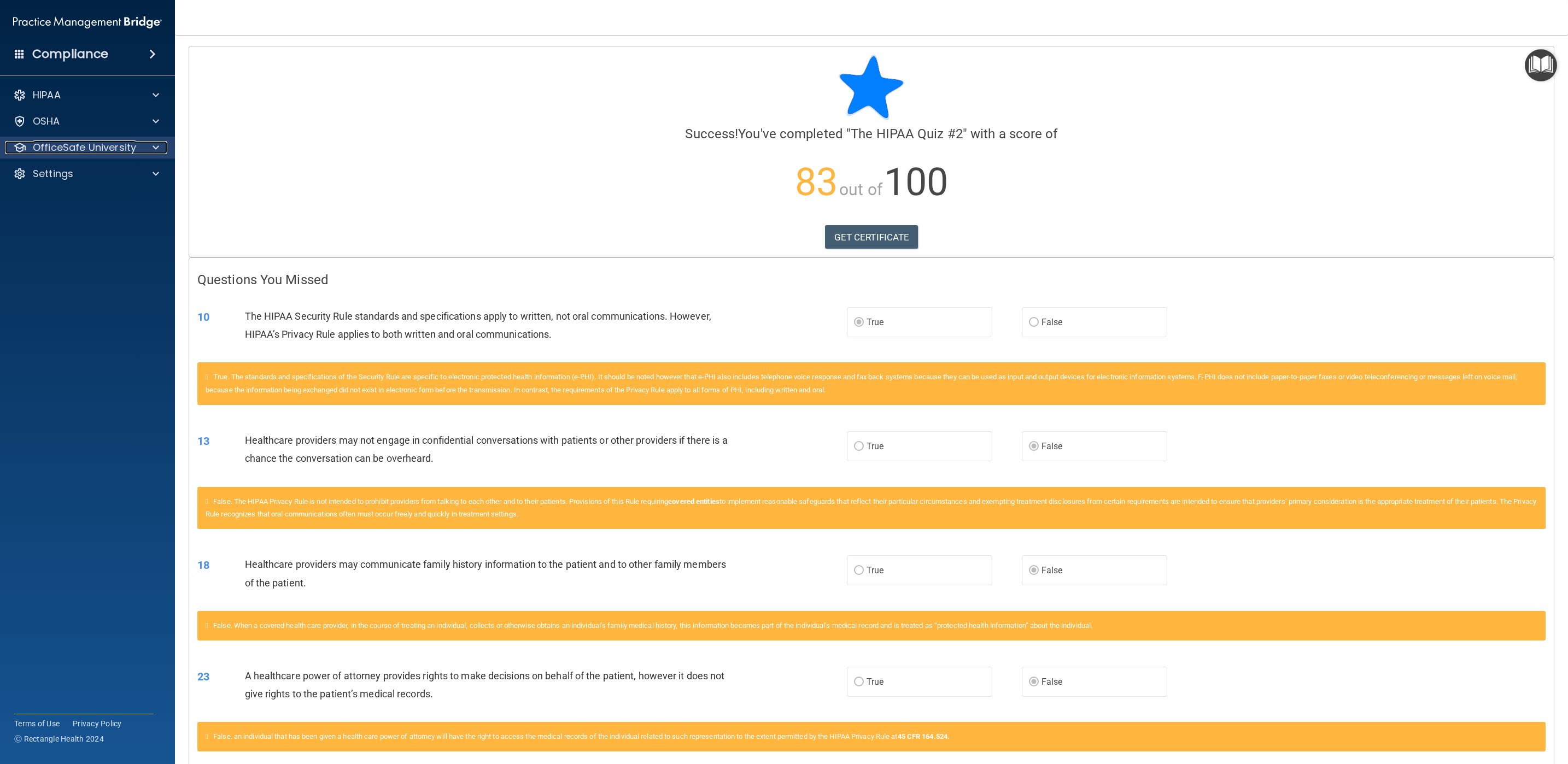
click at [122, 144] on p "OfficeSafe University" at bounding box center [84, 148] width 103 height 14
click at [127, 171] on img at bounding box center [132, 174] width 14 height 14
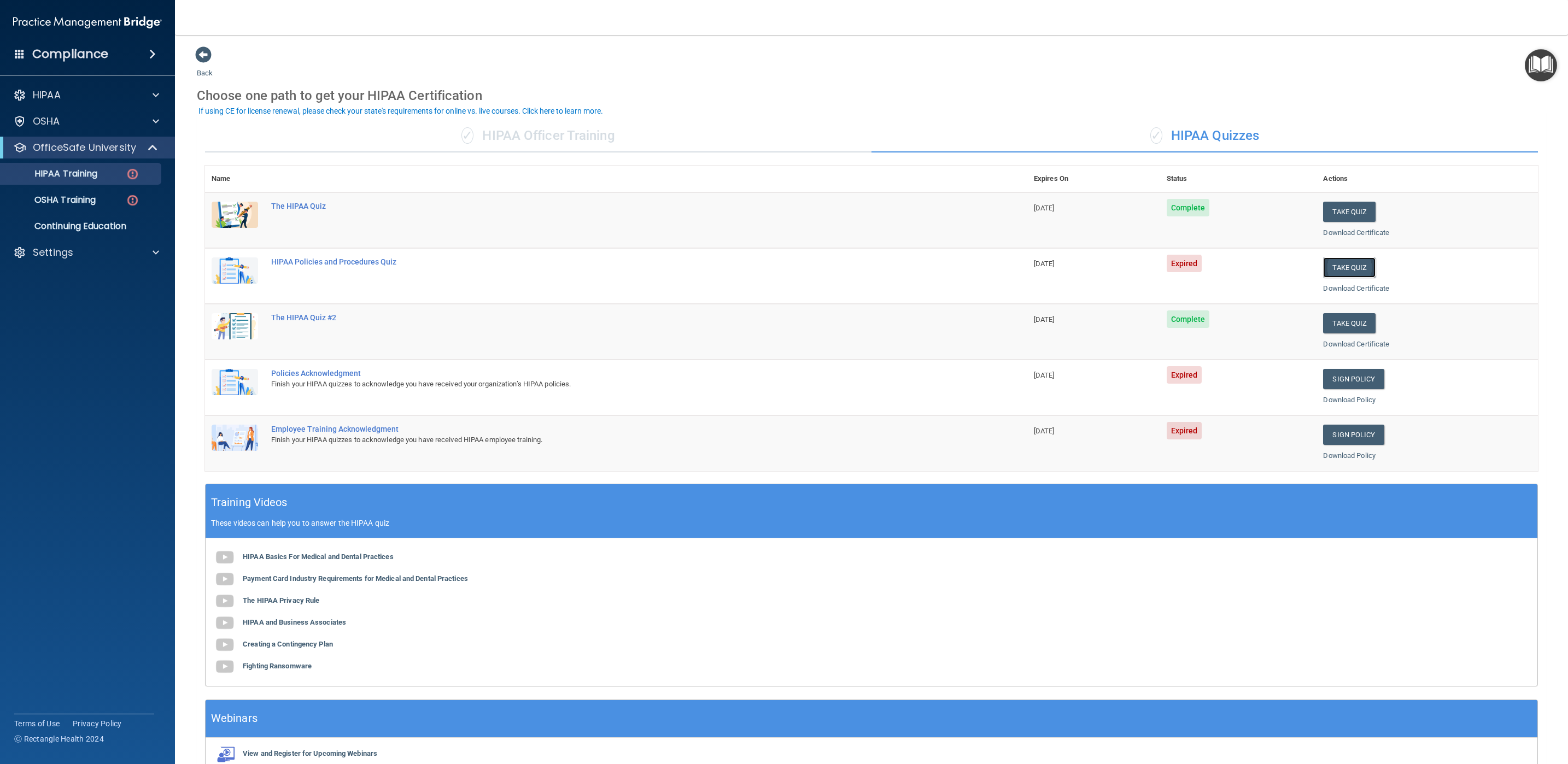
click at [1045, 257] on button "Take Quiz" at bounding box center [1349, 267] width 52 height 20
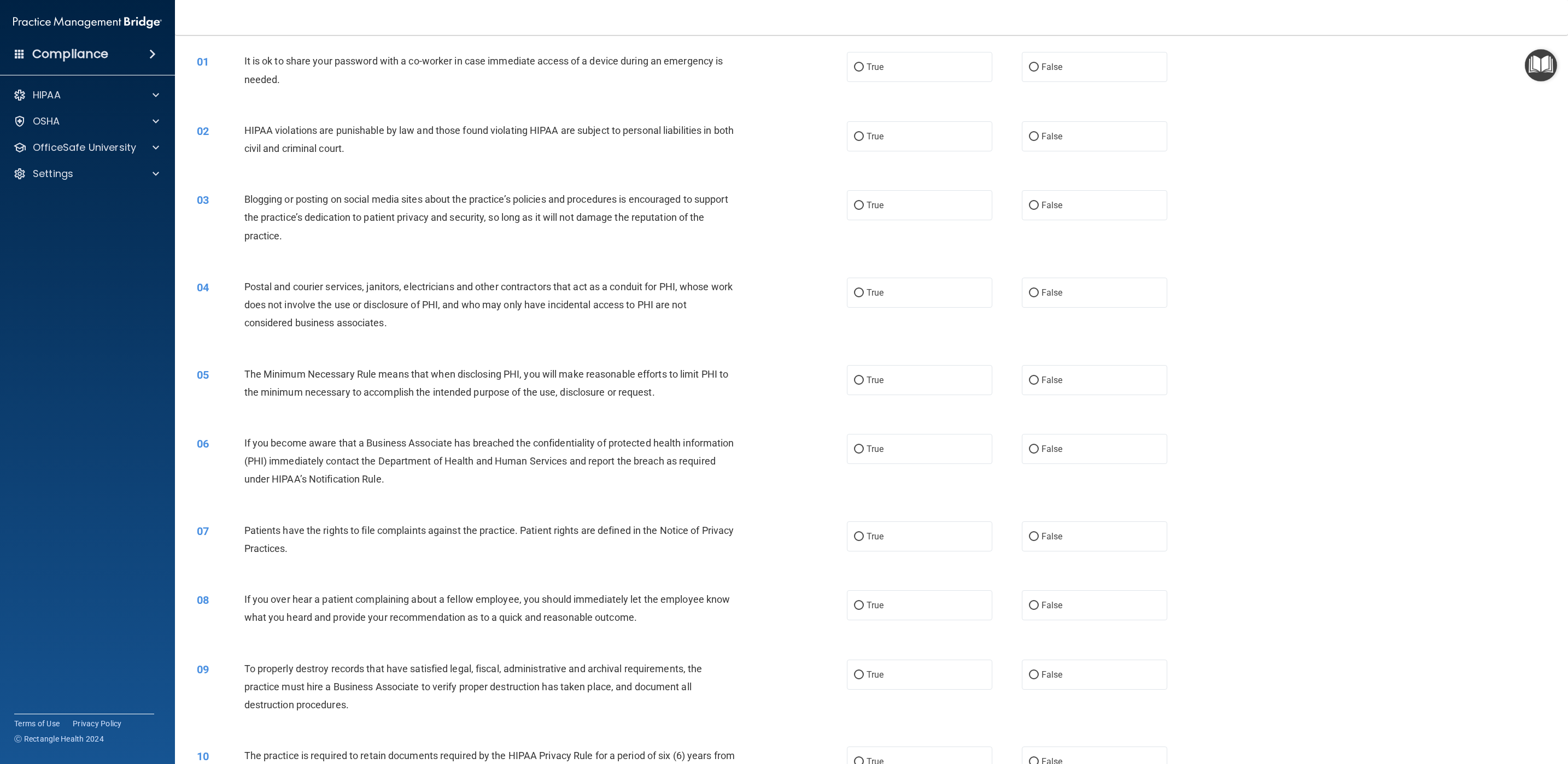
scroll to position [42, 0]
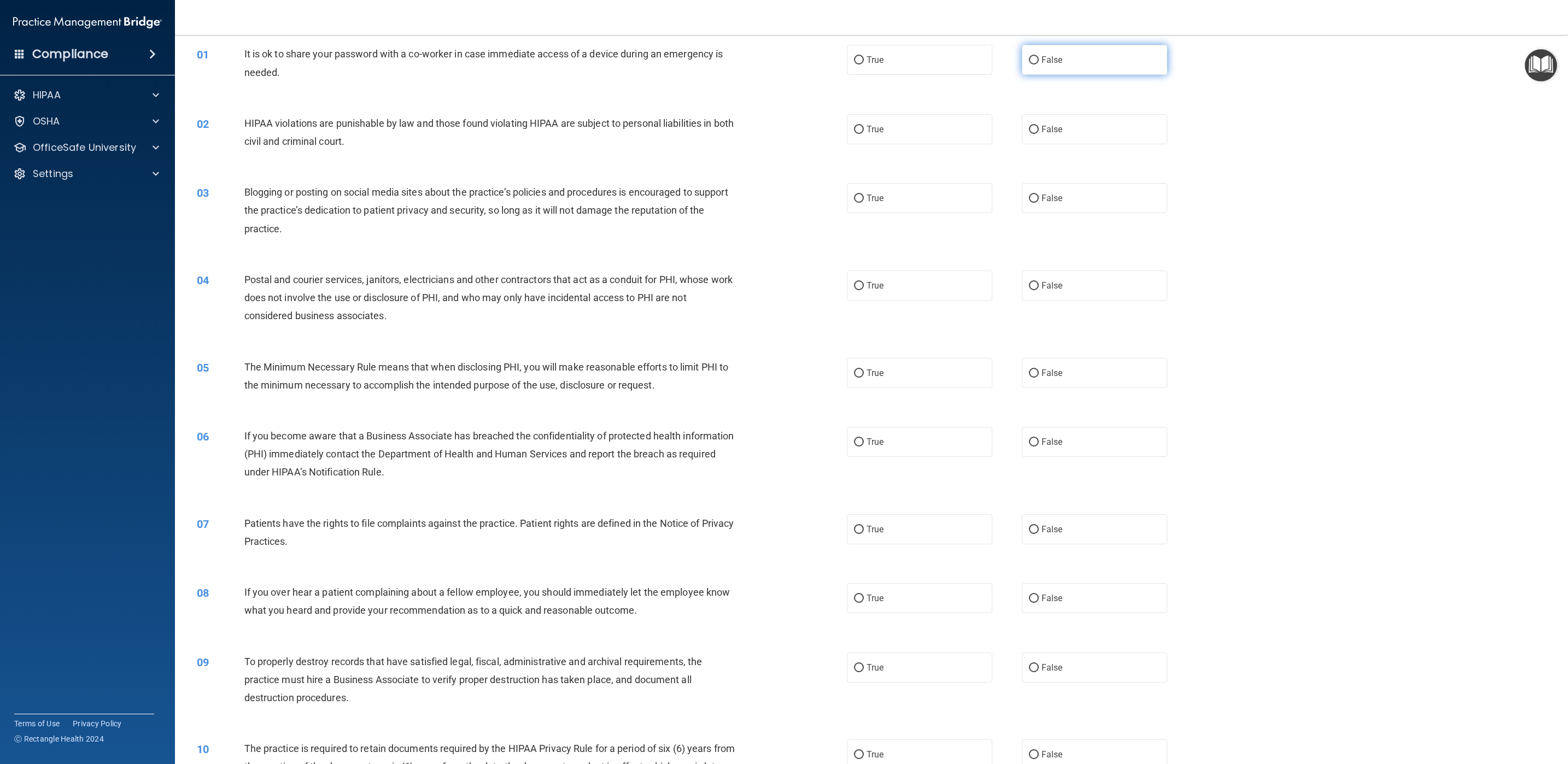
click at [1042, 61] on span "False" at bounding box center [1052, 60] width 21 height 11
click at [1038, 61] on input "False" at bounding box center [1033, 60] width 10 height 8
radio input "true"
click at [923, 122] on label "True" at bounding box center [919, 129] width 145 height 30
click at [863, 126] on input "True" at bounding box center [858, 130] width 10 height 8
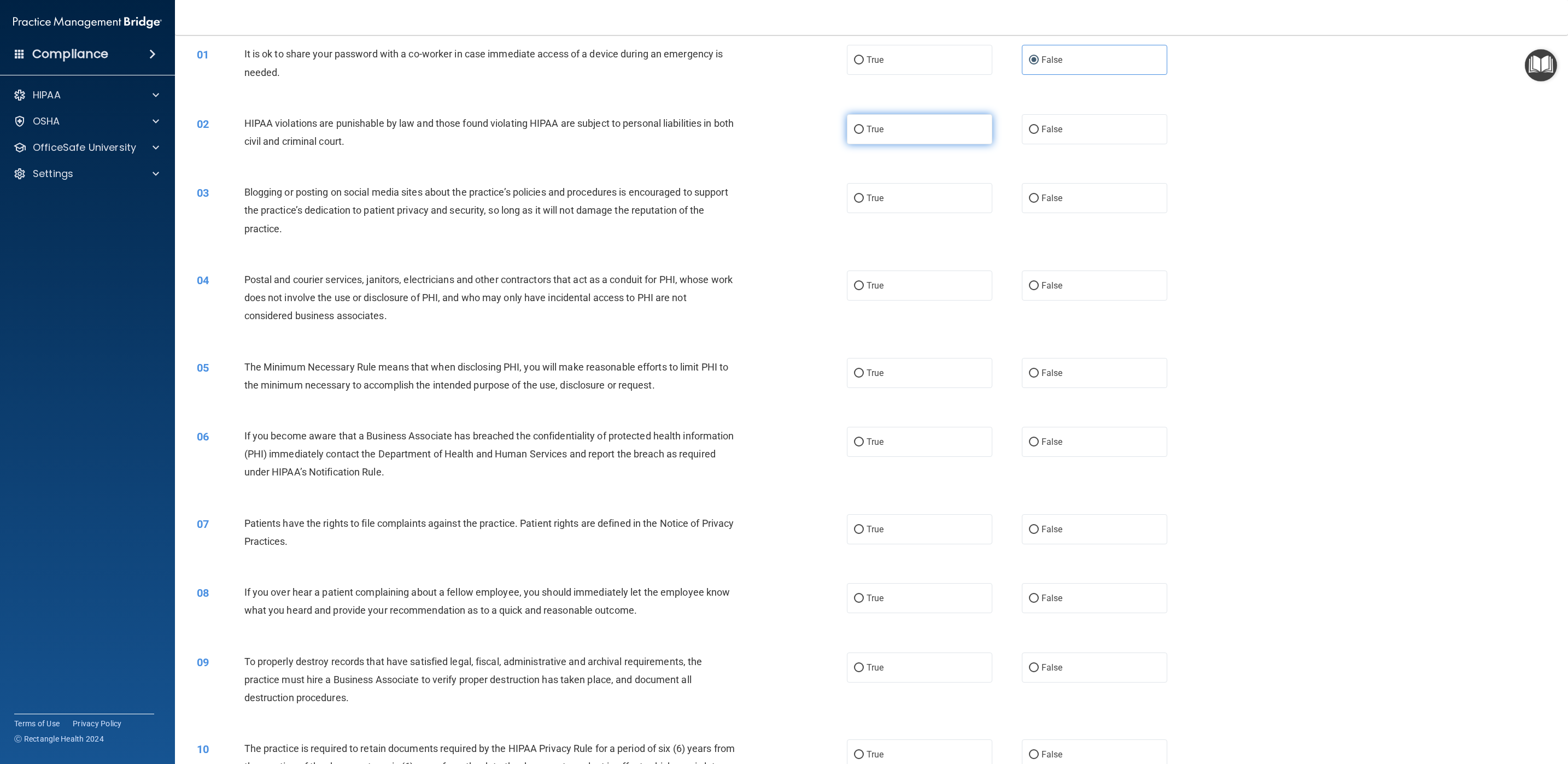
radio input "true"
click at [1045, 200] on span "False" at bounding box center [1052, 198] width 21 height 11
click at [1038, 200] on input "False" at bounding box center [1033, 198] width 10 height 8
radio input "true"
click at [922, 297] on label "True" at bounding box center [919, 285] width 145 height 30
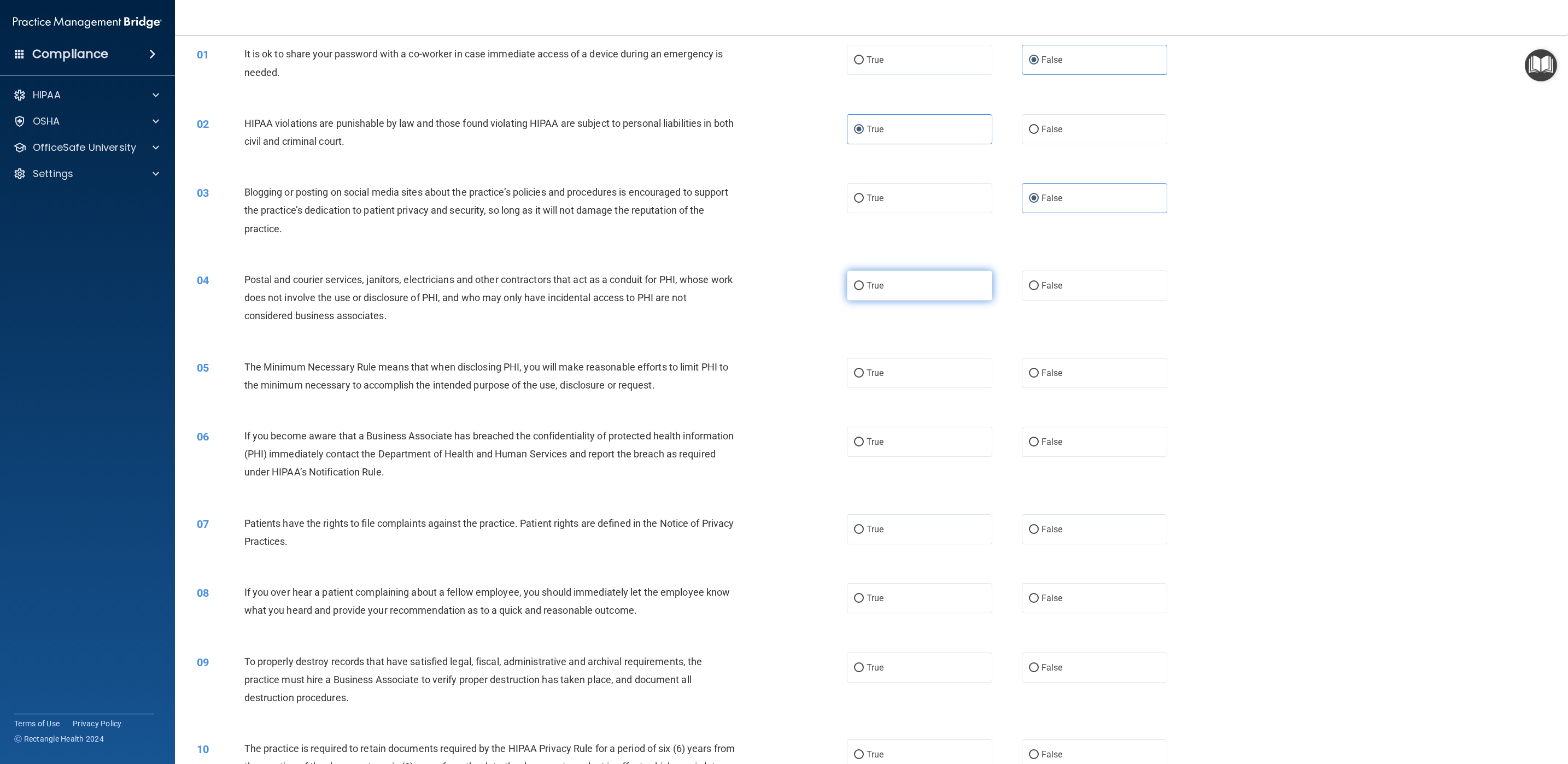
click at [863, 290] on input "True" at bounding box center [858, 286] width 10 height 8
radio input "true"
drag, startPoint x: 922, startPoint y: 352, endPoint x: 916, endPoint y: 369, distance: 18.0
click at [917, 367] on div "05 The Minimum Necessary Rule means that when disclosing PHI, you will make rea…" at bounding box center [871, 378] width 1365 height 69
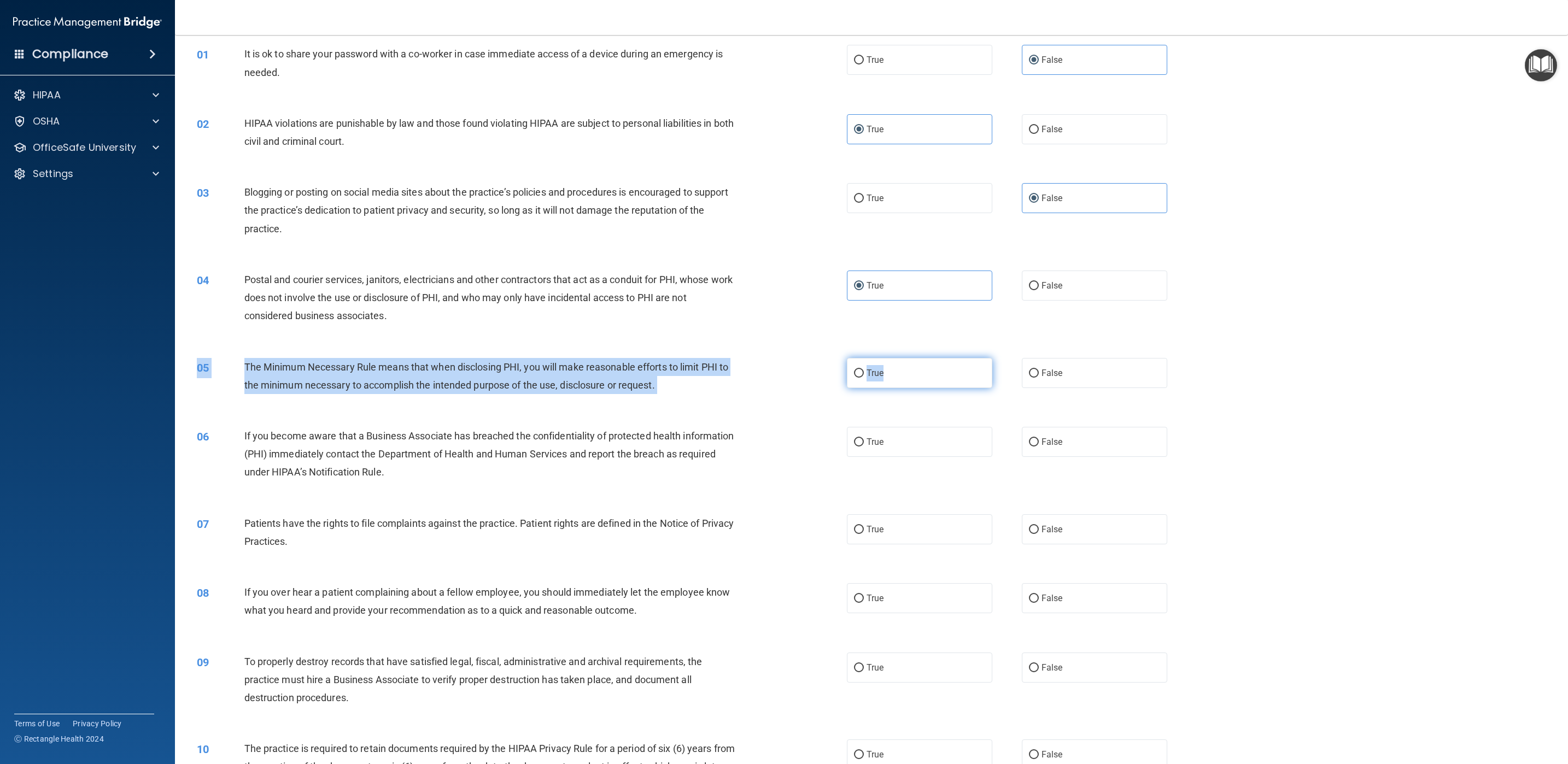
click at [916, 374] on label "True" at bounding box center [919, 372] width 145 height 30
click at [863, 374] on input "True" at bounding box center [858, 373] width 10 height 8
radio input "true"
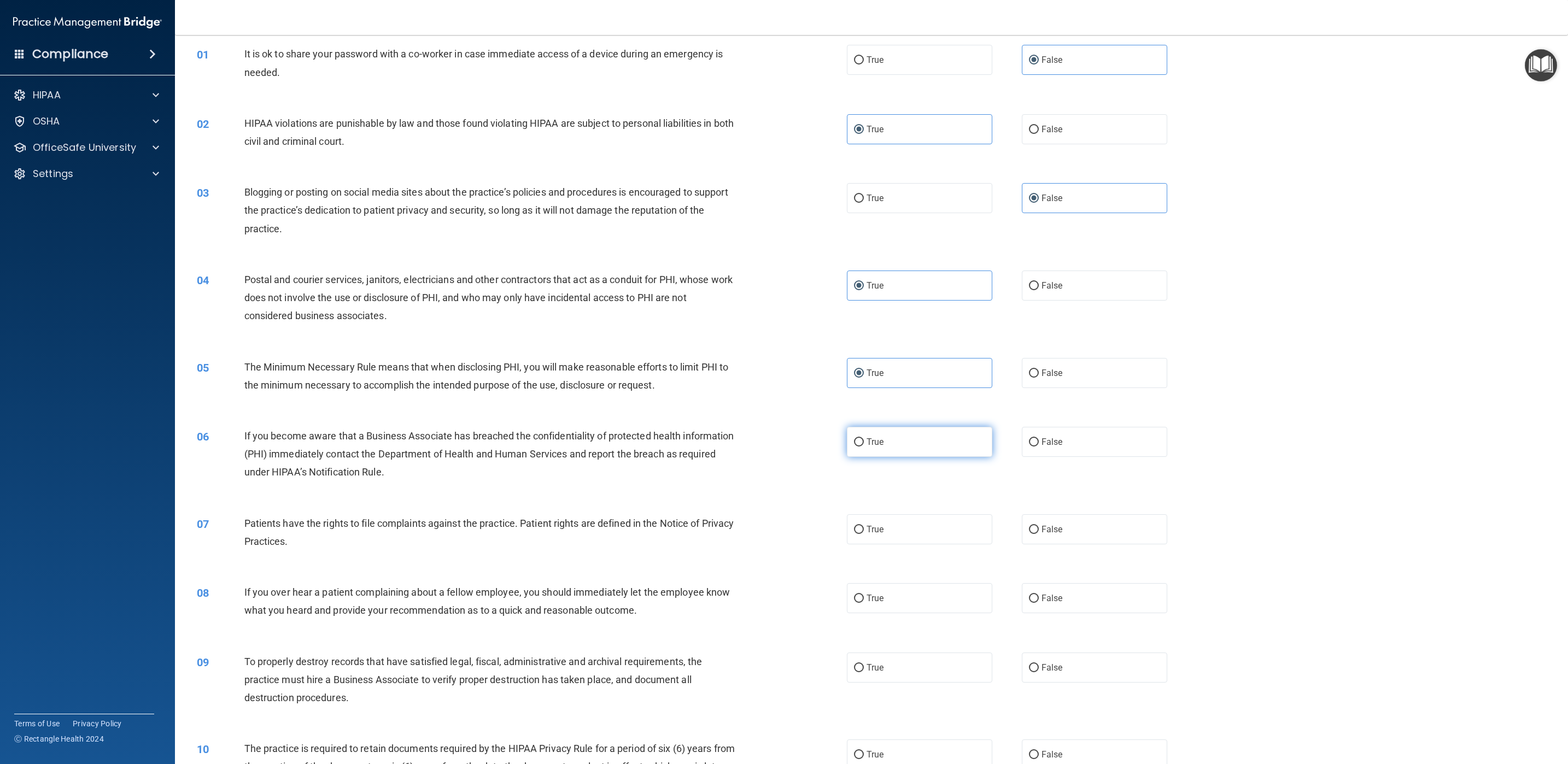
click at [922, 435] on label "True" at bounding box center [919, 442] width 145 height 30
click at [863, 438] on input "True" at bounding box center [858, 442] width 10 height 8
radio input "true"
click at [915, 509] on label "True" at bounding box center [919, 529] width 145 height 30
click at [863, 509] on input "True" at bounding box center [858, 530] width 10 height 8
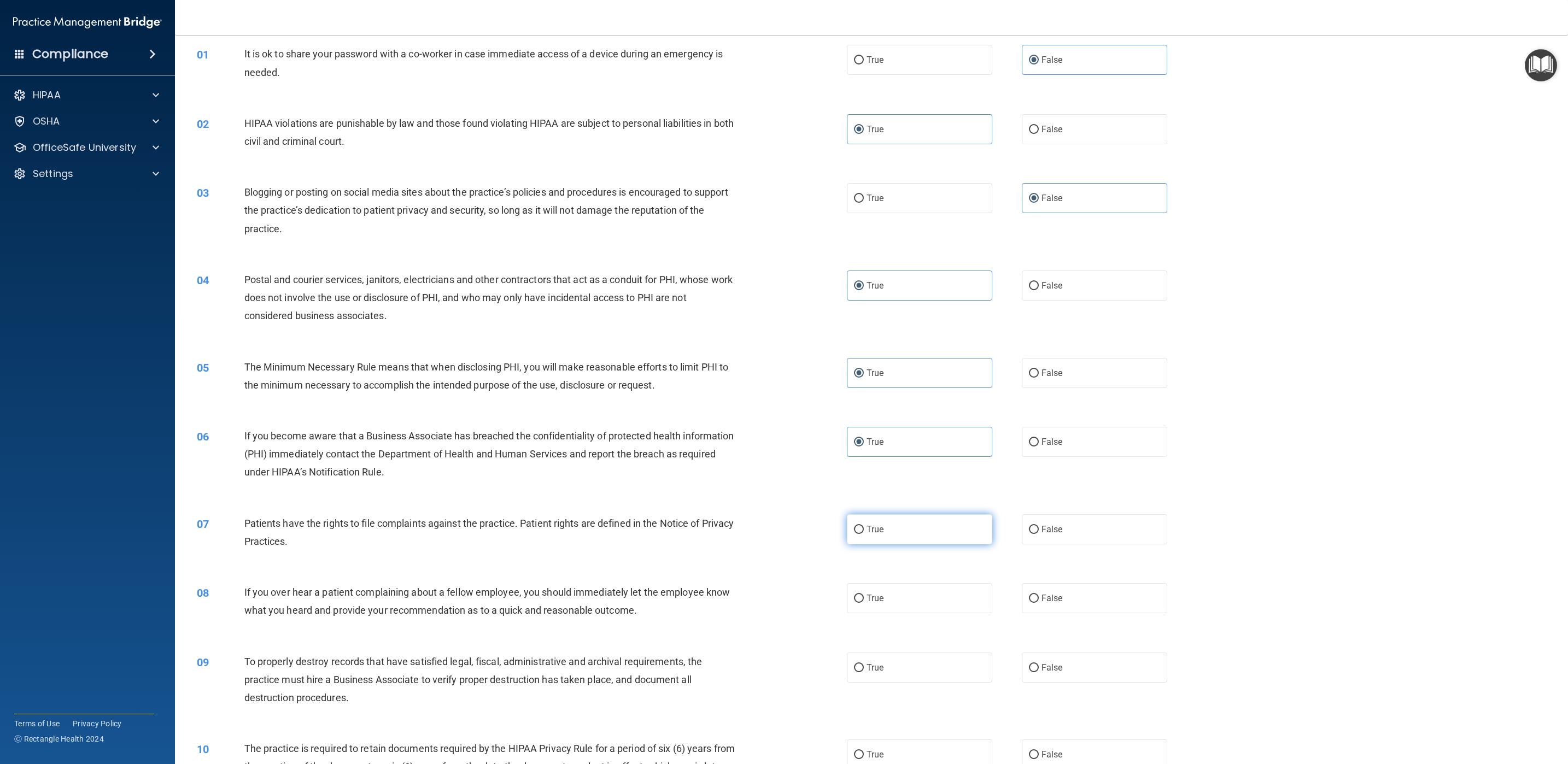
radio input "true"
click at [1041, 509] on label "False" at bounding box center [1094, 598] width 145 height 30
click at [1038, 509] on input "False" at bounding box center [1033, 599] width 10 height 8
radio input "true"
click at [1045, 509] on label "False" at bounding box center [1094, 667] width 145 height 30
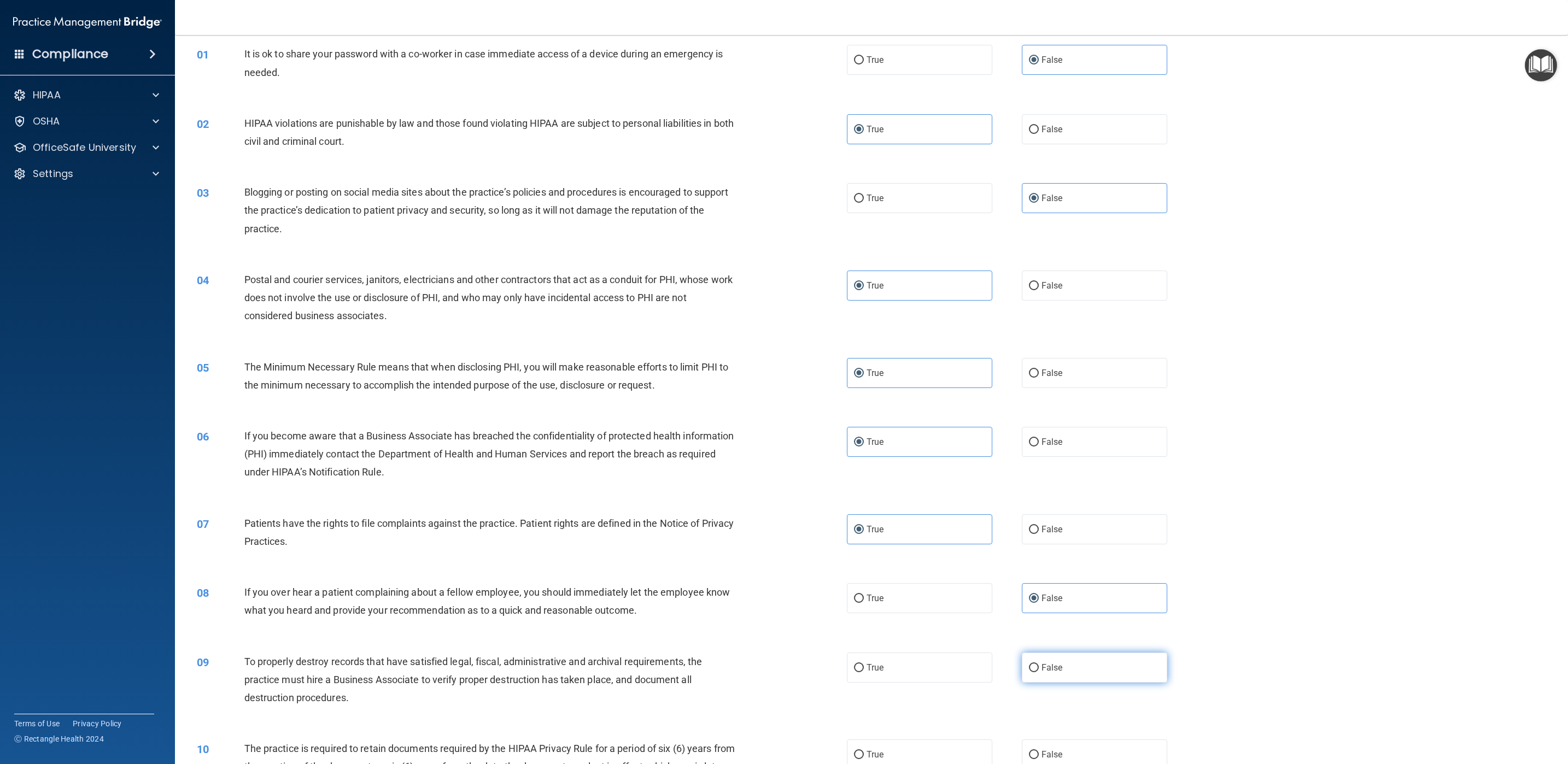
click at [1038, 509] on input "False" at bounding box center [1033, 668] width 10 height 8
radio input "true"
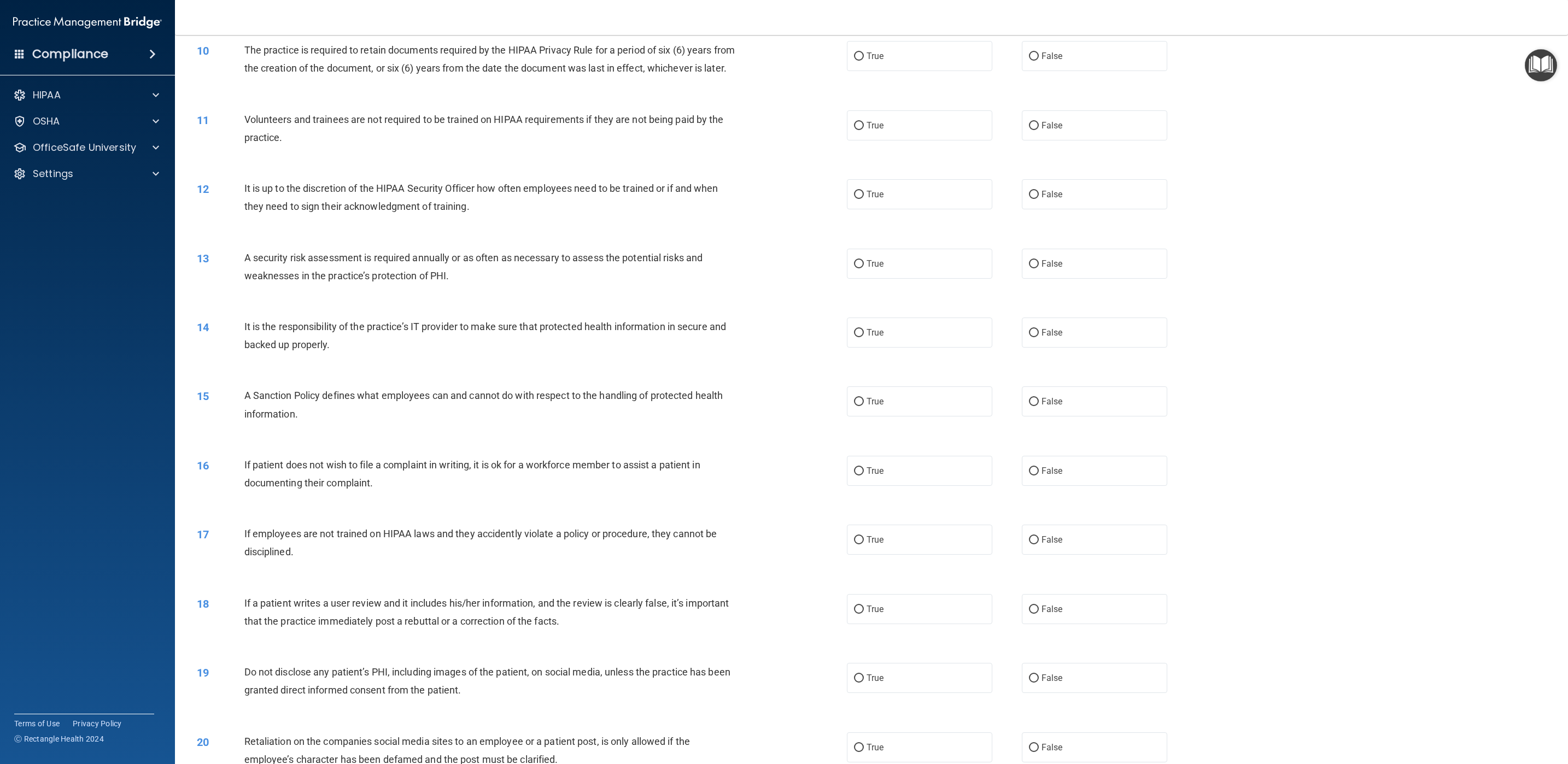
scroll to position [733, 0]
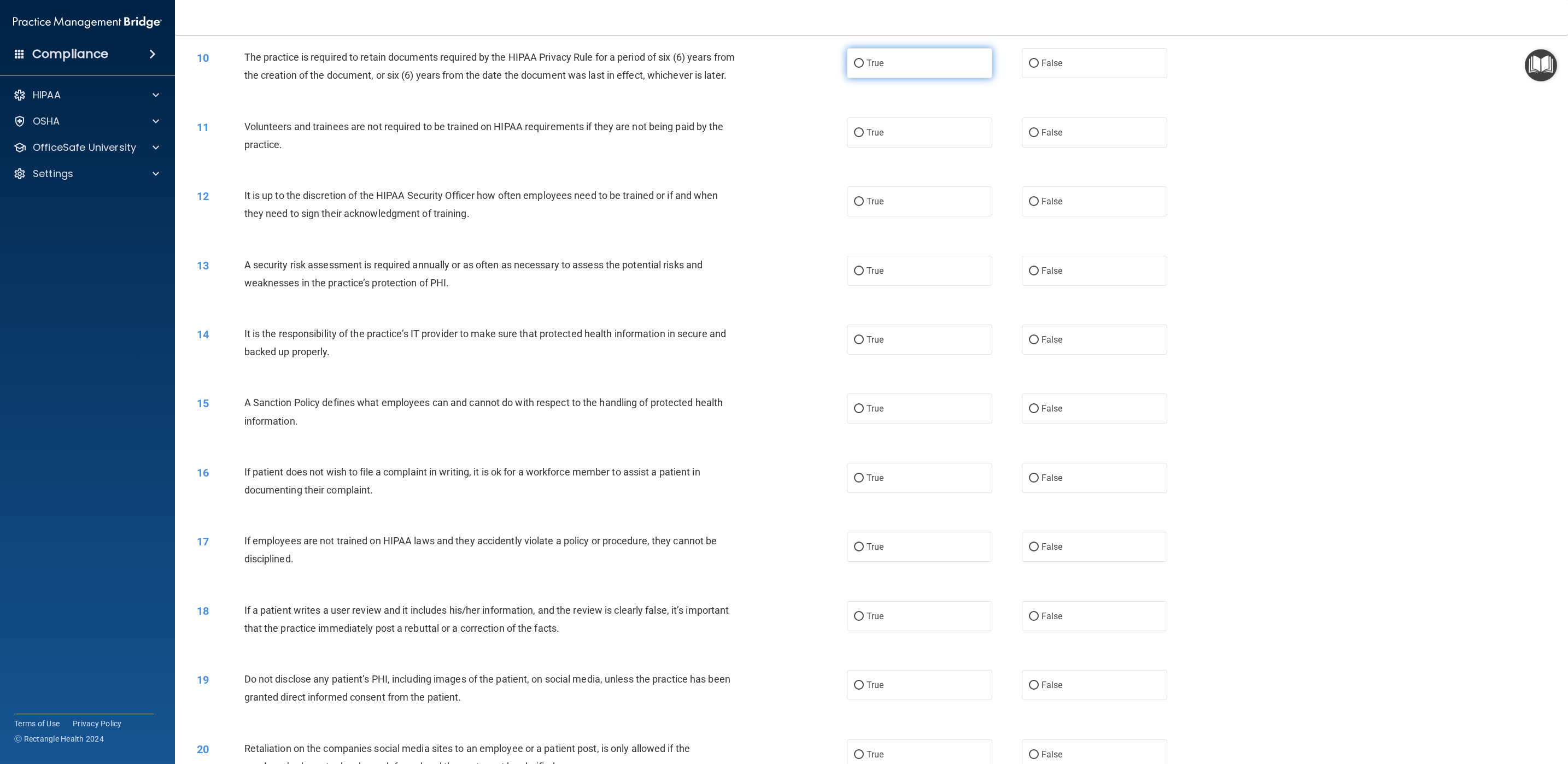
click at [958, 74] on label "True" at bounding box center [919, 63] width 145 height 30
click at [863, 68] on input "True" at bounding box center [858, 64] width 10 height 8
radio input "true"
click at [1045, 173] on div "11 Volunteers and trainees are not required to be trained on HIPAA requirements…" at bounding box center [871, 137] width 1365 height 69
drag, startPoint x: 1114, startPoint y: 162, endPoint x: 1117, endPoint y: 208, distance: 46.1
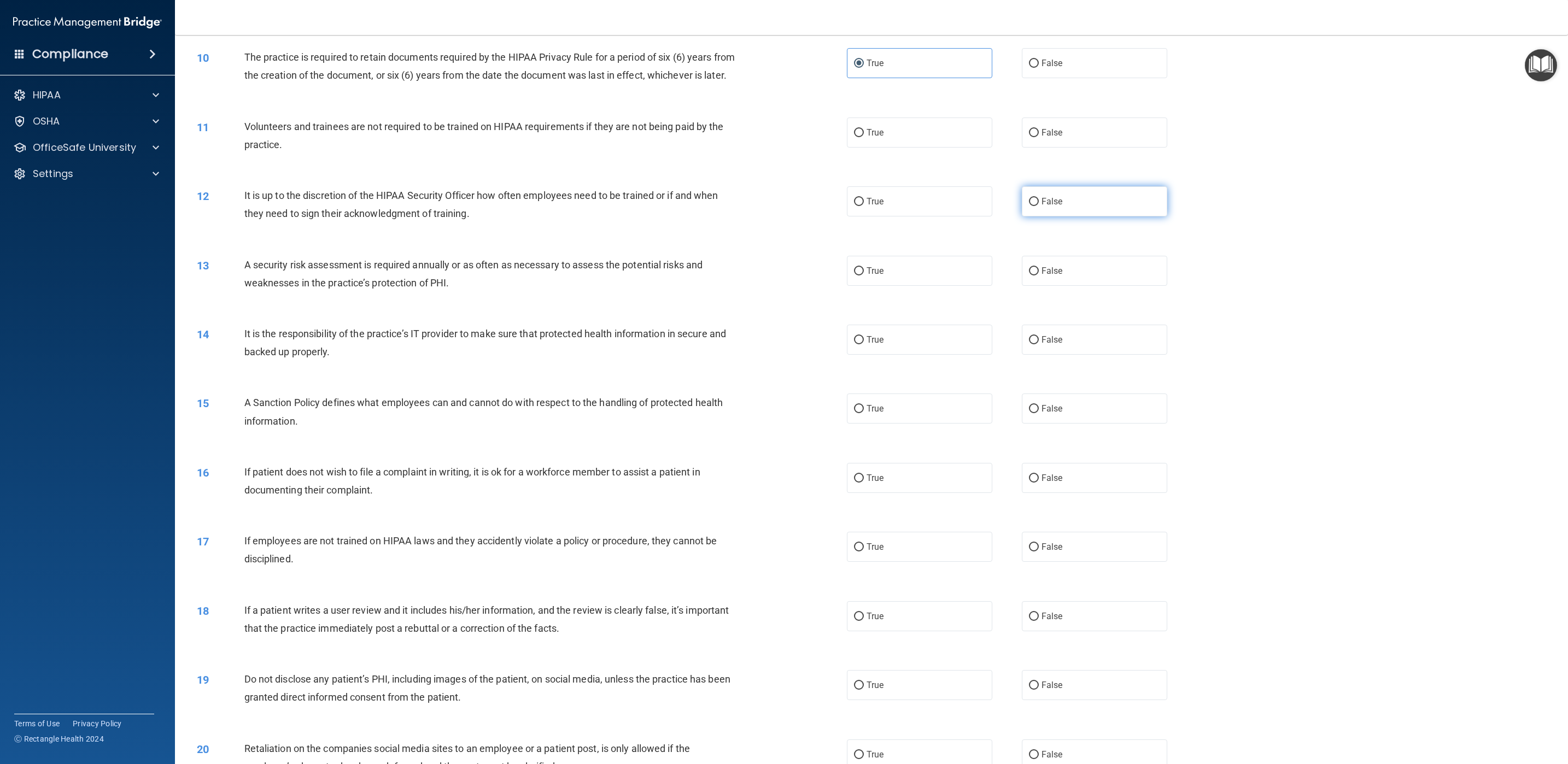
click at [1045, 148] on label "False" at bounding box center [1094, 132] width 145 height 30
click at [1038, 137] on input "False" at bounding box center [1033, 132] width 10 height 8
radio input "true"
click at [1045, 217] on label "False" at bounding box center [1094, 201] width 145 height 30
click at [1038, 206] on input "False" at bounding box center [1033, 202] width 10 height 8
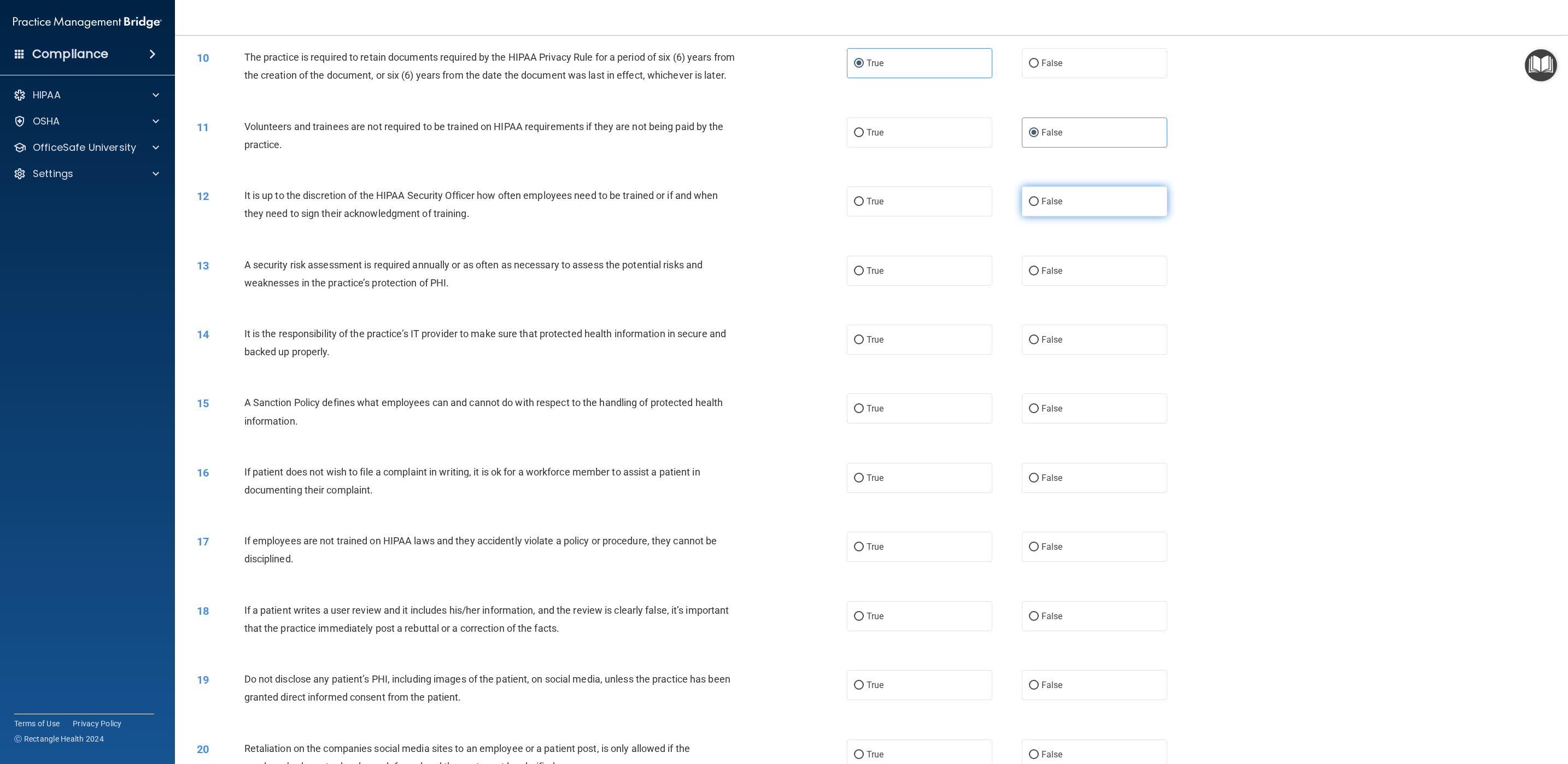
radio input "true"
click at [973, 283] on label "True" at bounding box center [919, 271] width 145 height 30
click at [863, 276] on input "True" at bounding box center [858, 272] width 10 height 8
radio input "true"
click at [1045, 345] on span "False" at bounding box center [1052, 339] width 21 height 11
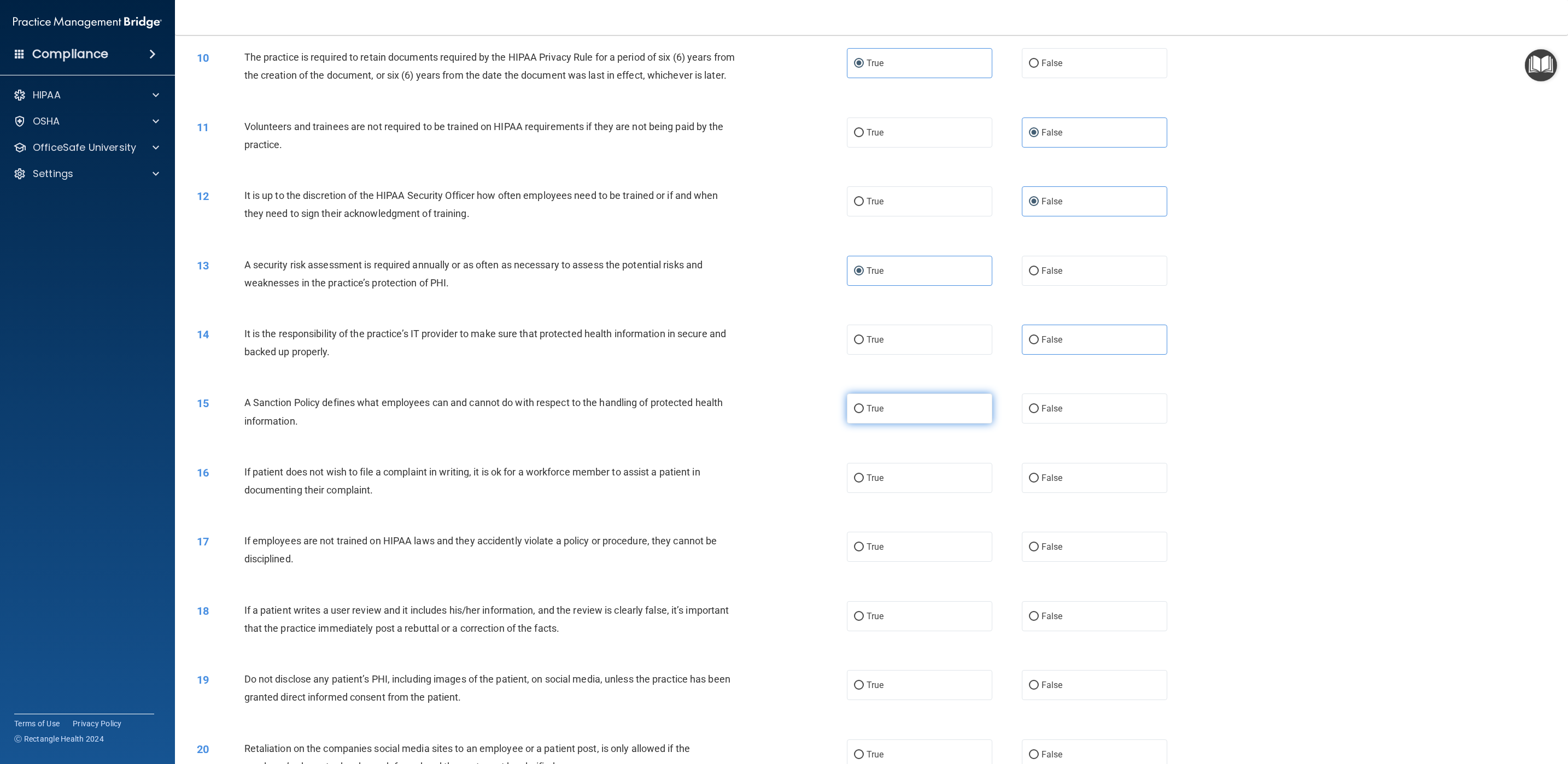
drag, startPoint x: 1052, startPoint y: 362, endPoint x: 971, endPoint y: 422, distance: 100.8
click at [971, 422] on label "True" at bounding box center [919, 408] width 145 height 30
click at [863, 413] on input "True" at bounding box center [858, 409] width 10 height 8
radio input "true"
click at [1022, 355] on label "False" at bounding box center [1094, 339] width 145 height 30
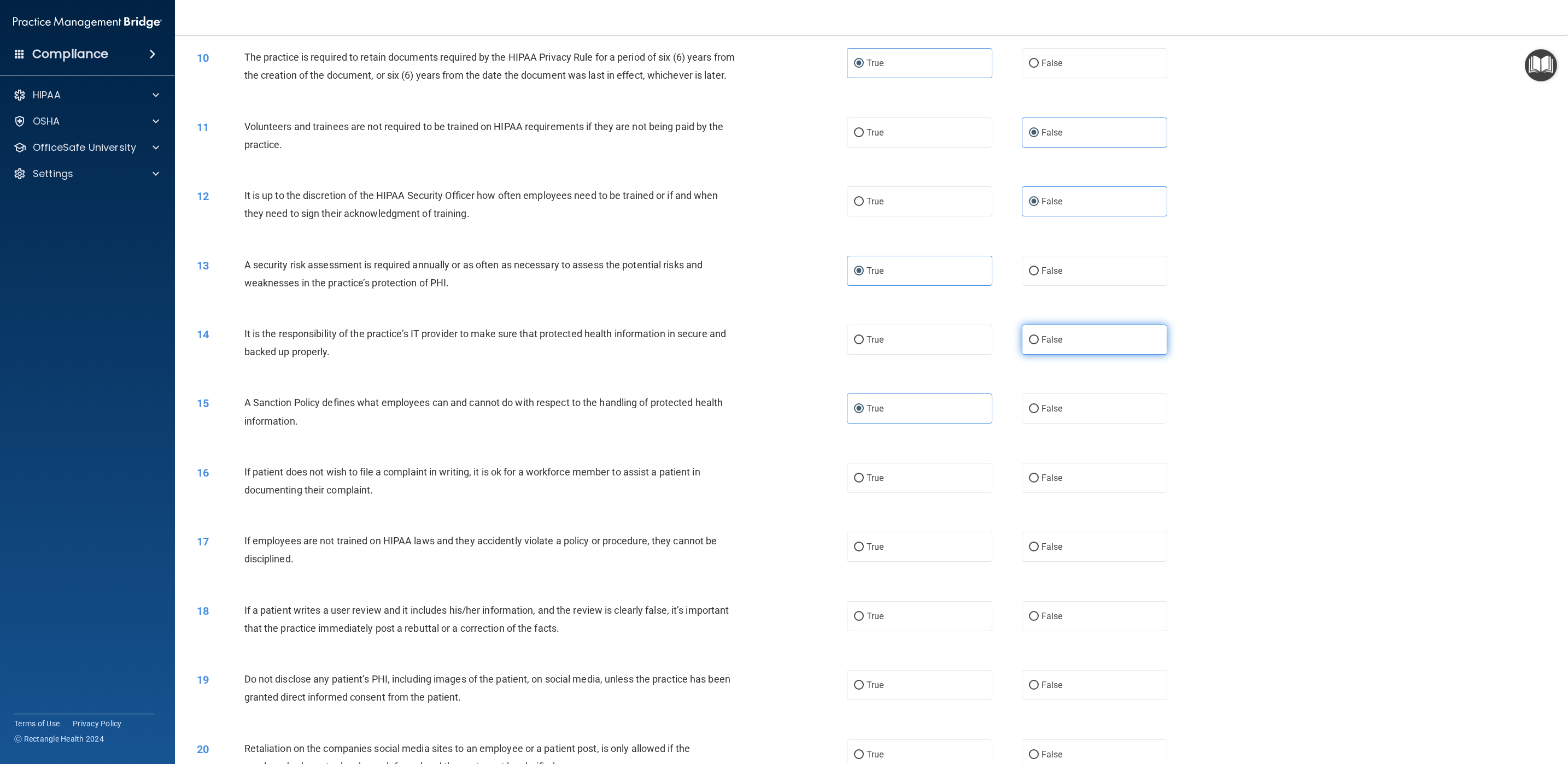
click at [1029, 344] on input "False" at bounding box center [1033, 340] width 10 height 8
radio input "true"
click at [1045, 493] on label "False" at bounding box center [1094, 478] width 145 height 30
click at [1038, 483] on input "False" at bounding box center [1033, 479] width 10 height 8
radio input "true"
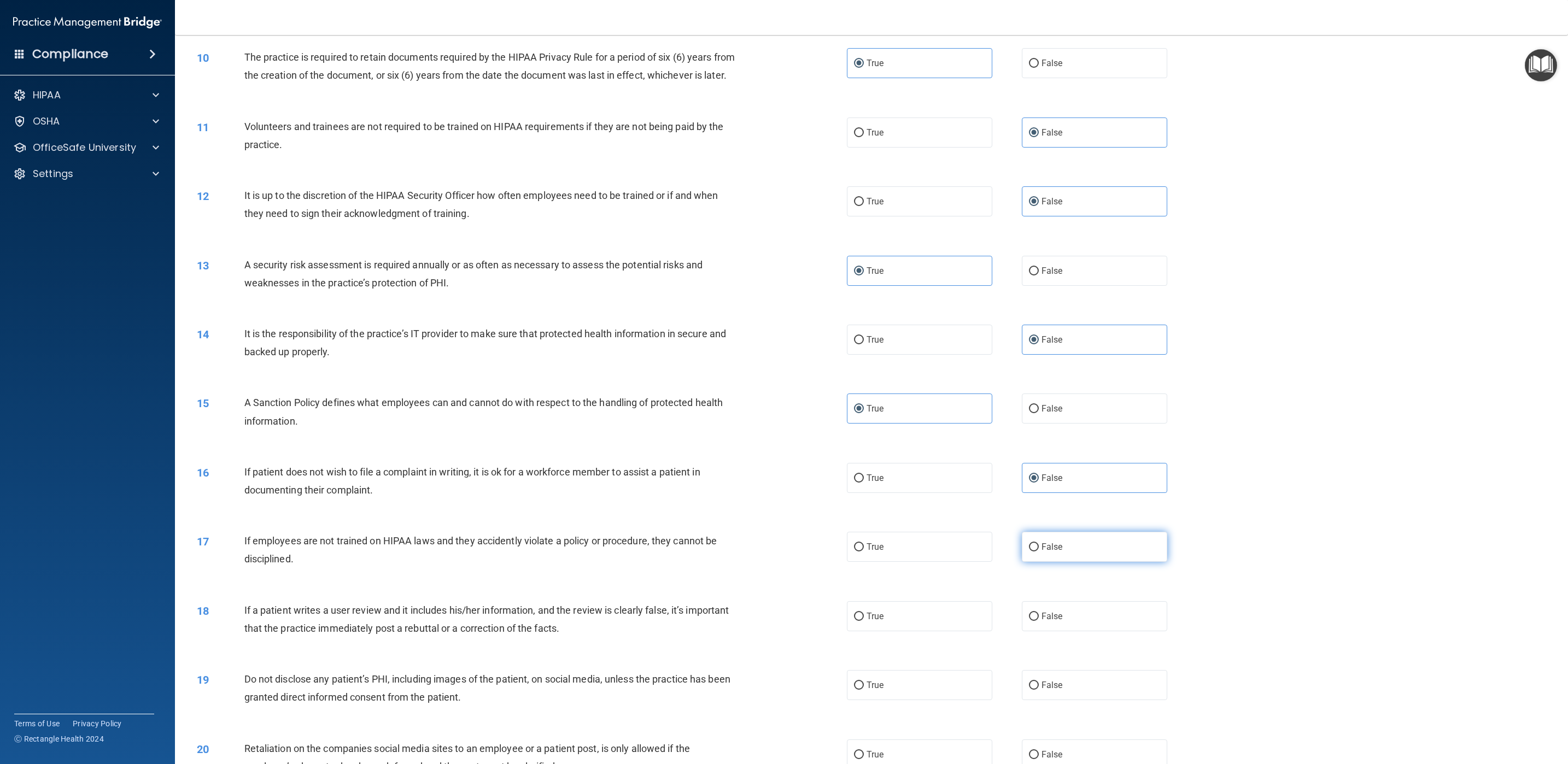
click at [1045, 509] on label "False" at bounding box center [1094, 546] width 145 height 30
click at [1038, 509] on input "False" at bounding box center [1033, 547] width 10 height 8
radio input "true"
click at [1045, 509] on label "False" at bounding box center [1094, 616] width 145 height 30
click at [1038, 509] on input "False" at bounding box center [1033, 617] width 10 height 8
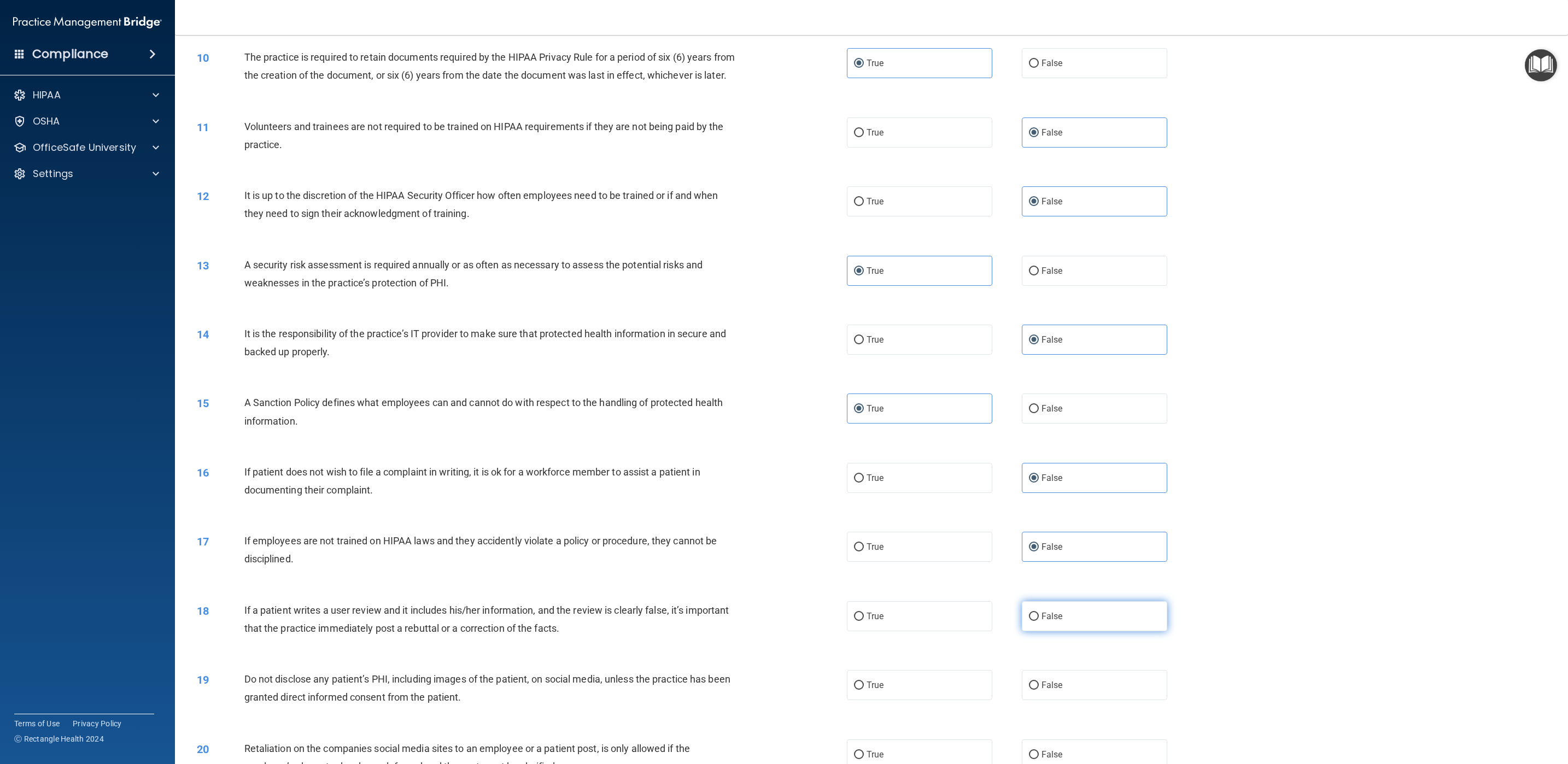
radio input "true"
click at [970, 509] on label "True" at bounding box center [919, 685] width 145 height 30
click at [863, 509] on input "True" at bounding box center [858, 686] width 10 height 8
radio input "true"
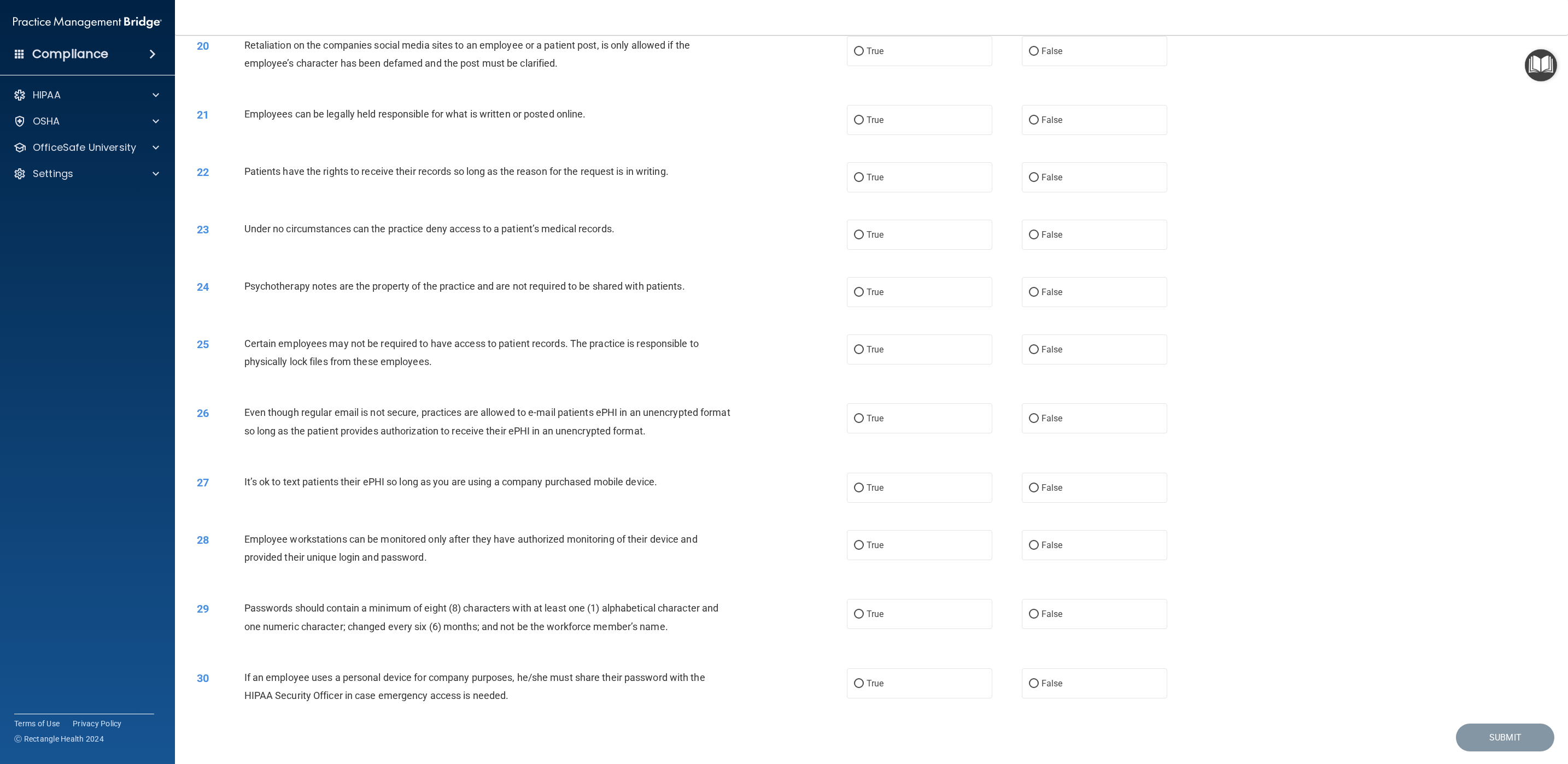
scroll to position [1439, 0]
click at [1043, 54] on span "False" at bounding box center [1052, 48] width 21 height 11
click at [1038, 53] on input "False" at bounding box center [1033, 49] width 10 height 8
radio input "true"
click at [967, 132] on label "True" at bounding box center [919, 117] width 145 height 30
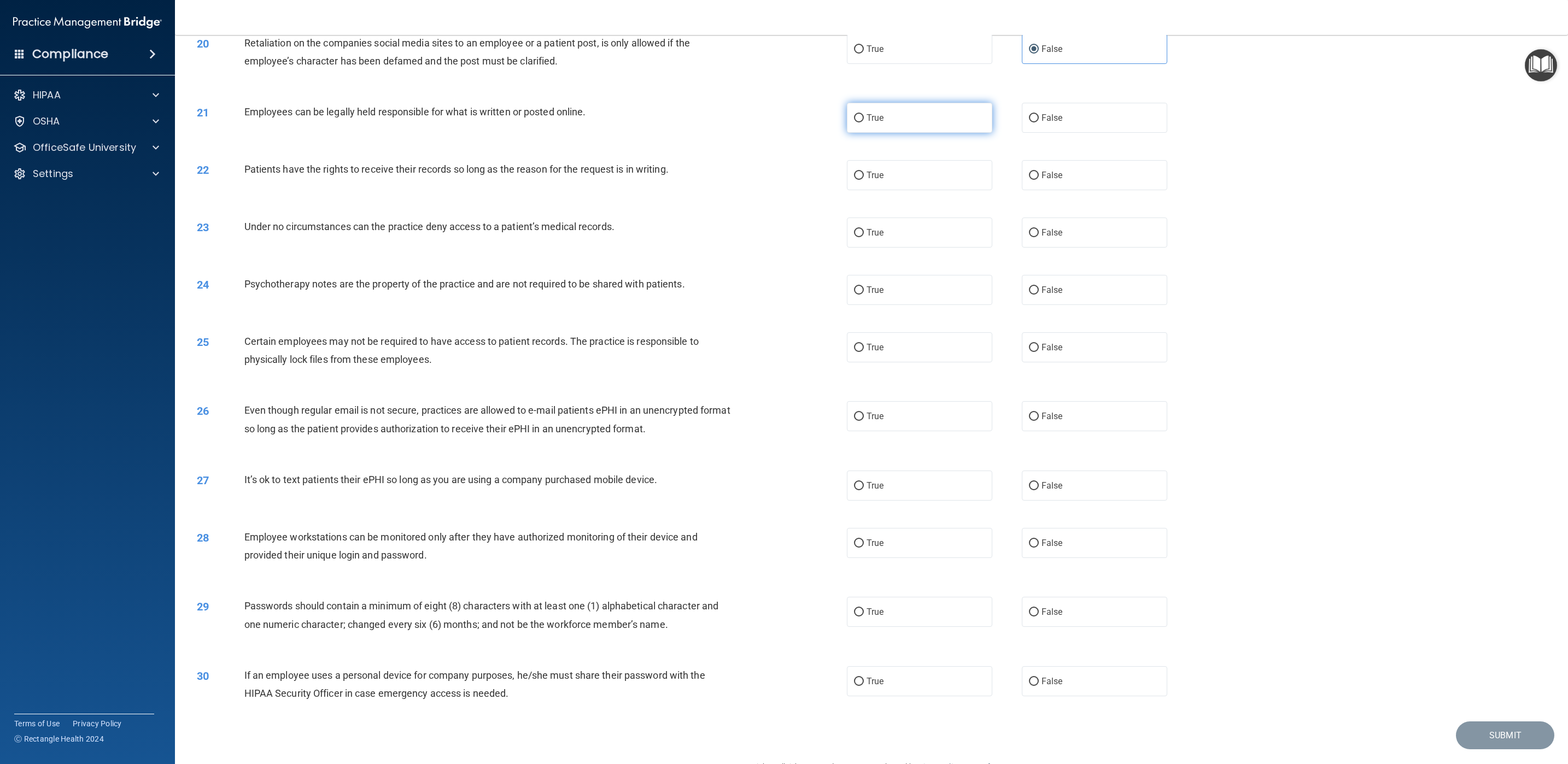
click at [863, 123] on input "True" at bounding box center [858, 118] width 10 height 8
radio input "true"
click at [961, 189] on label "True" at bounding box center [919, 175] width 145 height 30
click at [863, 180] on input "True" at bounding box center [858, 176] width 10 height 8
radio input "true"
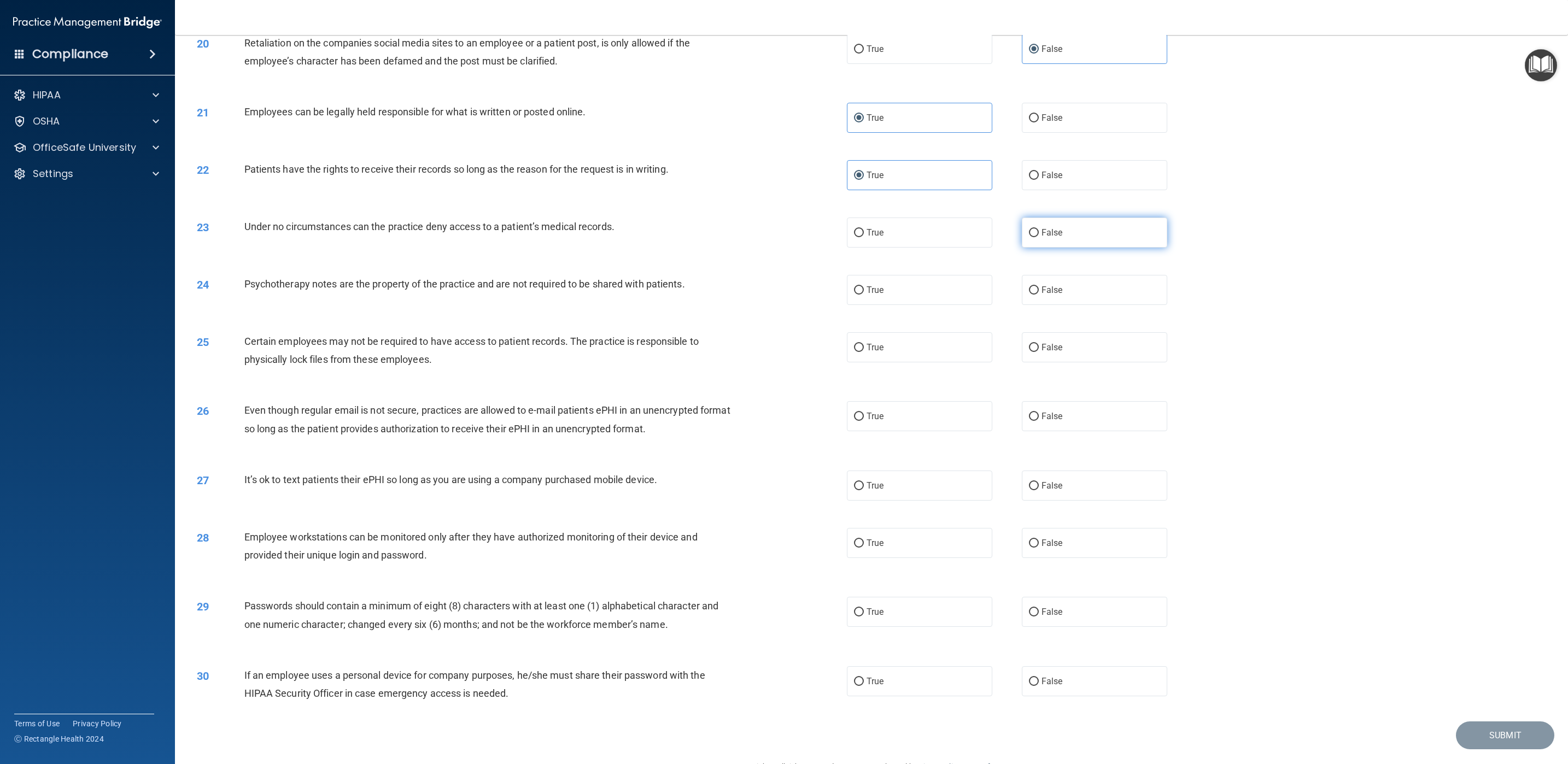
click at [1041, 238] on span "False" at bounding box center [1052, 232] width 21 height 11
click at [1034, 237] on input "False" at bounding box center [1033, 233] width 10 height 8
radio input "true"
click at [953, 319] on div "24 Psychotherapy notes are the property of the practice and are not required to…" at bounding box center [871, 289] width 1365 height 57
click at [951, 306] on label "True" at bounding box center [919, 289] width 145 height 30
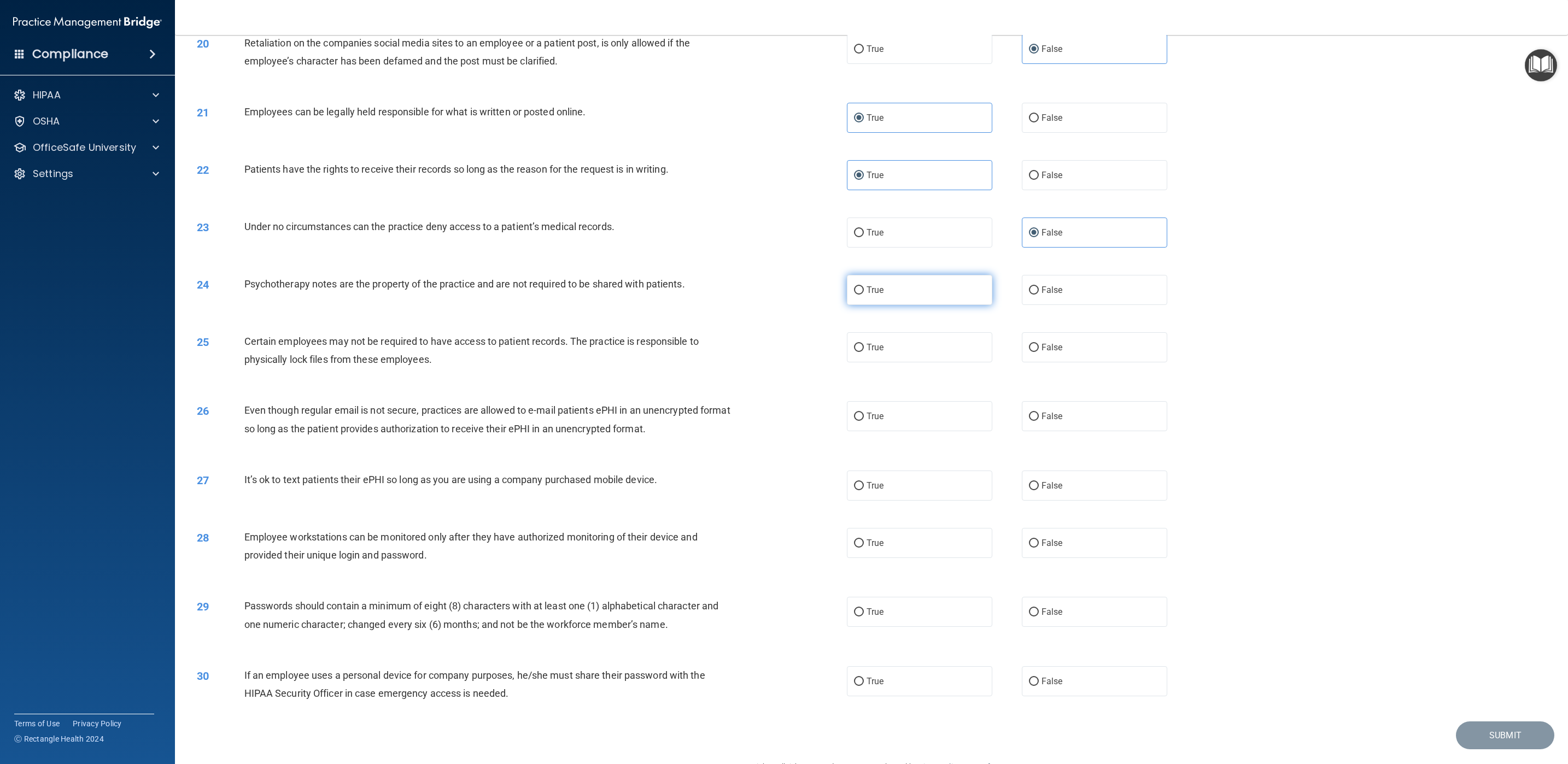
click at [863, 295] on input "True" at bounding box center [858, 290] width 10 height 8
radio input "true"
click at [937, 363] on label "True" at bounding box center [919, 347] width 145 height 30
click at [863, 352] on input "True" at bounding box center [858, 348] width 10 height 8
radio input "true"
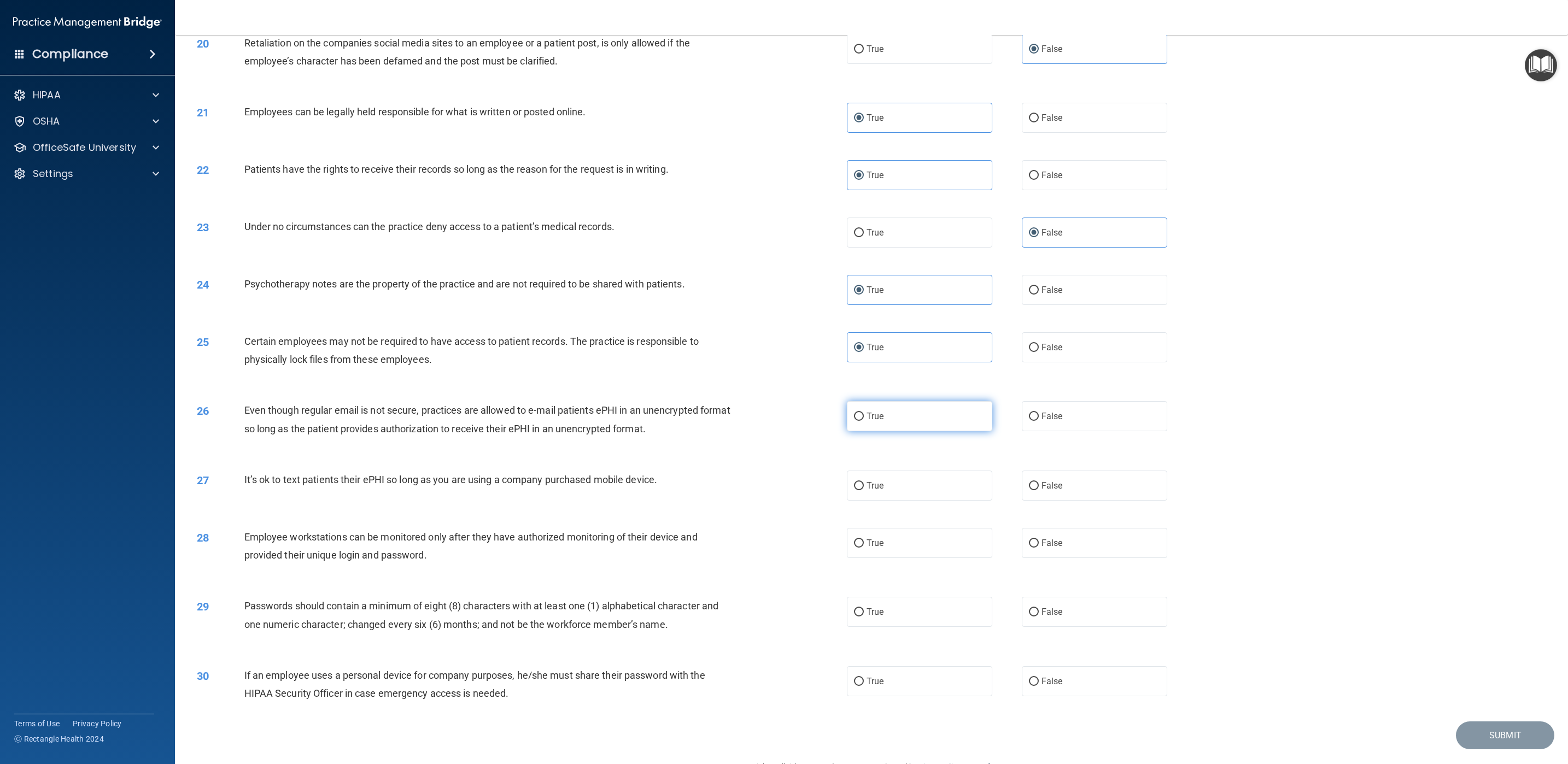
click at [921, 431] on label "True" at bounding box center [919, 416] width 145 height 30
click at [863, 421] on input "True" at bounding box center [858, 417] width 10 height 8
radio input "true"
click at [1045, 501] on label "False" at bounding box center [1094, 485] width 145 height 30
click at [1038, 490] on input "False" at bounding box center [1033, 486] width 10 height 8
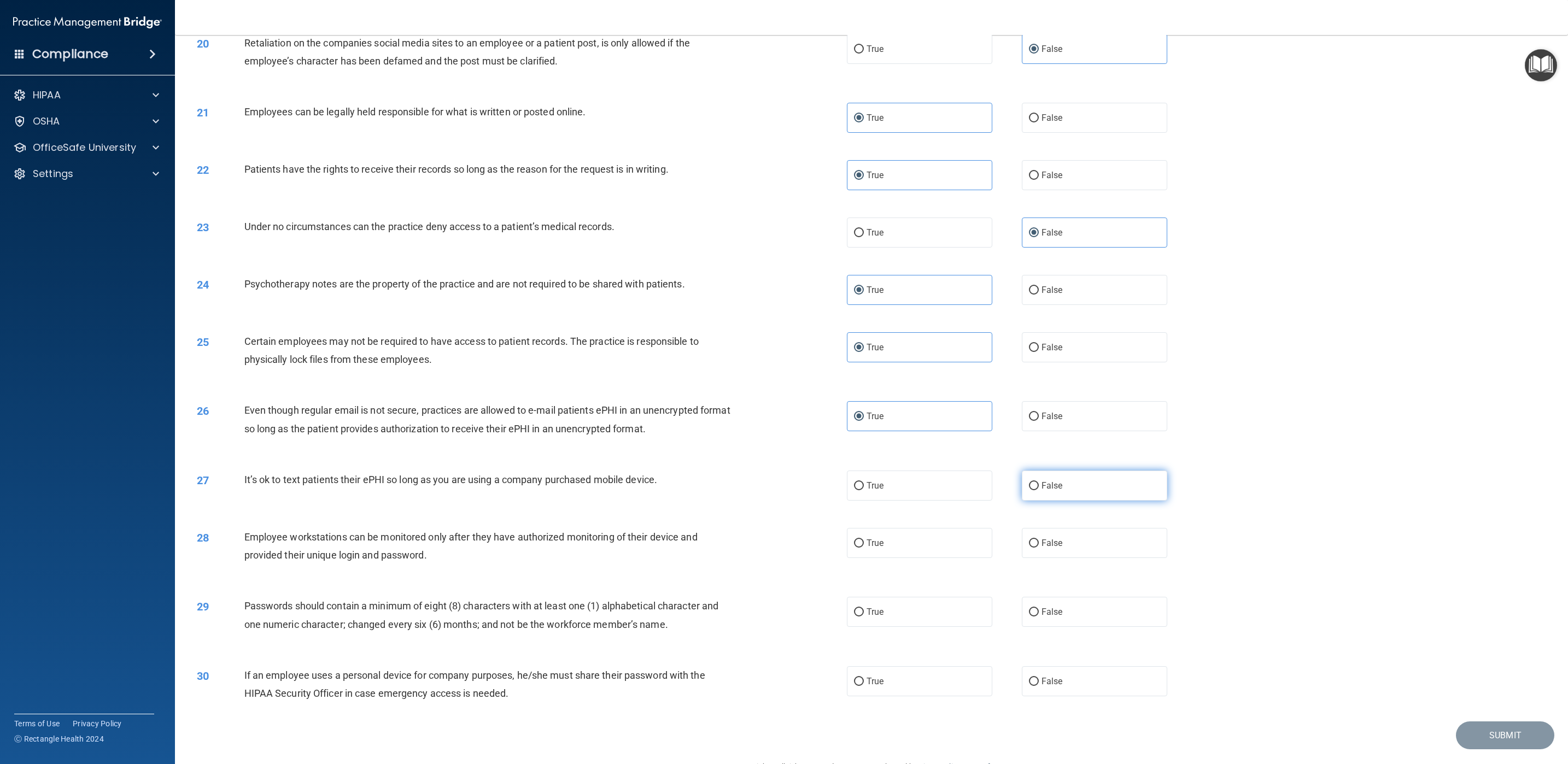
radio input "true"
click at [1045, 509] on label "False" at bounding box center [1094, 543] width 145 height 30
click at [1038, 509] on input "False" at bounding box center [1033, 544] width 10 height 8
radio input "true"
click at [976, 509] on label "True" at bounding box center [919, 611] width 145 height 30
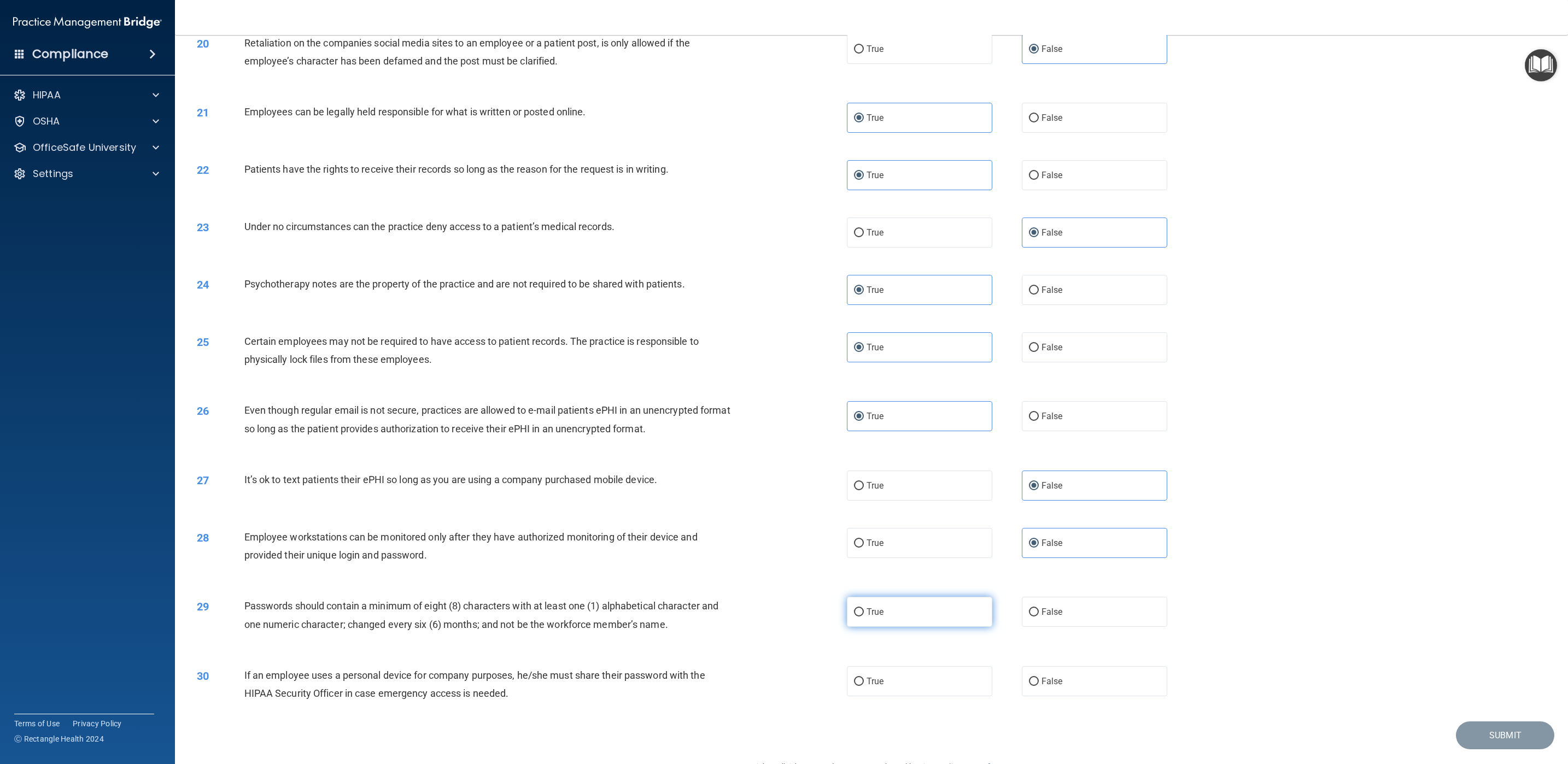
click at [863, 509] on input "True" at bounding box center [858, 612] width 10 height 8
radio input "true"
click at [1037, 509] on label "False" at bounding box center [1094, 681] width 145 height 30
click at [1037, 509] on input "False" at bounding box center [1033, 682] width 10 height 8
radio input "true"
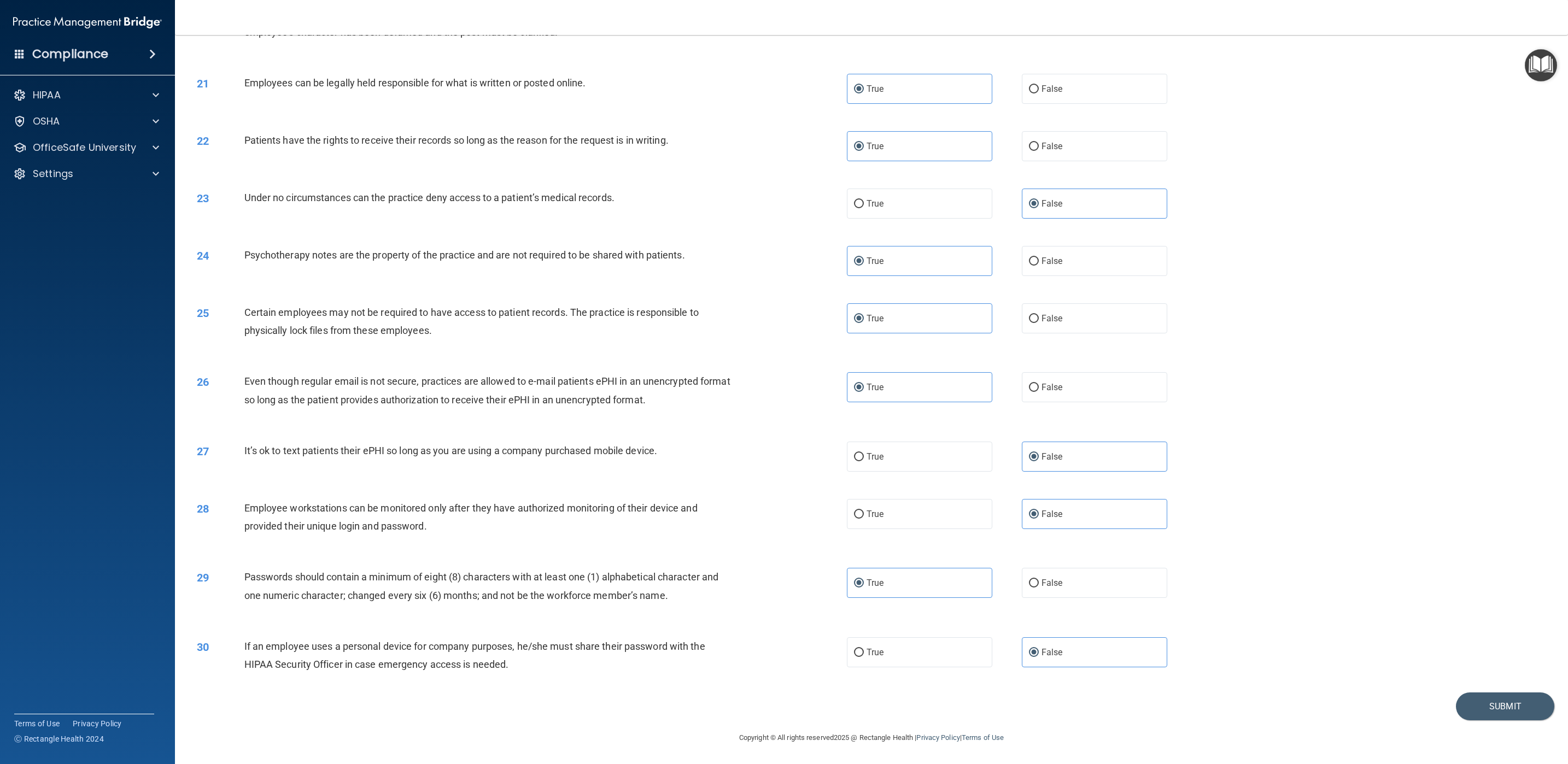
scroll to position [1485, 0]
click at [1045, 509] on button "Submit" at bounding box center [1505, 706] width 99 height 28
